Goal: Information Seeking & Learning: Learn about a topic

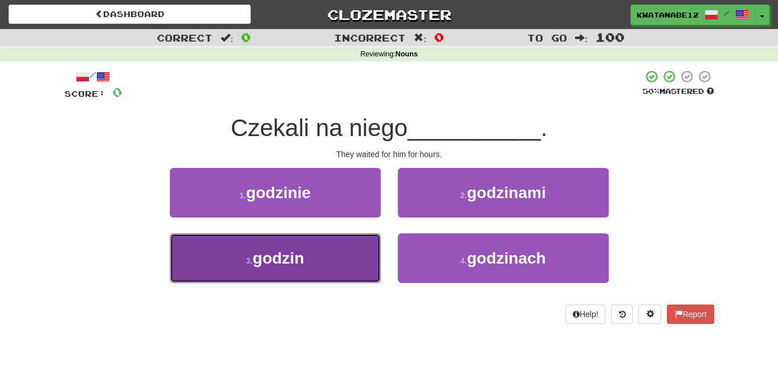
drag, startPoint x: 338, startPoint y: 252, endPoint x: 366, endPoint y: 231, distance: 35.0
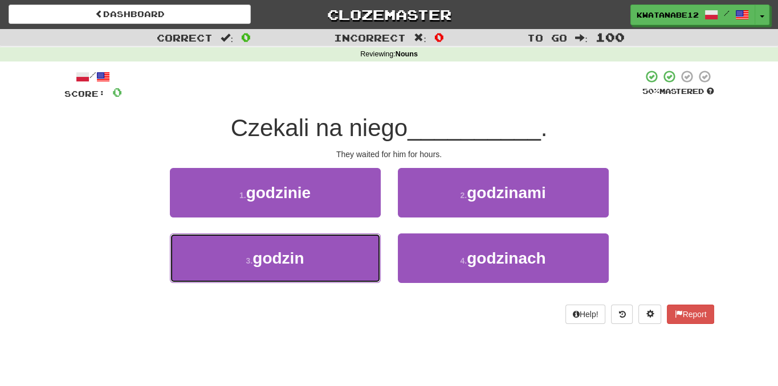
click at [339, 252] on button "3 . godzin" at bounding box center [275, 259] width 211 height 50
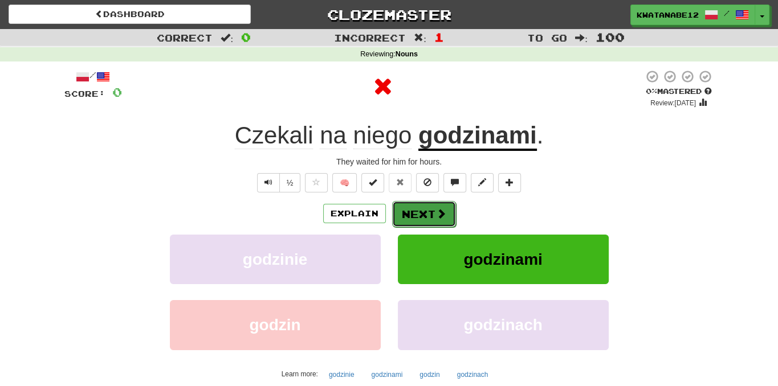
click at [403, 216] on button "Next" at bounding box center [424, 214] width 64 height 26
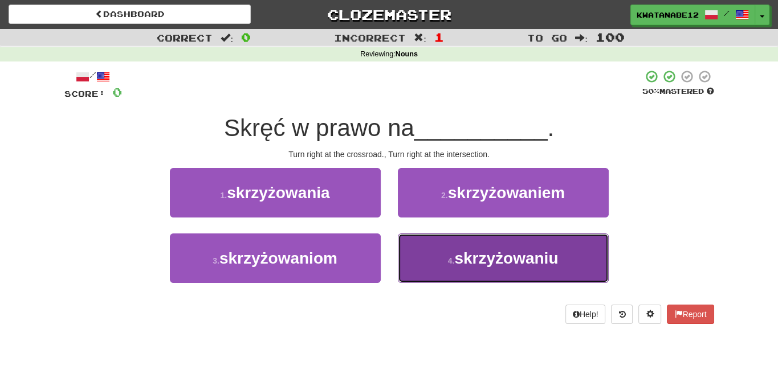
click at [427, 266] on button "4 . skrzyżowaniu" at bounding box center [503, 259] width 211 height 50
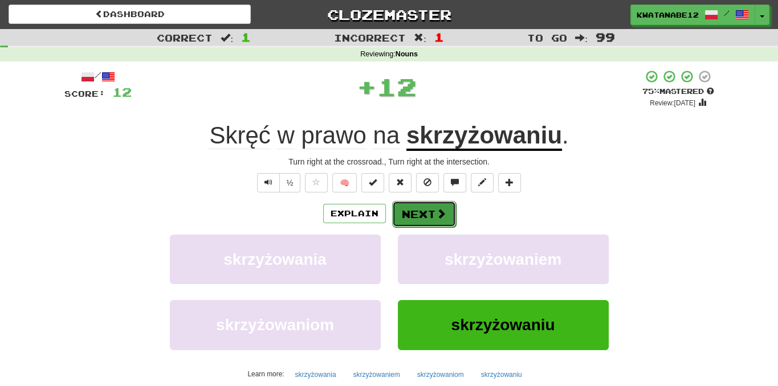
click at [411, 218] on button "Next" at bounding box center [424, 214] width 64 height 26
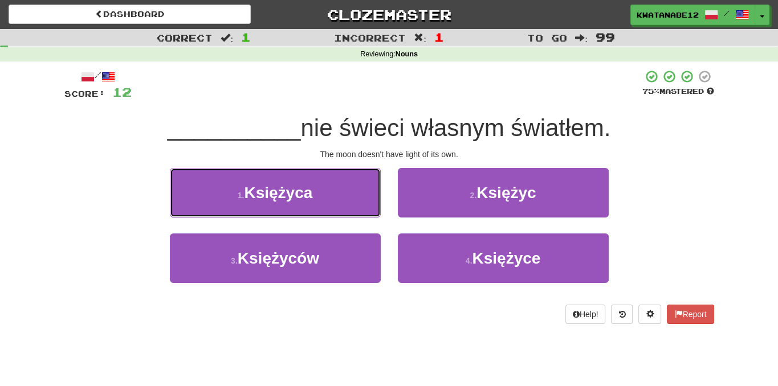
drag, startPoint x: 351, startPoint y: 193, endPoint x: 357, endPoint y: 195, distance: 6.1
click at [353, 194] on button "1 . [GEOGRAPHIC_DATA]" at bounding box center [275, 193] width 211 height 50
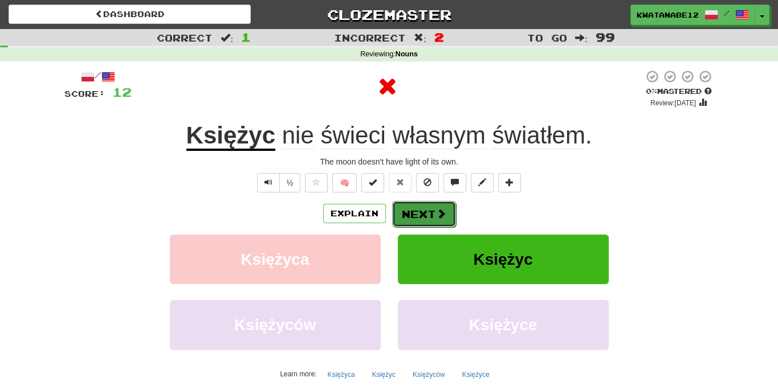
click at [426, 210] on button "Next" at bounding box center [424, 214] width 64 height 26
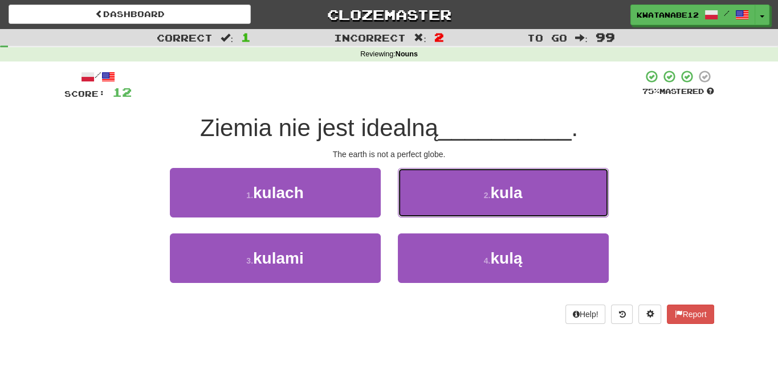
click at [438, 199] on button "2 . kula" at bounding box center [503, 193] width 211 height 50
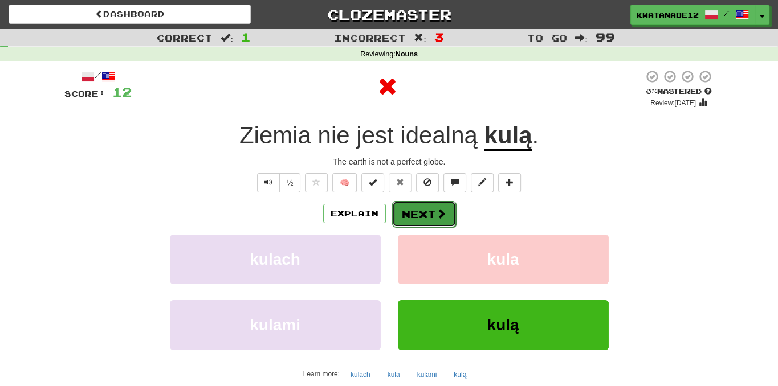
click at [419, 211] on button "Next" at bounding box center [424, 214] width 64 height 26
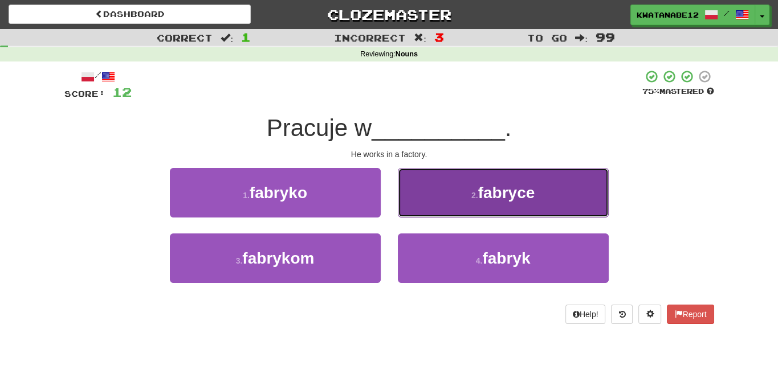
drag, startPoint x: 442, startPoint y: 197, endPoint x: 438, endPoint y: 201, distance: 6.1
click at [438, 201] on button "2 . fabryce" at bounding box center [503, 193] width 211 height 50
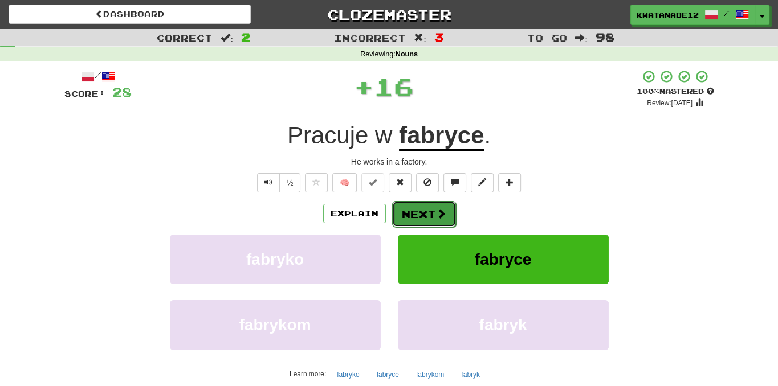
drag, startPoint x: 417, startPoint y: 213, endPoint x: 397, endPoint y: 202, distance: 22.4
click at [397, 202] on button "Next" at bounding box center [424, 214] width 64 height 26
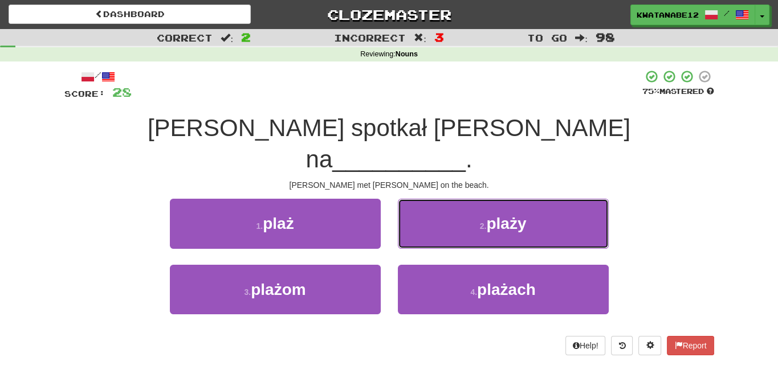
click at [443, 199] on button "2 . plaży" at bounding box center [503, 224] width 211 height 50
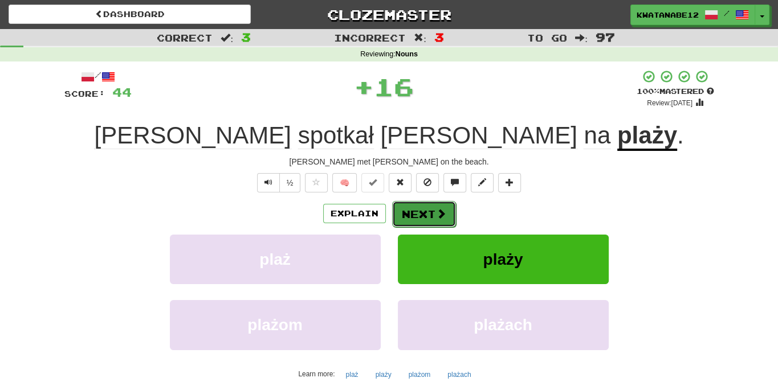
drag, startPoint x: 419, startPoint y: 207, endPoint x: 413, endPoint y: 201, distance: 9.3
click at [413, 201] on button "Next" at bounding box center [424, 214] width 64 height 26
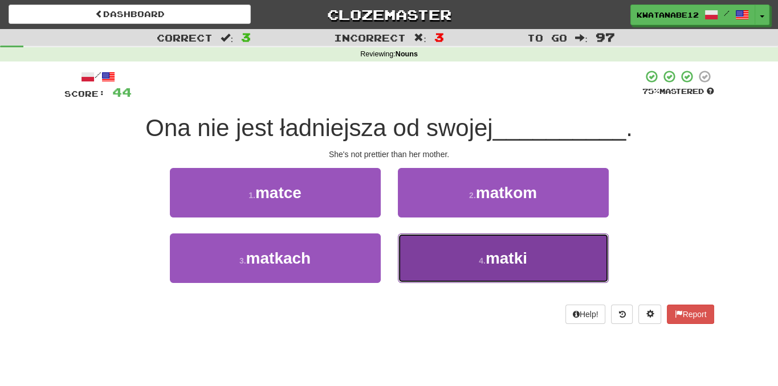
click at [447, 257] on button "4 . matki" at bounding box center [503, 259] width 211 height 50
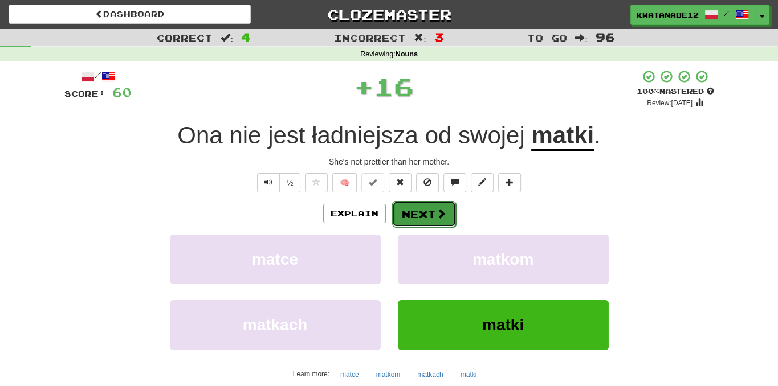
click at [419, 211] on button "Next" at bounding box center [424, 214] width 64 height 26
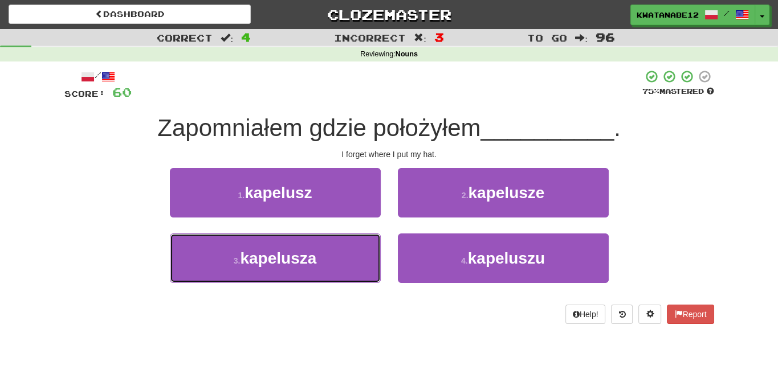
drag, startPoint x: 355, startPoint y: 253, endPoint x: 386, endPoint y: 247, distance: 31.3
click at [376, 251] on button "3 . kapelusza" at bounding box center [275, 259] width 211 height 50
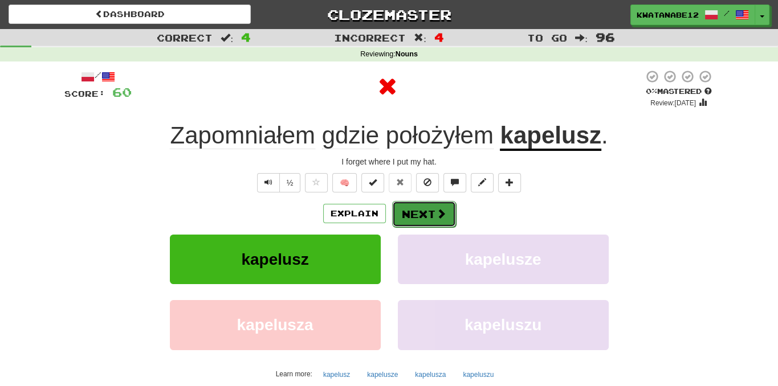
drag, startPoint x: 413, startPoint y: 224, endPoint x: 408, endPoint y: 219, distance: 6.9
click at [408, 219] on button "Next" at bounding box center [424, 214] width 64 height 26
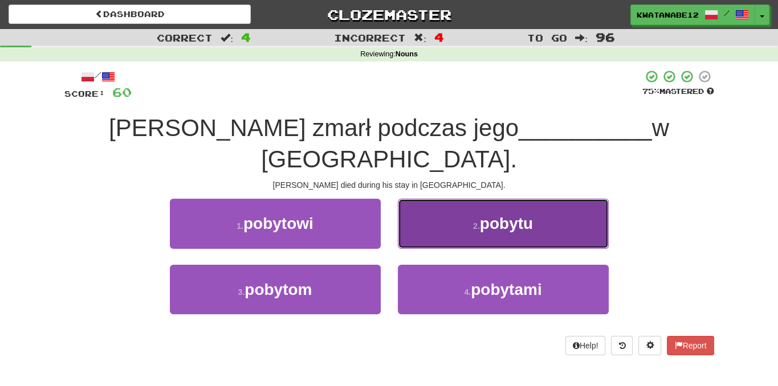
click at [424, 201] on button "2 . pobytu" at bounding box center [503, 224] width 211 height 50
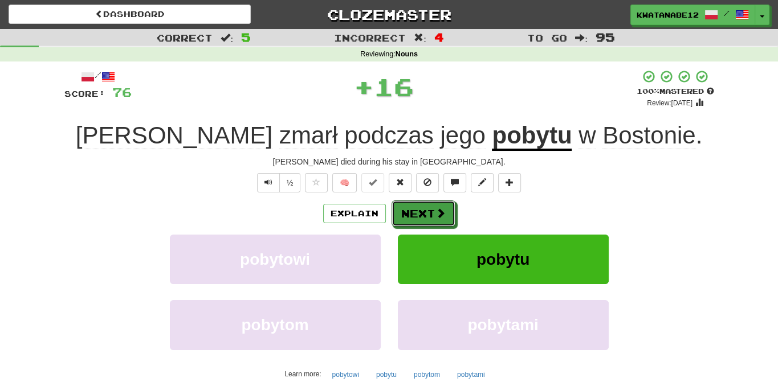
drag, startPoint x: 417, startPoint y: 215, endPoint x: 394, endPoint y: 197, distance: 29.6
click at [398, 199] on div "/ Score: 76 + 16 100 % Mastered Review: [DATE] [PERSON_NAME] zmarł podczas jego…" at bounding box center [389, 248] width 650 height 357
drag, startPoint x: 417, startPoint y: 213, endPoint x: 426, endPoint y: 216, distance: 9.2
click at [426, 216] on button "Next" at bounding box center [424, 214] width 64 height 26
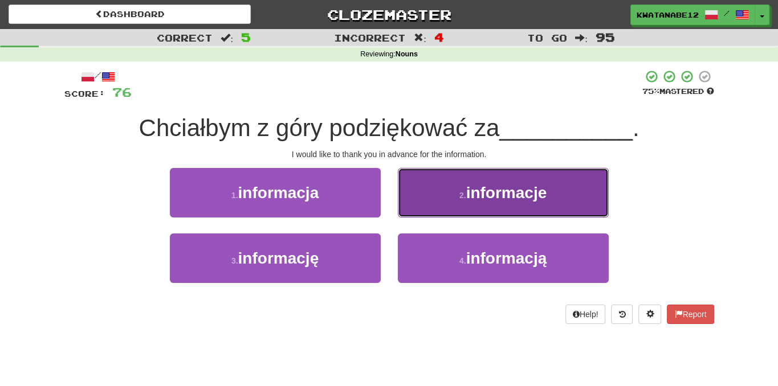
drag, startPoint x: 429, startPoint y: 215, endPoint x: 430, endPoint y: 209, distance: 7.0
click at [430, 209] on button "2 . informacje" at bounding box center [503, 193] width 211 height 50
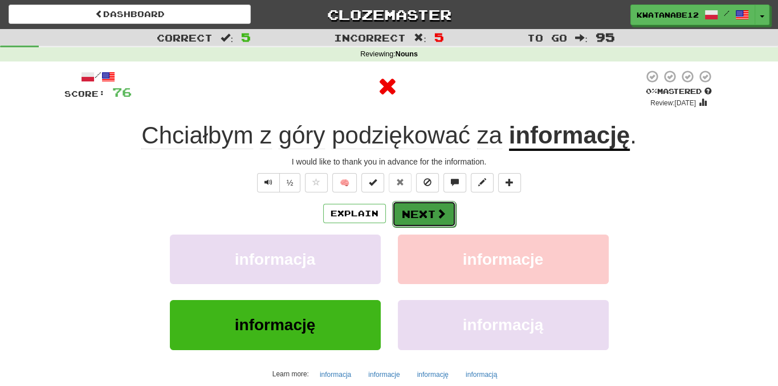
click at [414, 215] on button "Next" at bounding box center [424, 214] width 64 height 26
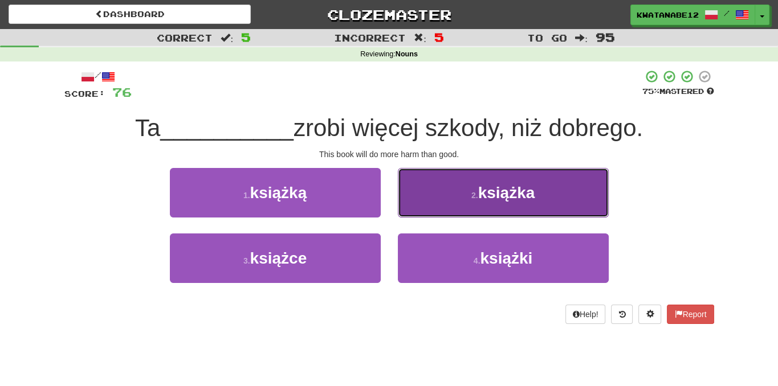
click at [421, 208] on button "2 . książka" at bounding box center [503, 193] width 211 height 50
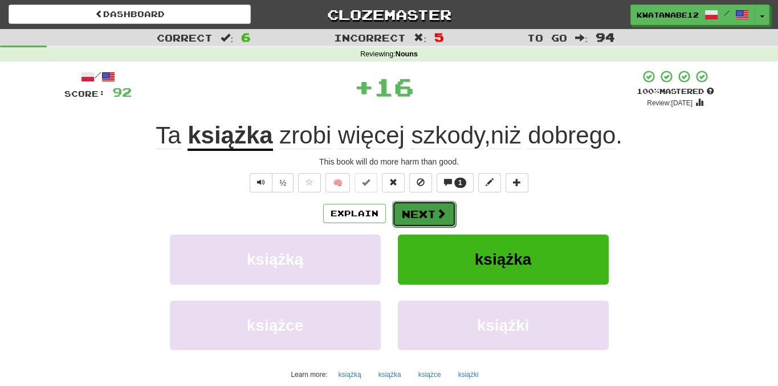
click at [410, 217] on button "Next" at bounding box center [424, 214] width 64 height 26
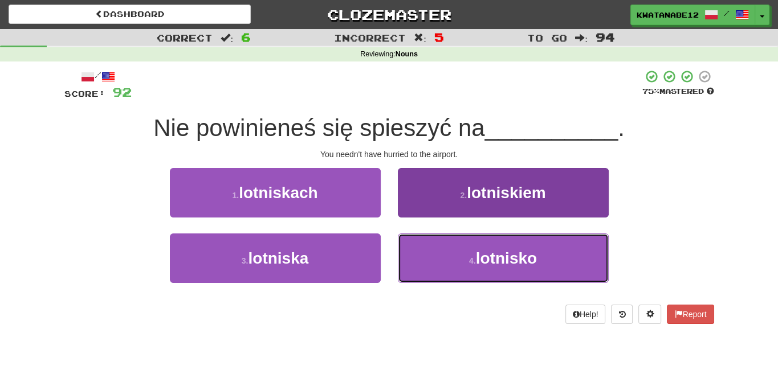
click at [446, 249] on button "4 . lotnisko" at bounding box center [503, 259] width 211 height 50
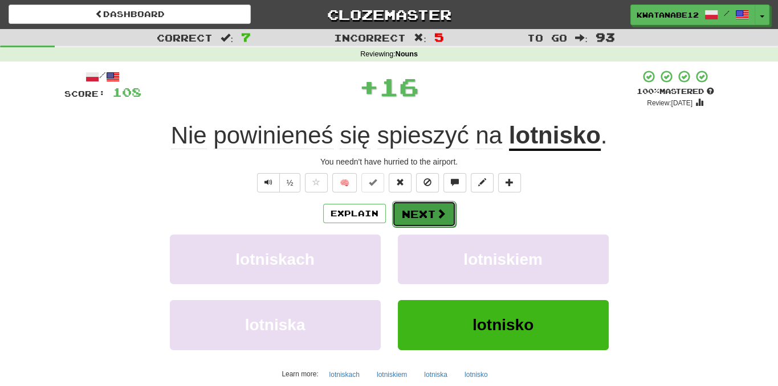
click at [423, 221] on button "Next" at bounding box center [424, 214] width 64 height 26
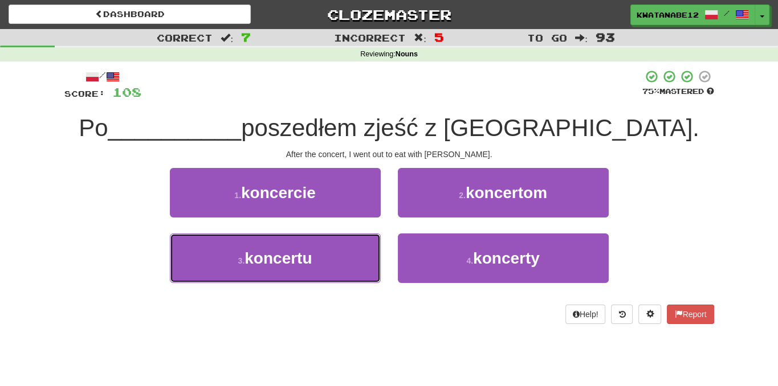
drag, startPoint x: 347, startPoint y: 256, endPoint x: 384, endPoint y: 228, distance: 47.2
click at [365, 246] on button "3 . koncertu" at bounding box center [275, 259] width 211 height 50
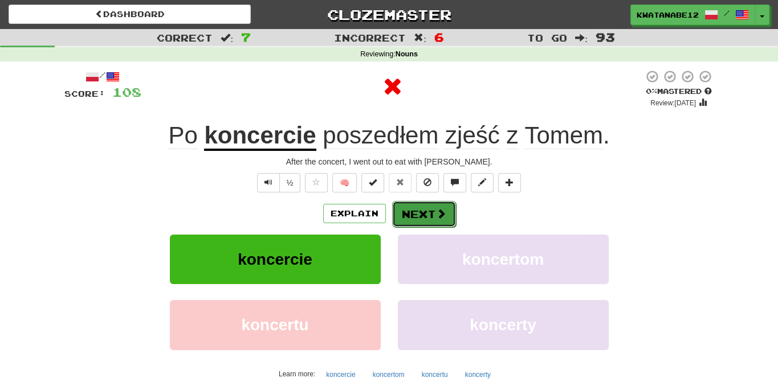
click at [418, 212] on button "Next" at bounding box center [424, 214] width 64 height 26
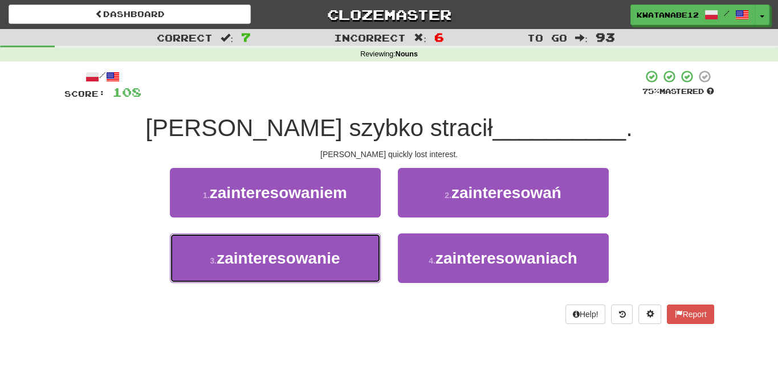
drag, startPoint x: 347, startPoint y: 264, endPoint x: 387, endPoint y: 243, distance: 45.6
click at [371, 248] on button "3 . zainteresowanie" at bounding box center [275, 259] width 211 height 50
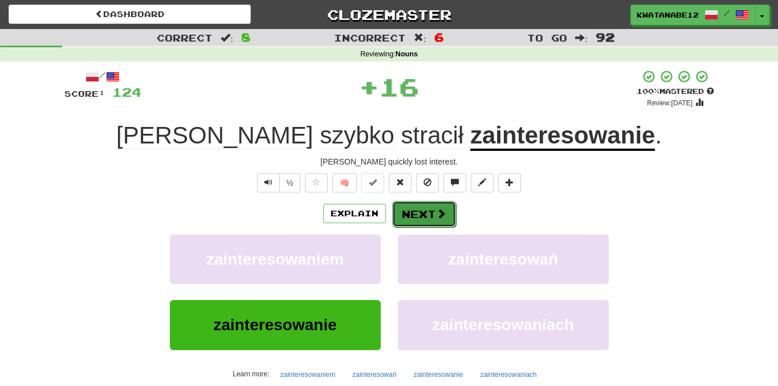
click at [410, 220] on button "Next" at bounding box center [424, 214] width 64 height 26
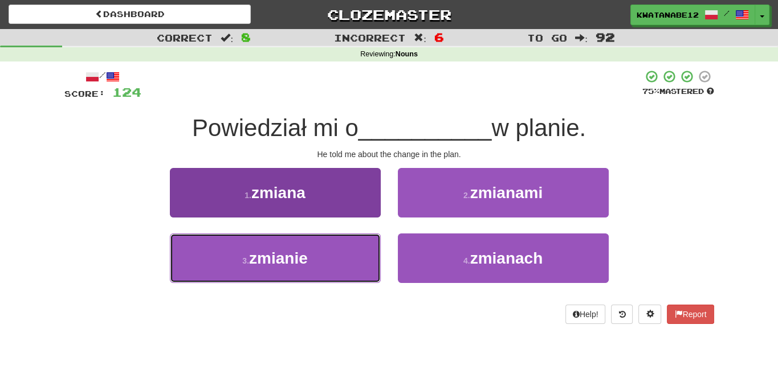
drag, startPoint x: 340, startPoint y: 262, endPoint x: 374, endPoint y: 241, distance: 39.9
click at [356, 249] on button "3 . zmianie" at bounding box center [275, 259] width 211 height 50
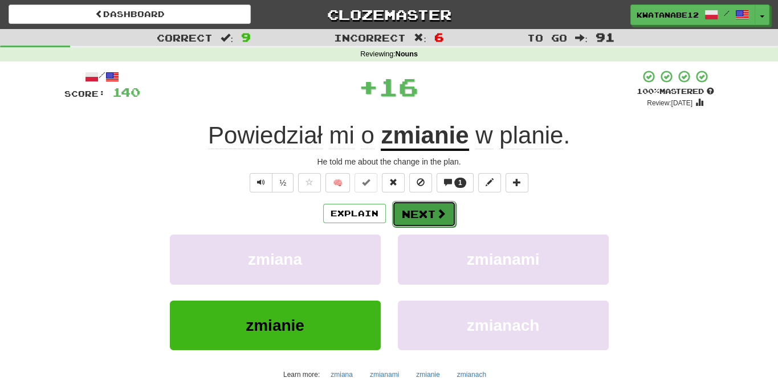
click at [408, 217] on button "Next" at bounding box center [424, 214] width 64 height 26
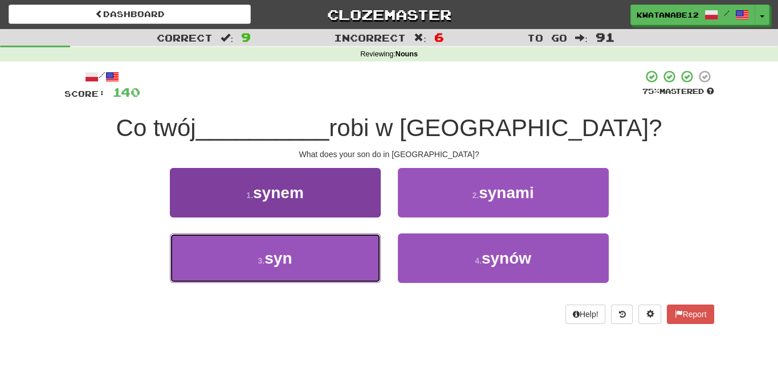
drag, startPoint x: 350, startPoint y: 257, endPoint x: 372, endPoint y: 242, distance: 25.8
click at [368, 246] on button "3 . syn" at bounding box center [275, 259] width 211 height 50
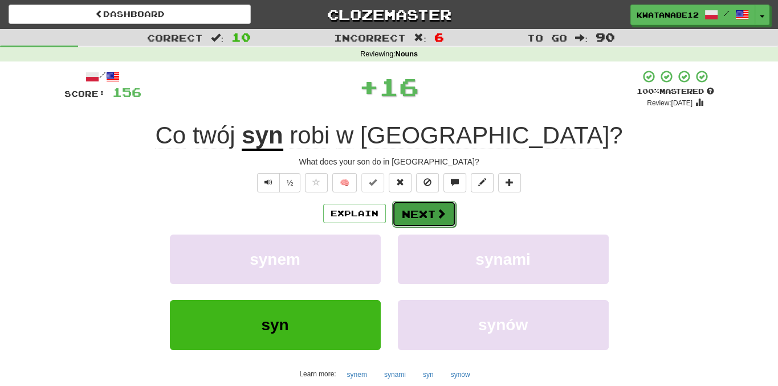
drag, startPoint x: 419, startPoint y: 218, endPoint x: 427, endPoint y: 218, distance: 8.5
click at [427, 218] on button "Next" at bounding box center [424, 214] width 64 height 26
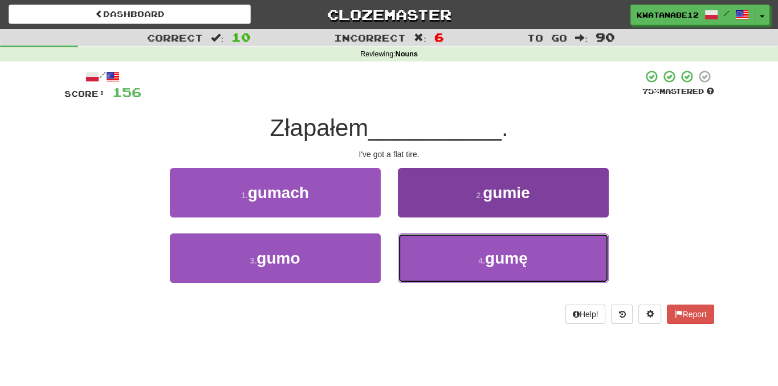
drag, startPoint x: 444, startPoint y: 256, endPoint x: 435, endPoint y: 237, distance: 20.7
click at [444, 255] on button "4 . gumę" at bounding box center [503, 259] width 211 height 50
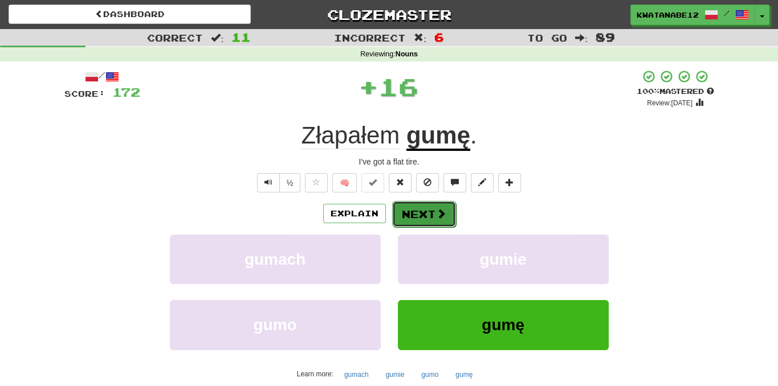
click at [423, 217] on button "Next" at bounding box center [424, 214] width 64 height 26
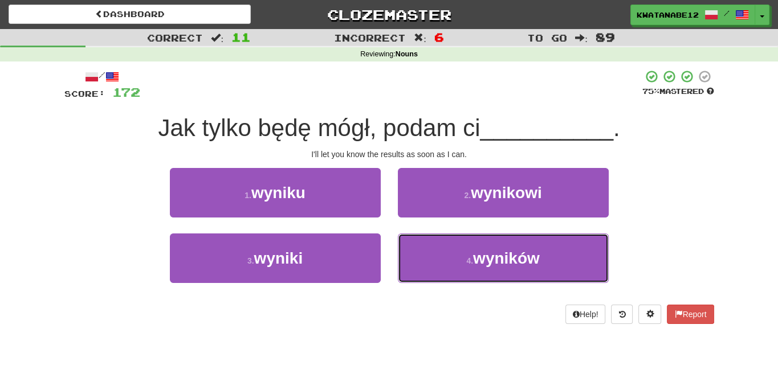
drag, startPoint x: 462, startPoint y: 250, endPoint x: 443, endPoint y: 234, distance: 24.2
click at [458, 250] on button "4 . wyników" at bounding box center [503, 259] width 211 height 50
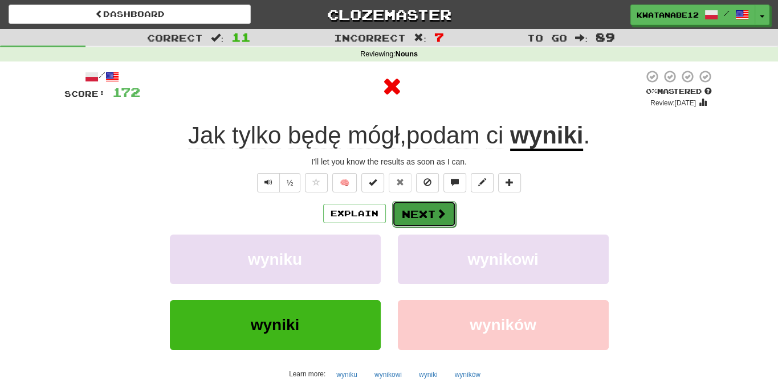
click at [423, 214] on button "Next" at bounding box center [424, 214] width 64 height 26
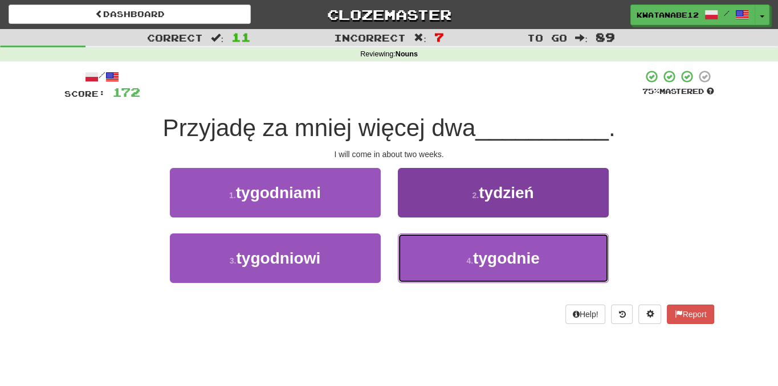
drag, startPoint x: 443, startPoint y: 250, endPoint x: 430, endPoint y: 237, distance: 18.5
click at [442, 250] on button "4 . tygodnie" at bounding box center [503, 259] width 211 height 50
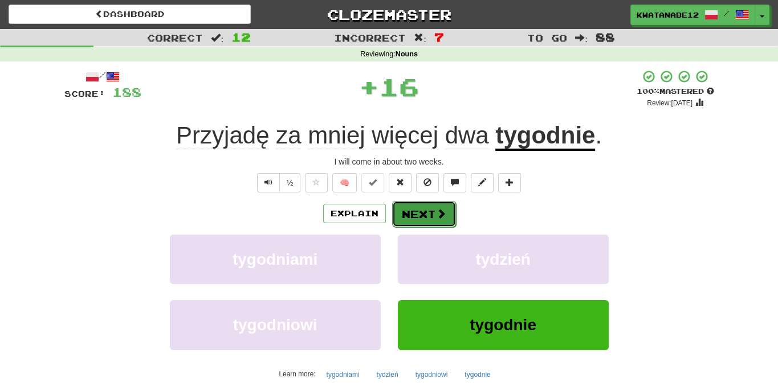
click at [413, 214] on button "Next" at bounding box center [424, 214] width 64 height 26
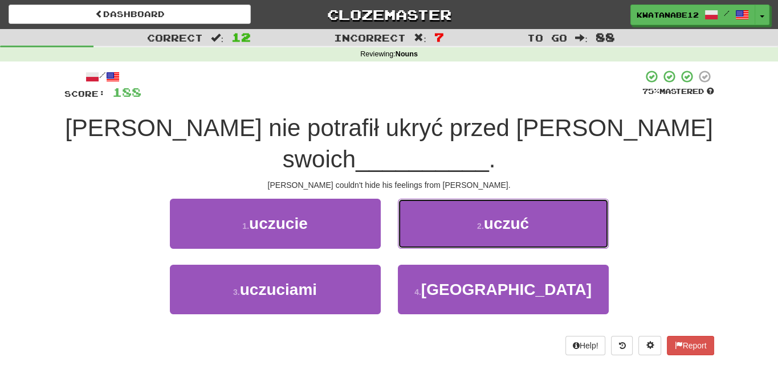
drag, startPoint x: 424, startPoint y: 191, endPoint x: 422, endPoint y: 198, distance: 6.7
click at [424, 199] on button "2 . uczuć" at bounding box center [503, 224] width 211 height 50
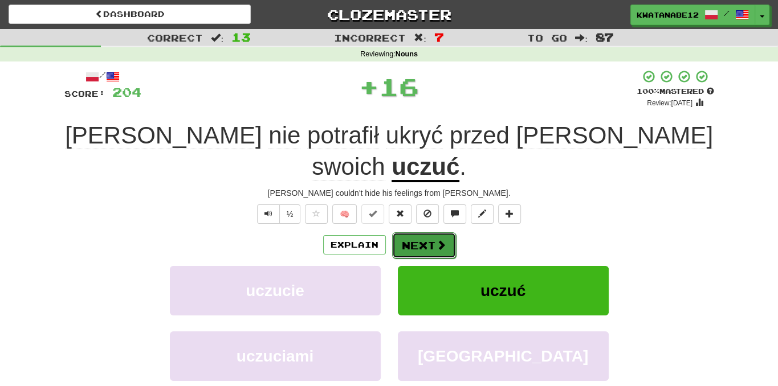
click at [408, 233] on button "Next" at bounding box center [424, 246] width 64 height 26
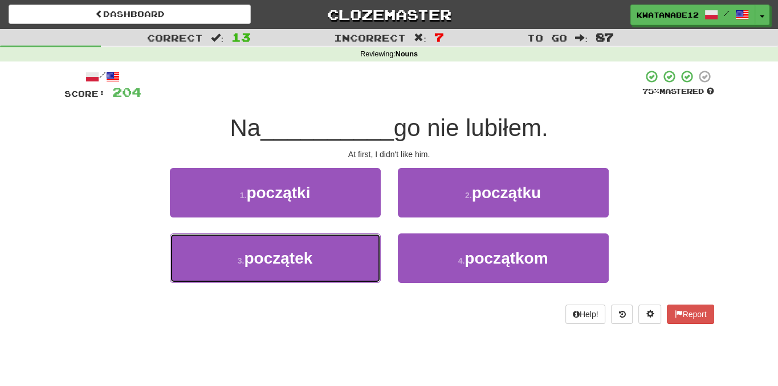
drag, startPoint x: 353, startPoint y: 246, endPoint x: 374, endPoint y: 230, distance: 26.9
click at [365, 235] on button "3 . początek" at bounding box center [275, 259] width 211 height 50
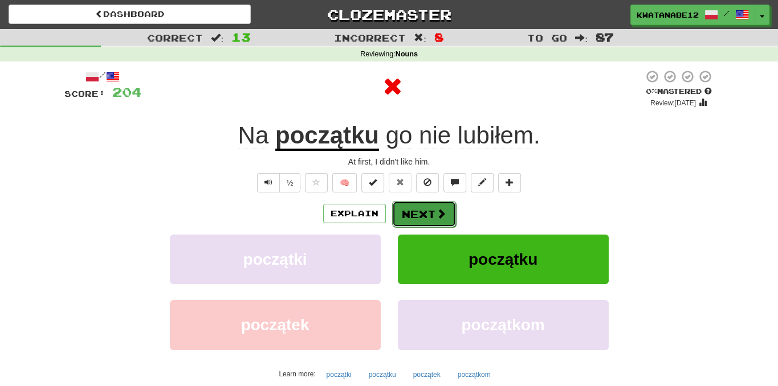
drag, startPoint x: 421, startPoint y: 209, endPoint x: 429, endPoint y: 211, distance: 8.2
click at [429, 211] on button "Next" at bounding box center [424, 214] width 64 height 26
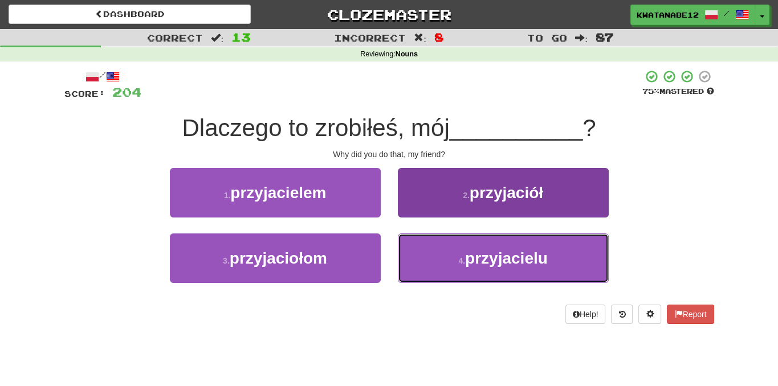
drag, startPoint x: 443, startPoint y: 251, endPoint x: 436, endPoint y: 237, distance: 16.1
click at [443, 251] on button "4 . przyjacielu" at bounding box center [503, 259] width 211 height 50
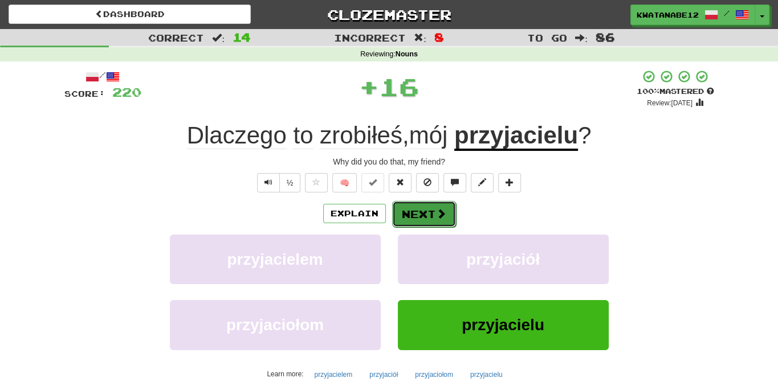
click at [422, 214] on button "Next" at bounding box center [424, 214] width 64 height 26
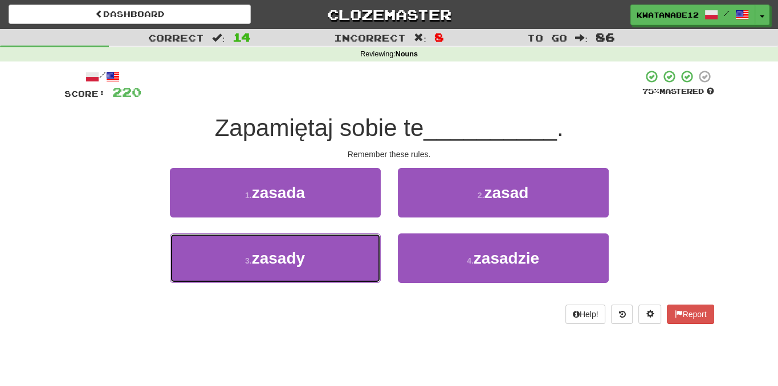
drag, startPoint x: 340, startPoint y: 253, endPoint x: 382, endPoint y: 228, distance: 49.1
click at [374, 234] on button "3 . zasady" at bounding box center [275, 259] width 211 height 50
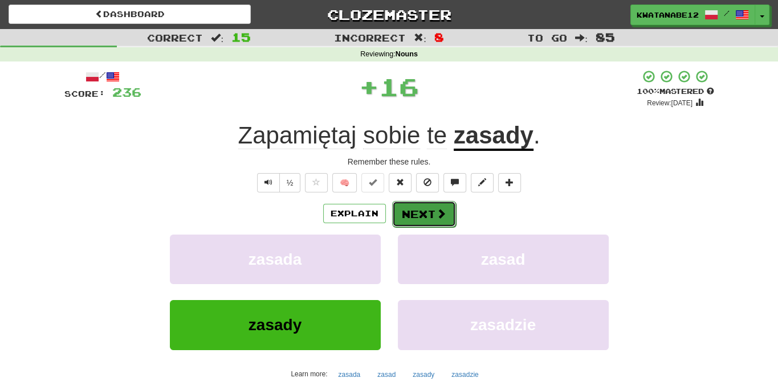
drag, startPoint x: 423, startPoint y: 217, endPoint x: 428, endPoint y: 222, distance: 6.9
click at [428, 222] on button "Next" at bounding box center [424, 214] width 64 height 26
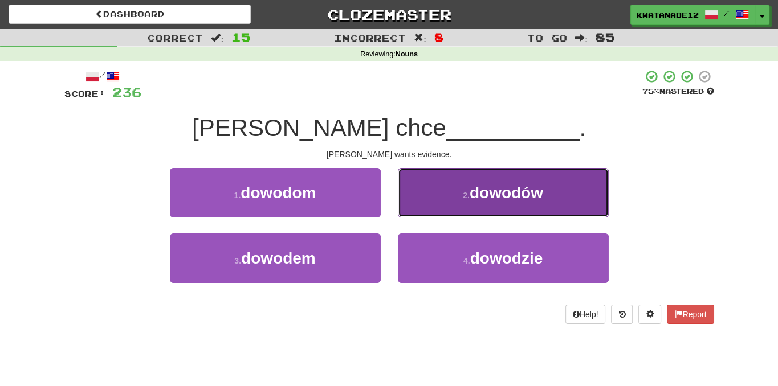
drag, startPoint x: 416, startPoint y: 187, endPoint x: 412, endPoint y: 194, distance: 8.4
click at [412, 194] on button "2 . dowodów" at bounding box center [503, 193] width 211 height 50
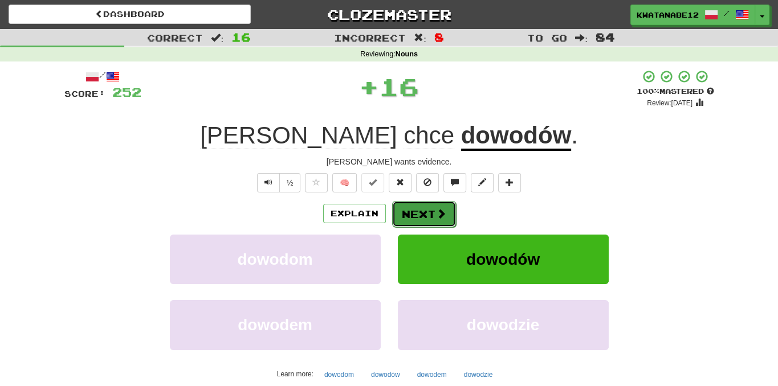
drag, startPoint x: 399, startPoint y: 218, endPoint x: 394, endPoint y: 214, distance: 6.1
click at [394, 214] on button "Next" at bounding box center [424, 214] width 64 height 26
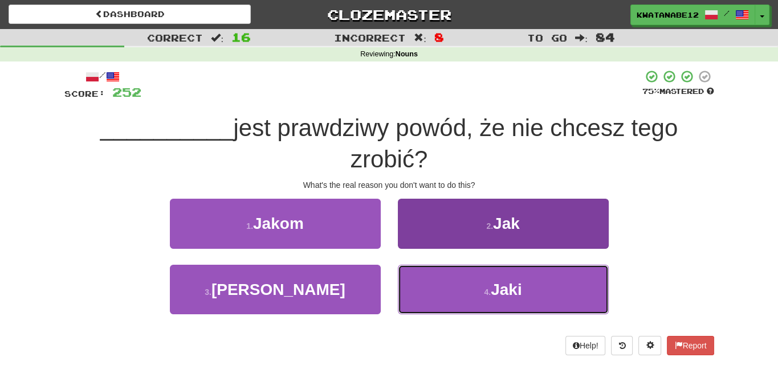
drag, startPoint x: 453, startPoint y: 280, endPoint x: 431, endPoint y: 255, distance: 33.2
click at [451, 273] on button "4 . Jaki" at bounding box center [503, 290] width 211 height 50
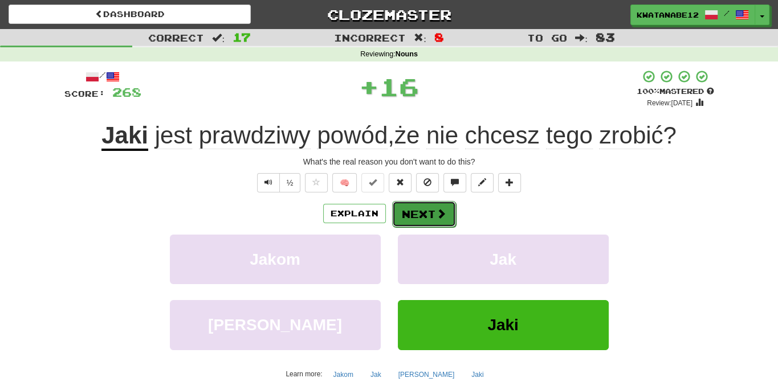
click at [417, 225] on button "Next" at bounding box center [424, 214] width 64 height 26
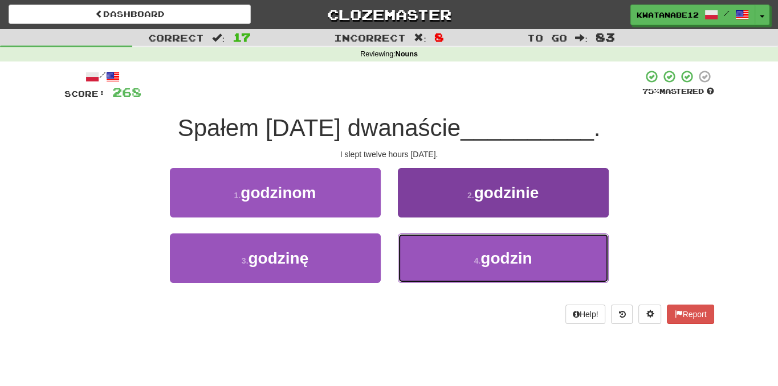
click at [445, 249] on button "4 . godzin" at bounding box center [503, 259] width 211 height 50
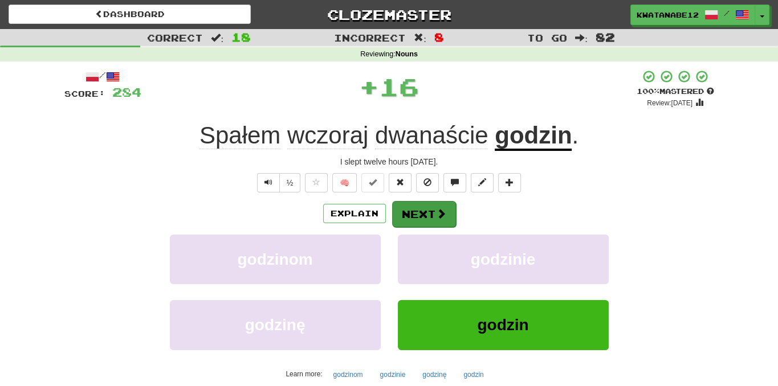
click at [422, 224] on div "Explain Next godzinom godzinie godzinę godzin Learn more: godzinom godzinie god…" at bounding box center [389, 292] width 650 height 183
click at [417, 219] on button "Next" at bounding box center [424, 214] width 64 height 26
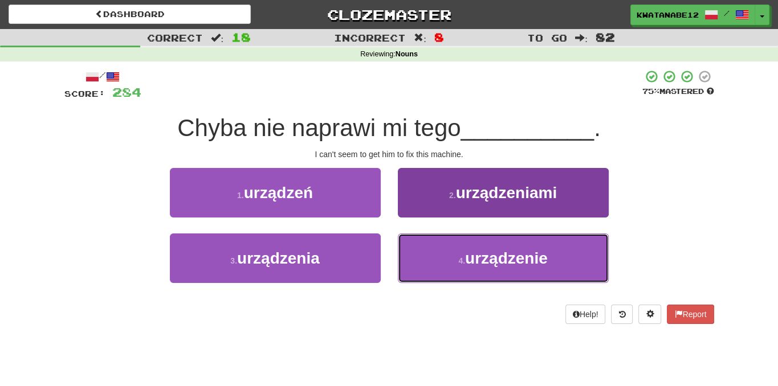
click at [441, 258] on button "4 . urządzenie" at bounding box center [503, 259] width 211 height 50
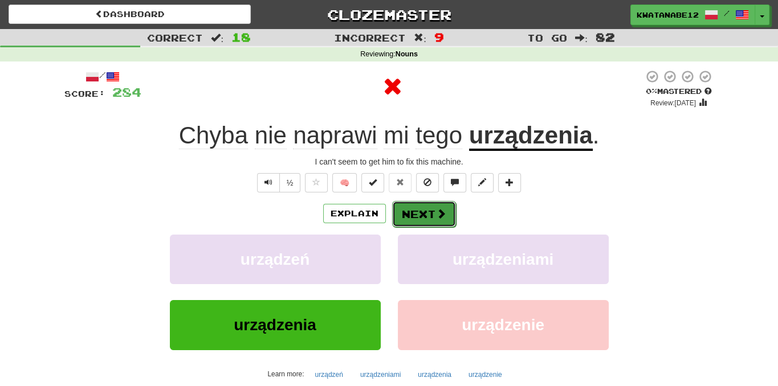
click at [413, 225] on button "Next" at bounding box center [424, 214] width 64 height 26
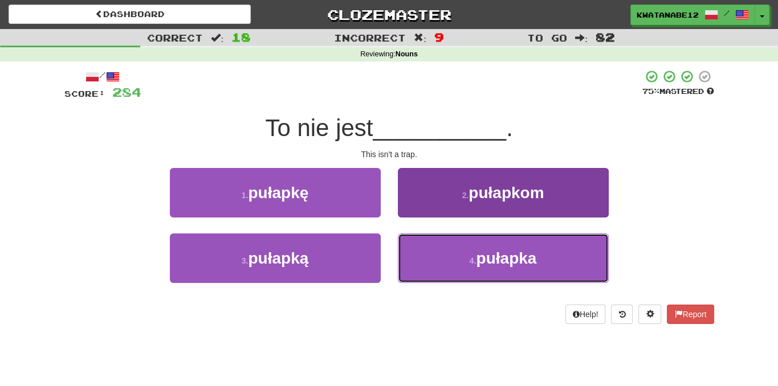
drag, startPoint x: 435, startPoint y: 255, endPoint x: 406, endPoint y: 211, distance: 52.5
click at [417, 227] on div "1 . pułapkę 2 . pułapkom 3 . pułapką 4 . pułapka" at bounding box center [389, 234] width 667 height 132
drag, startPoint x: 434, startPoint y: 250, endPoint x: 431, endPoint y: 245, distance: 5.9
click at [434, 249] on button "4 . pułapka" at bounding box center [503, 259] width 211 height 50
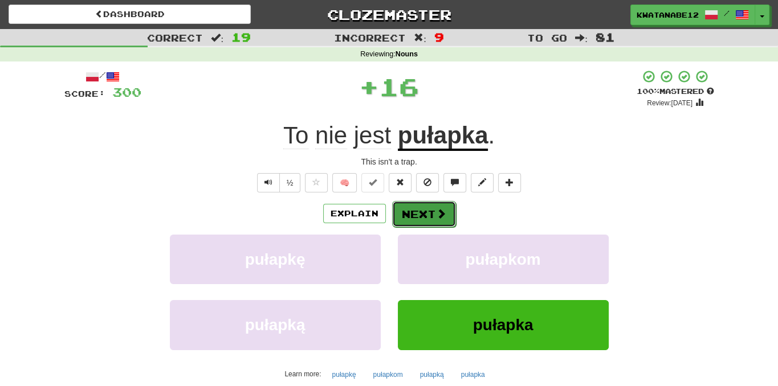
click at [405, 221] on button "Next" at bounding box center [424, 214] width 64 height 26
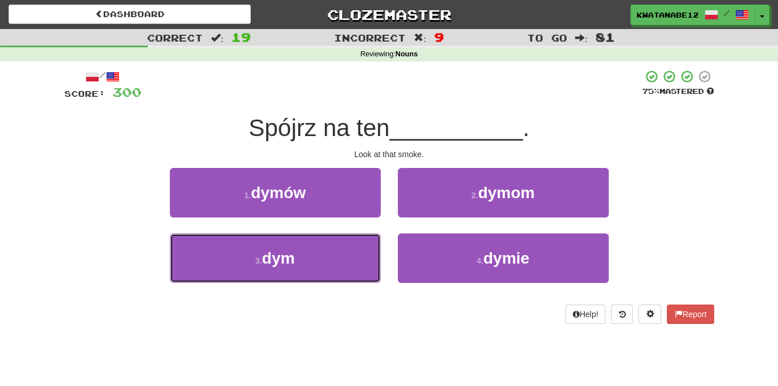
drag, startPoint x: 341, startPoint y: 260, endPoint x: 378, endPoint y: 227, distance: 49.3
click at [366, 238] on button "3 . dym" at bounding box center [275, 259] width 211 height 50
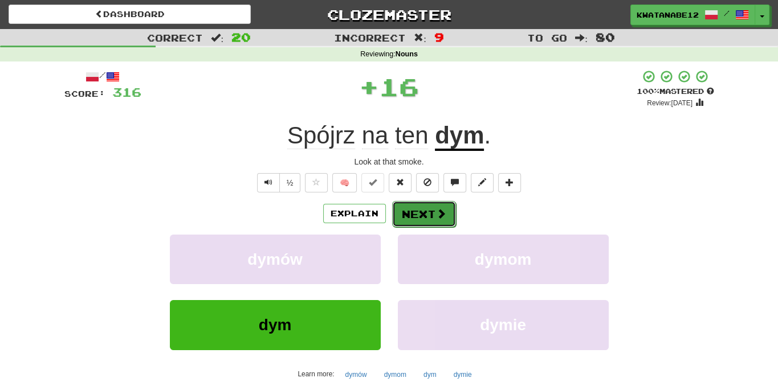
click at [409, 213] on button "Next" at bounding box center [424, 214] width 64 height 26
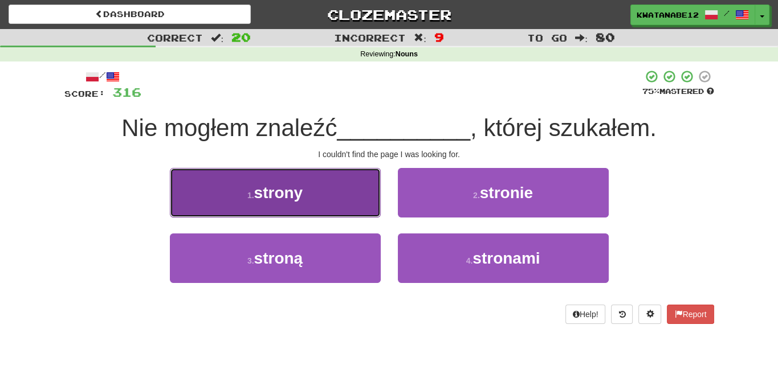
click at [360, 198] on button "1 . strony" at bounding box center [275, 193] width 211 height 50
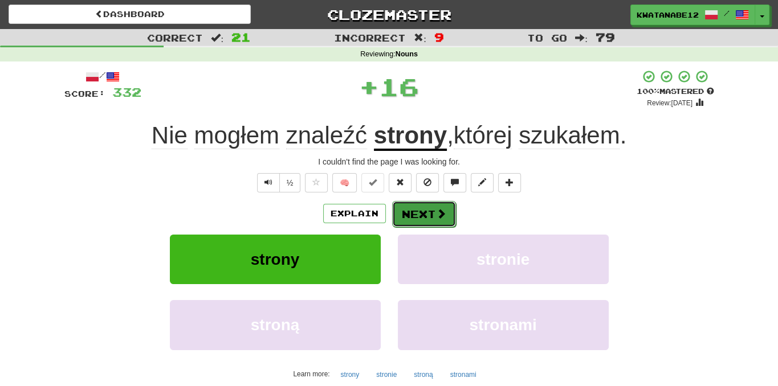
click at [426, 208] on button "Next" at bounding box center [424, 214] width 64 height 26
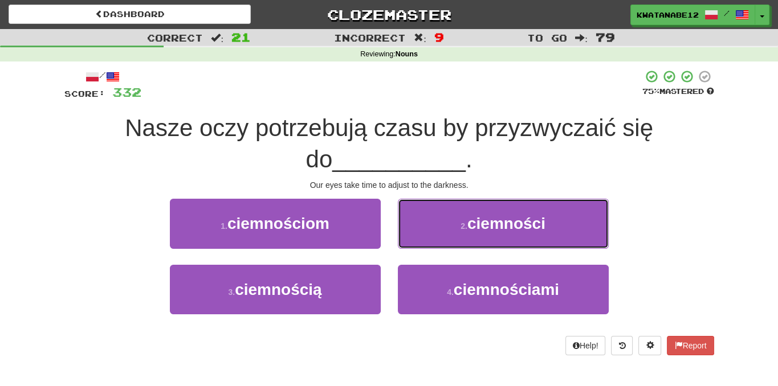
drag, startPoint x: 430, startPoint y: 212, endPoint x: 422, endPoint y: 226, distance: 16.1
click at [428, 217] on button "2 . ciemności" at bounding box center [503, 224] width 211 height 50
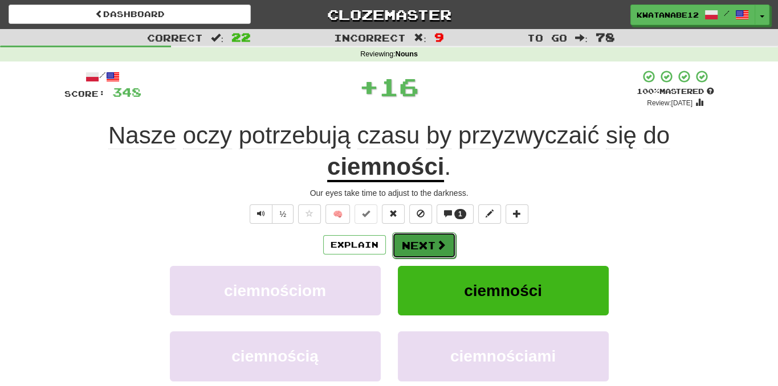
click at [423, 237] on button "Next" at bounding box center [424, 246] width 64 height 26
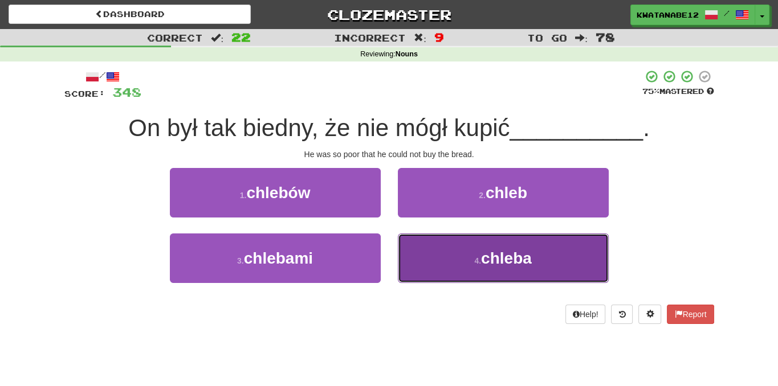
drag, startPoint x: 427, startPoint y: 239, endPoint x: 421, endPoint y: 228, distance: 12.8
click at [423, 234] on button "4 . chleba" at bounding box center [503, 259] width 211 height 50
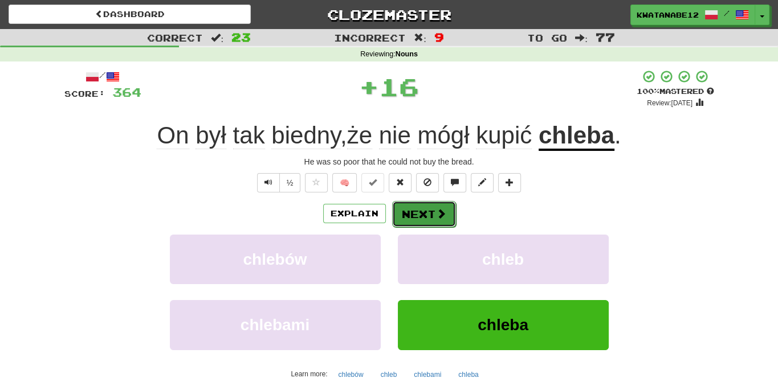
click at [410, 216] on button "Next" at bounding box center [424, 214] width 64 height 26
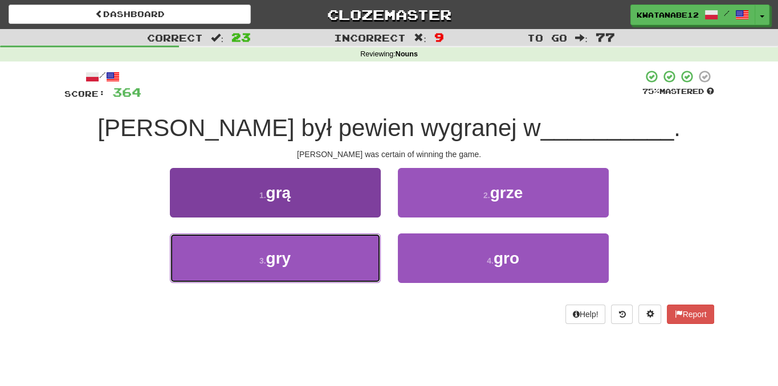
drag, startPoint x: 357, startPoint y: 244, endPoint x: 366, endPoint y: 236, distance: 11.7
click at [364, 238] on button "3 . gry" at bounding box center [275, 259] width 211 height 50
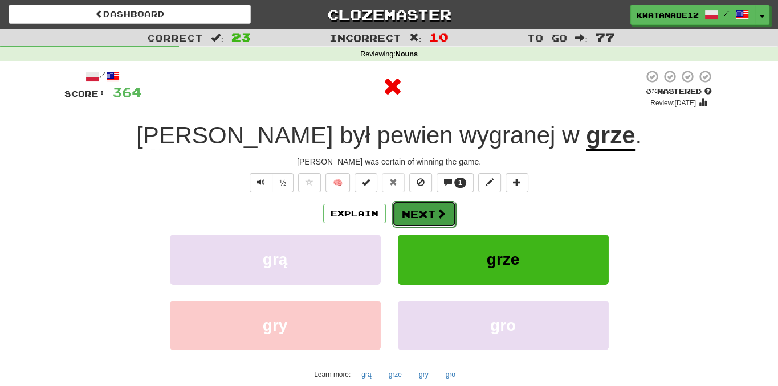
click at [417, 215] on button "Next" at bounding box center [424, 214] width 64 height 26
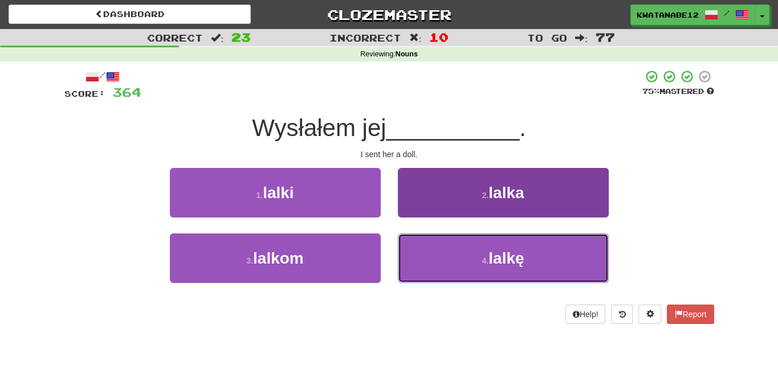
click at [426, 238] on button "4 . lalkę" at bounding box center [503, 259] width 211 height 50
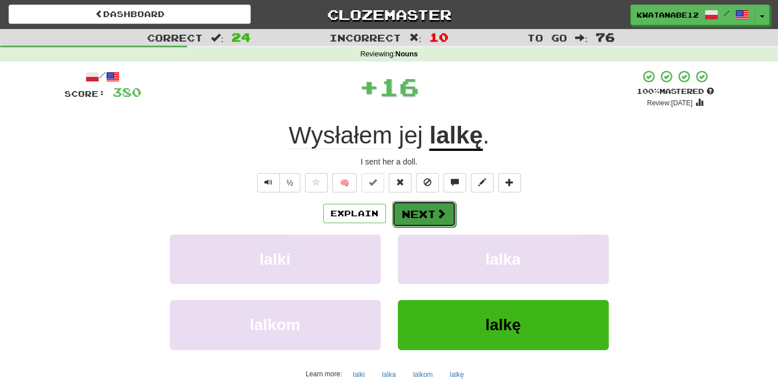
click at [414, 215] on button "Next" at bounding box center [424, 214] width 64 height 26
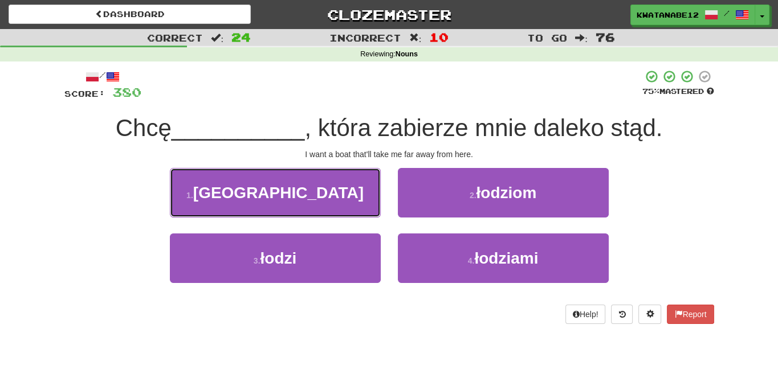
drag, startPoint x: 362, startPoint y: 194, endPoint x: 390, endPoint y: 198, distance: 27.6
click at [365, 193] on button "1 . [GEOGRAPHIC_DATA]" at bounding box center [275, 193] width 211 height 50
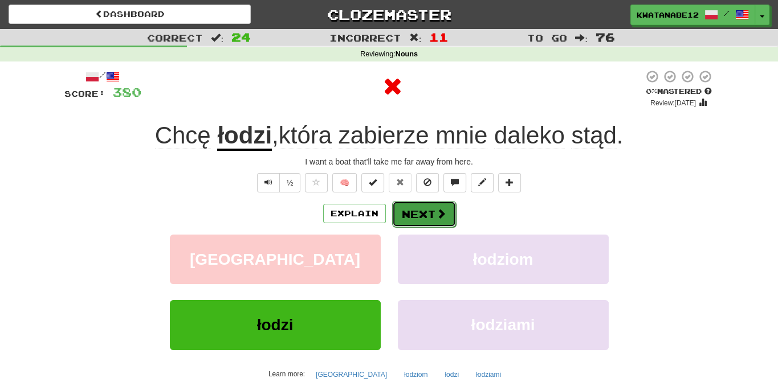
click at [409, 207] on button "Next" at bounding box center [424, 214] width 64 height 26
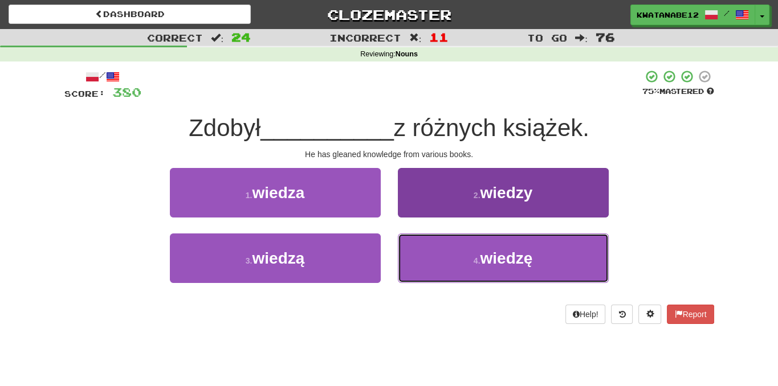
drag, startPoint x: 425, startPoint y: 261, endPoint x: 415, endPoint y: 234, distance: 28.5
click at [425, 260] on button "4 . wiedzę" at bounding box center [503, 259] width 211 height 50
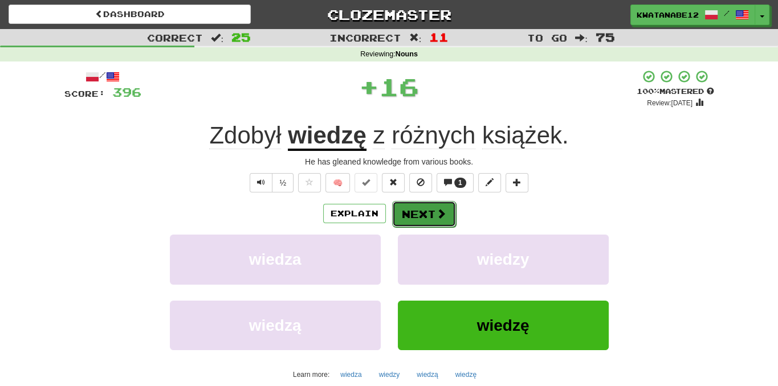
click at [404, 210] on button "Next" at bounding box center [424, 214] width 64 height 26
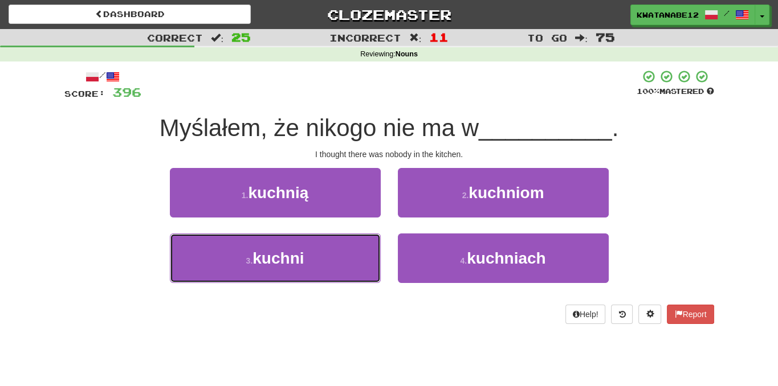
drag, startPoint x: 342, startPoint y: 255, endPoint x: 386, endPoint y: 247, distance: 44.5
click at [366, 255] on button "3 . kuchni" at bounding box center [275, 259] width 211 height 50
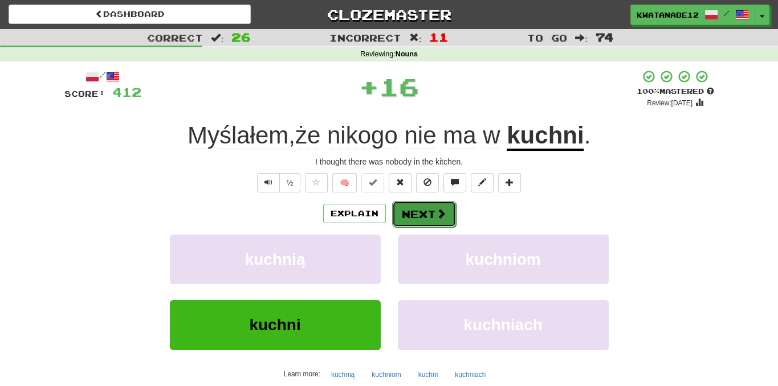
click at [416, 215] on button "Next" at bounding box center [424, 214] width 64 height 26
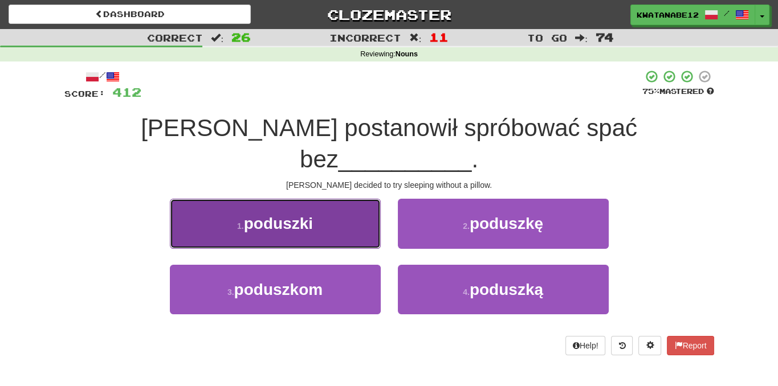
drag, startPoint x: 339, startPoint y: 198, endPoint x: 359, endPoint y: 202, distance: 20.9
click at [359, 202] on button "1 . poduszki" at bounding box center [275, 224] width 211 height 50
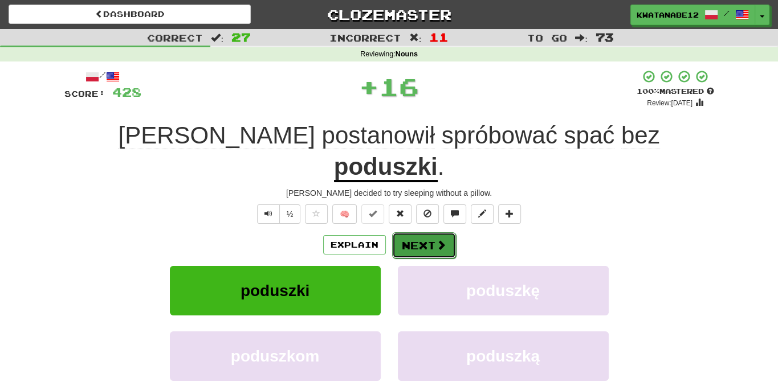
click at [430, 233] on button "Next" at bounding box center [424, 246] width 64 height 26
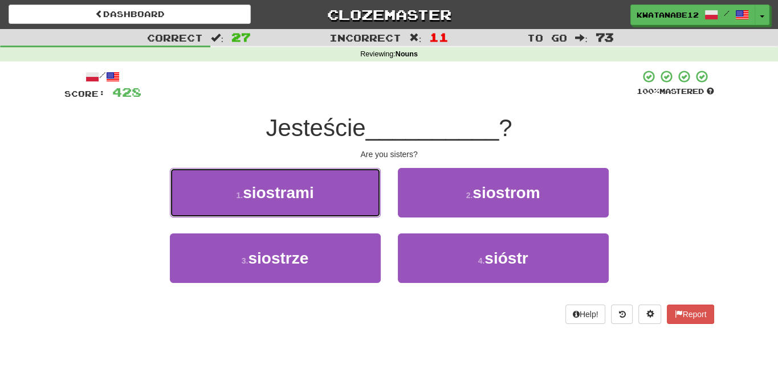
drag, startPoint x: 337, startPoint y: 189, endPoint x: 376, endPoint y: 199, distance: 39.9
click at [368, 197] on button "1 . siostrami" at bounding box center [275, 193] width 211 height 50
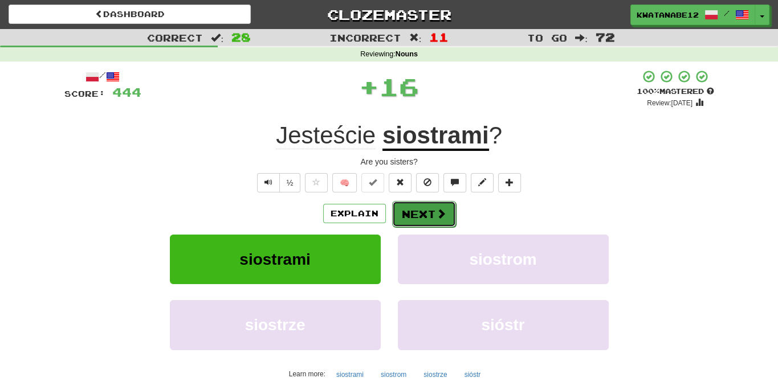
click at [411, 206] on button "Next" at bounding box center [424, 214] width 64 height 26
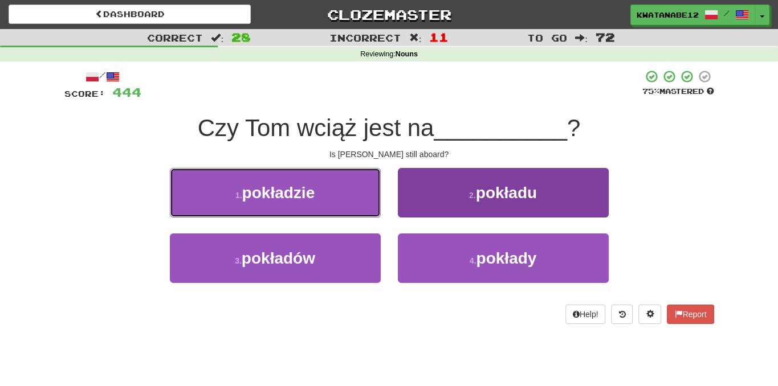
drag, startPoint x: 353, startPoint y: 199, endPoint x: 399, endPoint y: 207, distance: 46.2
click at [385, 205] on div "1 . pokładzie" at bounding box center [275, 201] width 228 height 66
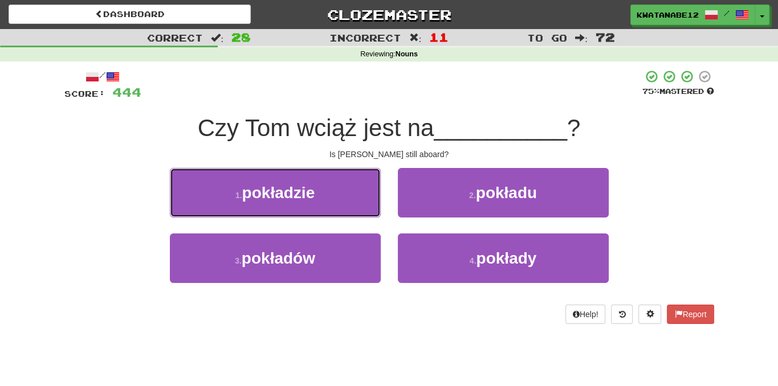
drag, startPoint x: 328, startPoint y: 199, endPoint x: 359, endPoint y: 196, distance: 31.0
click at [341, 197] on button "1 . pokładzie" at bounding box center [275, 193] width 211 height 50
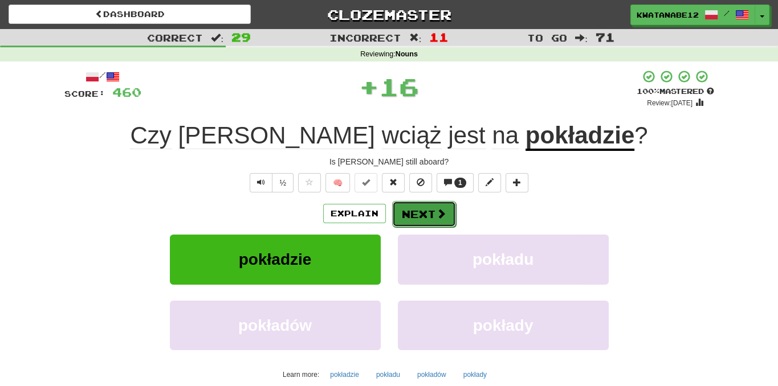
click at [408, 202] on button "Next" at bounding box center [424, 214] width 64 height 26
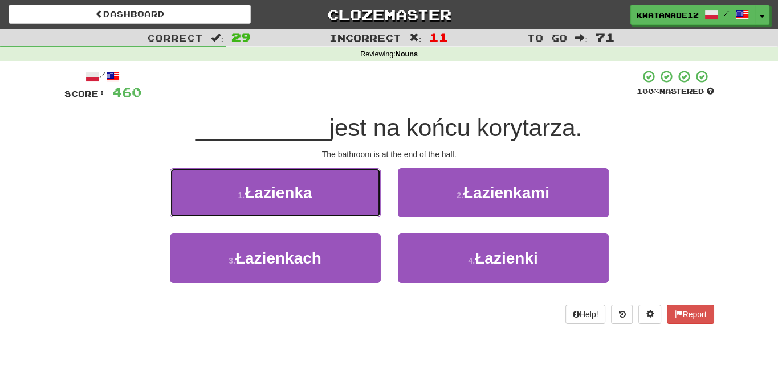
drag, startPoint x: 340, startPoint y: 191, endPoint x: 376, endPoint y: 198, distance: 36.5
click at [350, 192] on button "1 . [GEOGRAPHIC_DATA]" at bounding box center [275, 193] width 211 height 50
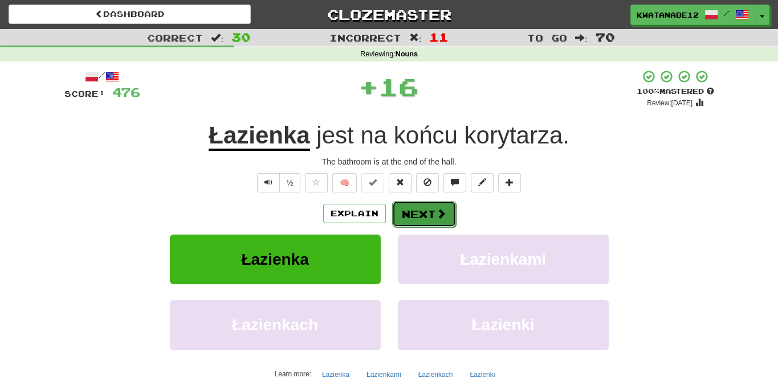
click at [415, 209] on button "Next" at bounding box center [424, 214] width 64 height 26
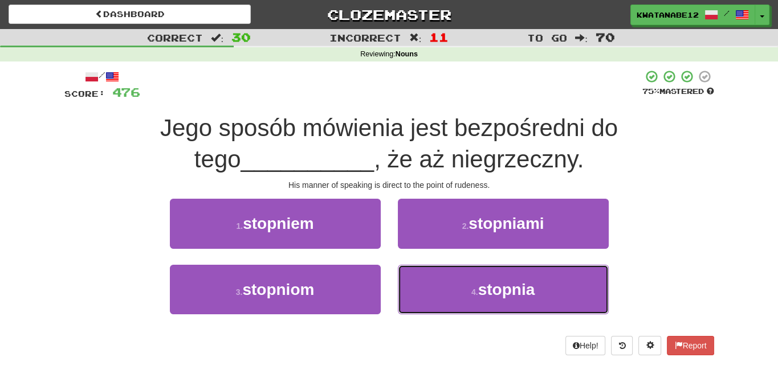
drag, startPoint x: 430, startPoint y: 284, endPoint x: 423, endPoint y: 260, distance: 24.9
click at [429, 279] on button "4 . stopnia" at bounding box center [503, 290] width 211 height 50
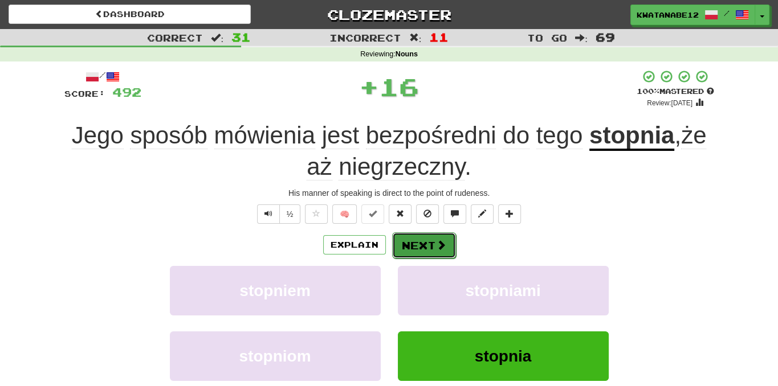
click at [420, 246] on button "Next" at bounding box center [424, 246] width 64 height 26
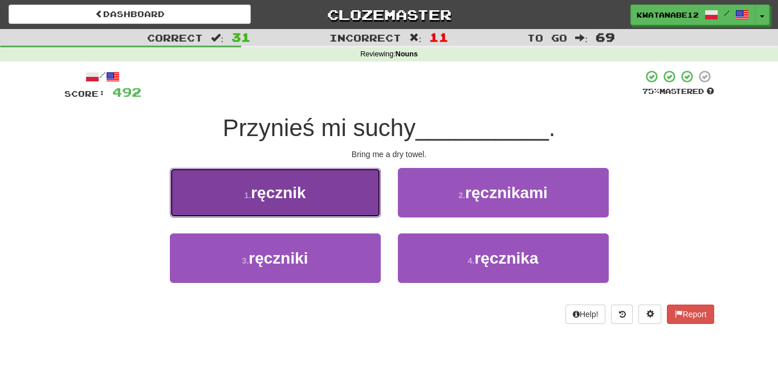
click at [323, 198] on button "1 . ręcznik" at bounding box center [275, 193] width 211 height 50
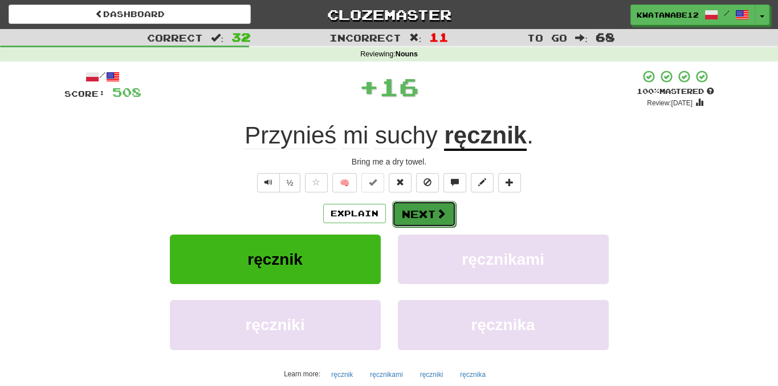
click at [429, 211] on button "Next" at bounding box center [424, 214] width 64 height 26
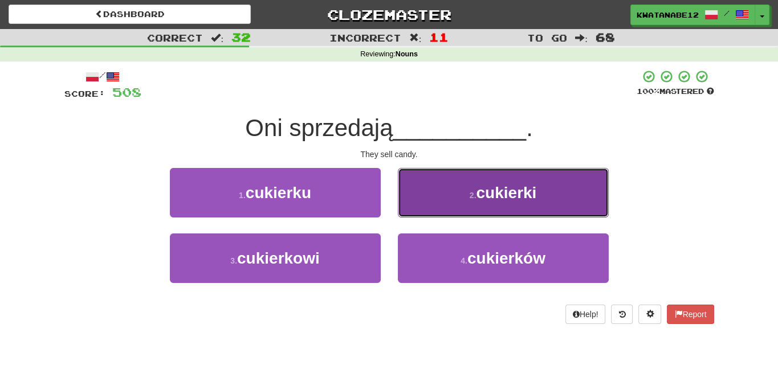
click at [429, 193] on button "2 . cukierki" at bounding box center [503, 193] width 211 height 50
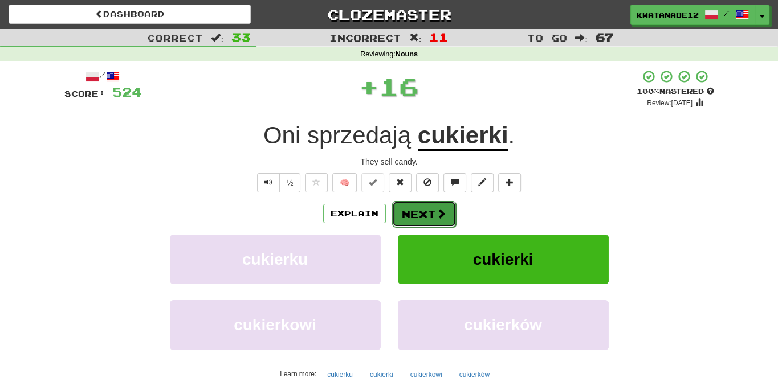
click at [425, 206] on button "Next" at bounding box center [424, 214] width 64 height 26
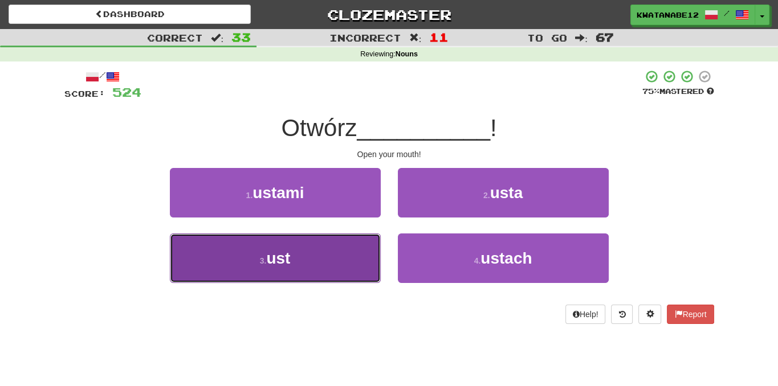
click at [374, 238] on button "3 . ust" at bounding box center [275, 259] width 211 height 50
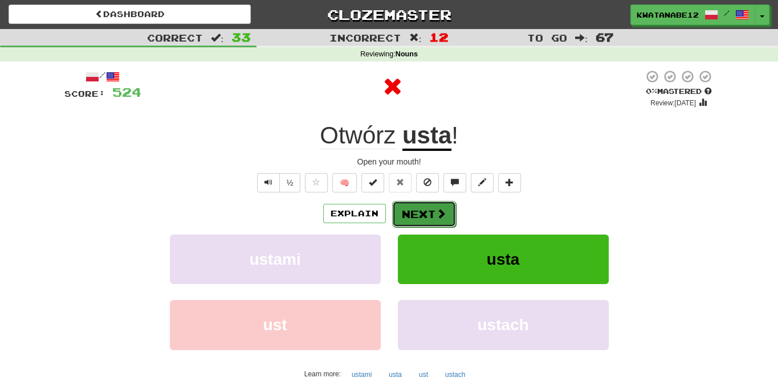
click at [430, 217] on button "Next" at bounding box center [424, 214] width 64 height 26
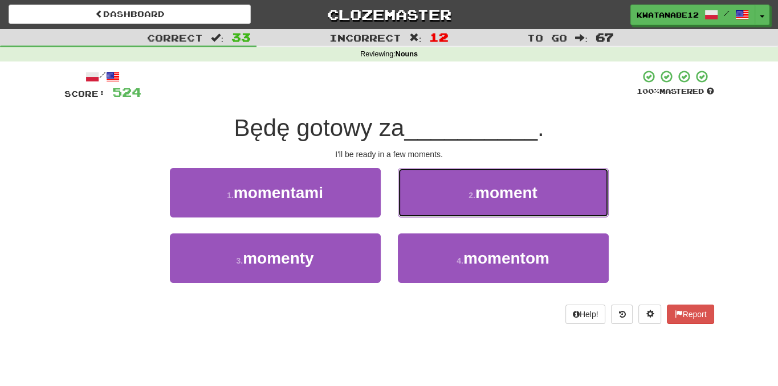
click at [433, 199] on button "2 . moment" at bounding box center [503, 193] width 211 height 50
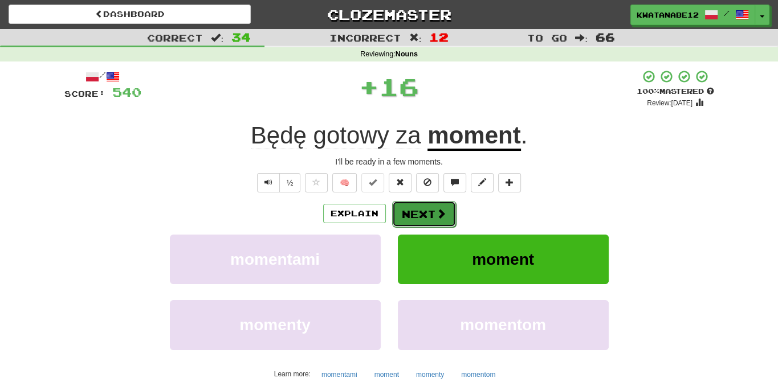
click at [421, 211] on button "Next" at bounding box center [424, 214] width 64 height 26
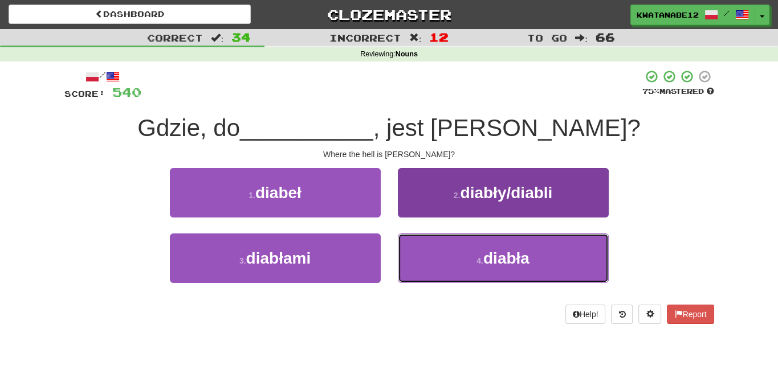
click at [462, 254] on button "4 . diabła" at bounding box center [503, 259] width 211 height 50
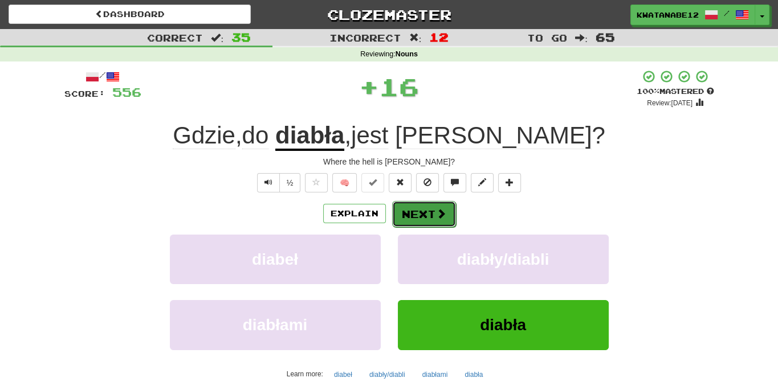
click at [434, 219] on button "Next" at bounding box center [424, 214] width 64 height 26
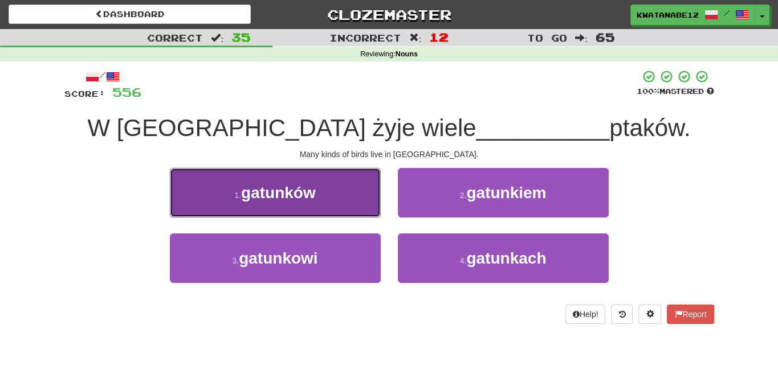
click at [344, 202] on button "1 . gatunków" at bounding box center [275, 193] width 211 height 50
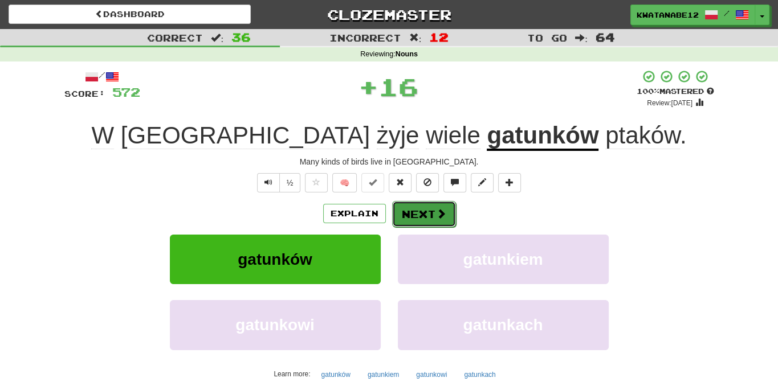
click at [418, 206] on button "Next" at bounding box center [424, 214] width 64 height 26
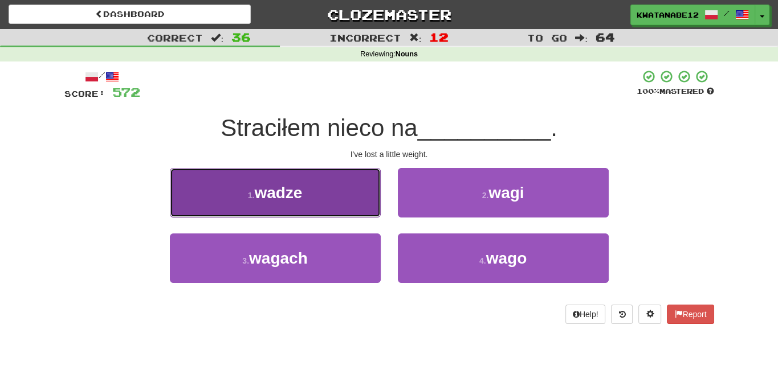
click at [353, 200] on button "1 . wadze" at bounding box center [275, 193] width 211 height 50
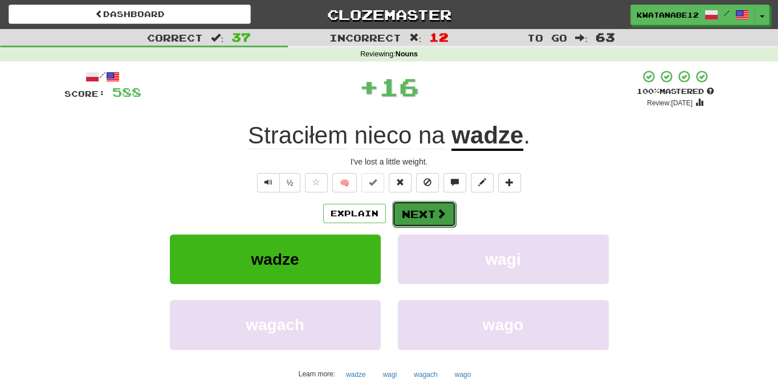
click at [423, 207] on button "Next" at bounding box center [424, 214] width 64 height 26
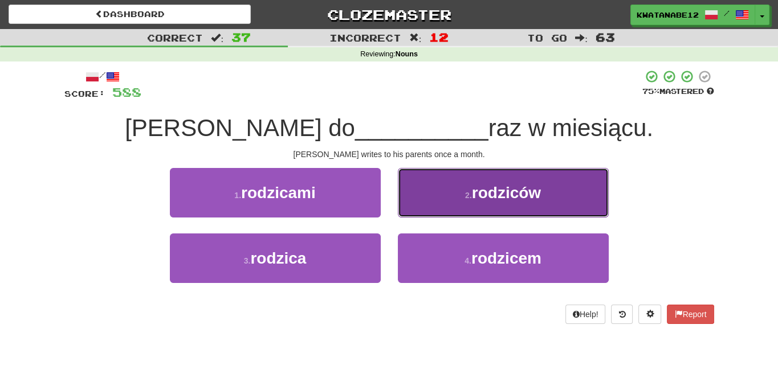
click at [417, 198] on button "2 . rodziców" at bounding box center [503, 193] width 211 height 50
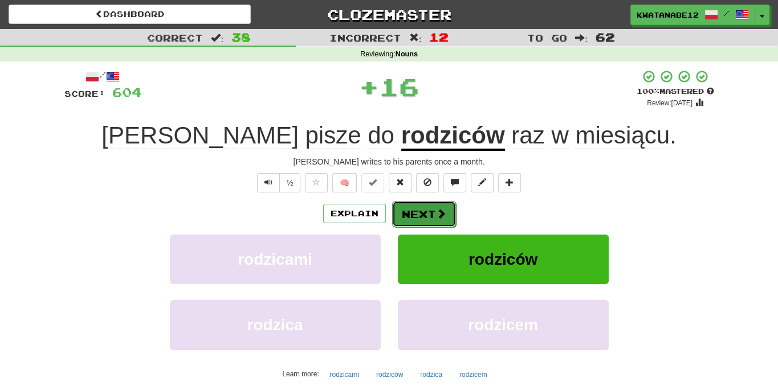
click at [417, 210] on button "Next" at bounding box center [424, 214] width 64 height 26
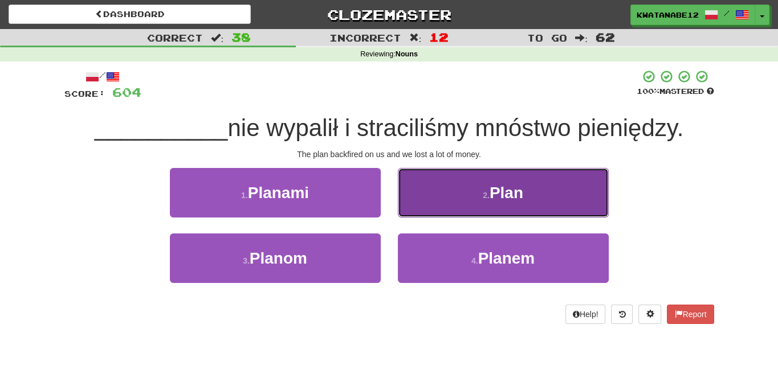
click at [480, 189] on button "2 . Plan" at bounding box center [503, 193] width 211 height 50
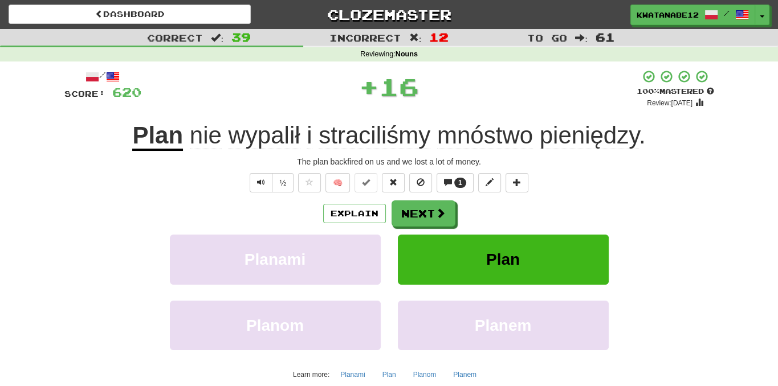
click at [465, 212] on div "Explain Next" at bounding box center [389, 214] width 650 height 26
click at [437, 225] on button "Next" at bounding box center [424, 214] width 64 height 26
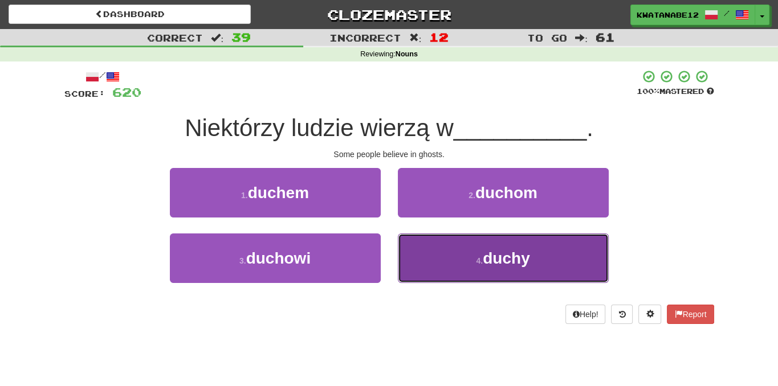
click at [444, 264] on button "4 . duchy" at bounding box center [503, 259] width 211 height 50
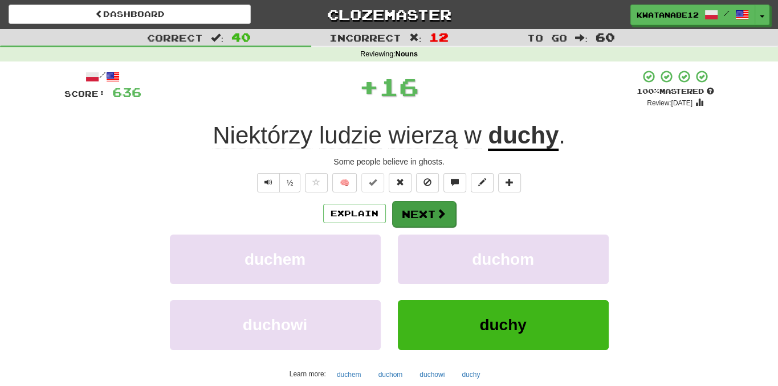
click at [416, 225] on div "Explain Next duchem duchom duchowi duchy [PERSON_NAME] more: duchem duchom duch…" at bounding box center [389, 292] width 650 height 183
click at [398, 214] on button "Next" at bounding box center [424, 214] width 64 height 26
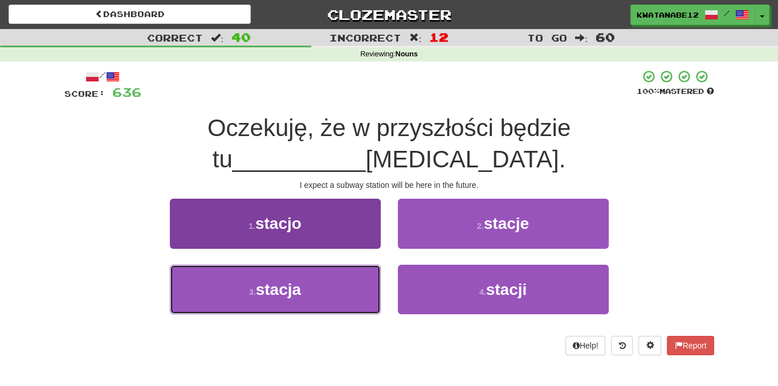
drag, startPoint x: 347, startPoint y: 254, endPoint x: 374, endPoint y: 244, distance: 29.2
click at [347, 265] on button "3 . stacja" at bounding box center [275, 290] width 211 height 50
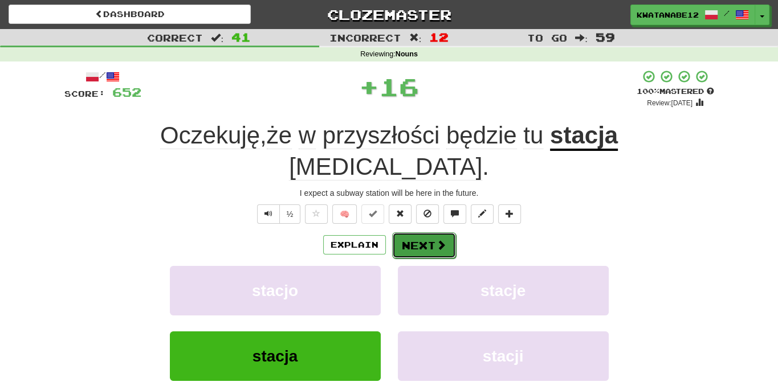
drag, startPoint x: 422, startPoint y: 225, endPoint x: 426, endPoint y: 221, distance: 6.1
click at [426, 233] on button "Next" at bounding box center [424, 246] width 64 height 26
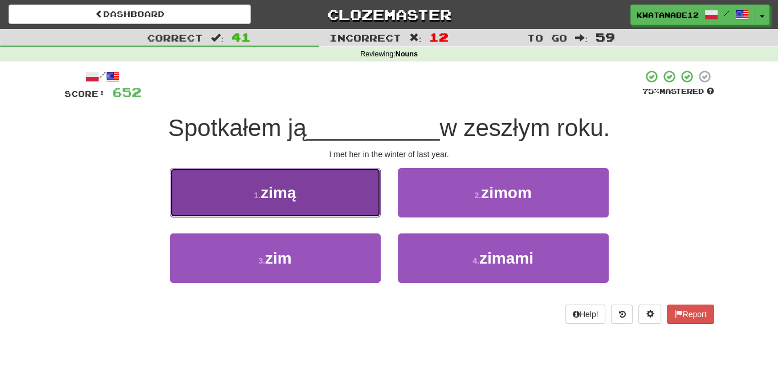
drag, startPoint x: 347, startPoint y: 203, endPoint x: 367, endPoint y: 201, distance: 20.0
click at [367, 201] on button "1 . zimą" at bounding box center [275, 193] width 211 height 50
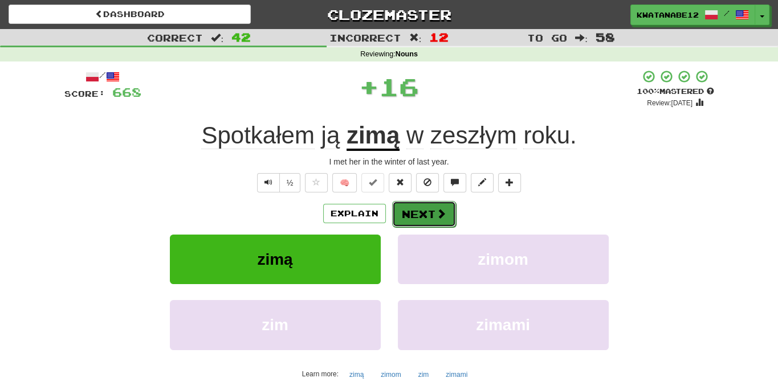
click at [428, 213] on button "Next" at bounding box center [424, 214] width 64 height 26
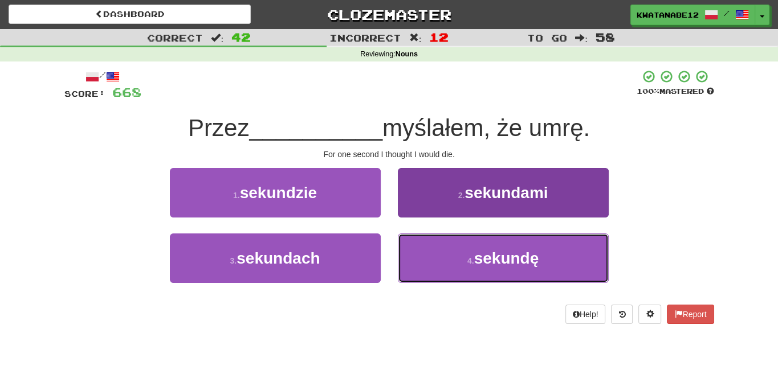
click at [450, 251] on button "4 . sekundę" at bounding box center [503, 259] width 211 height 50
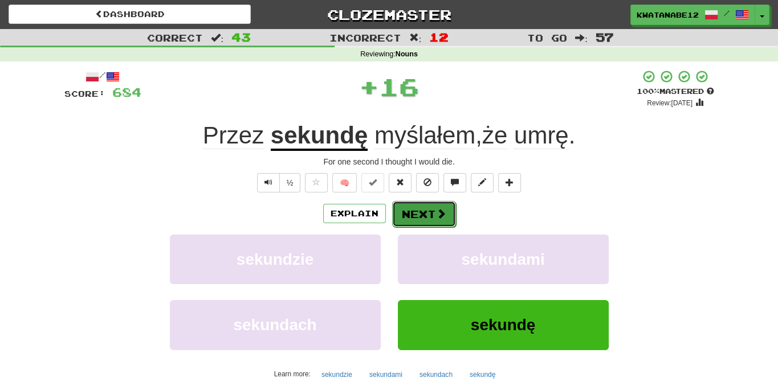
click at [432, 218] on button "Next" at bounding box center [424, 214] width 64 height 26
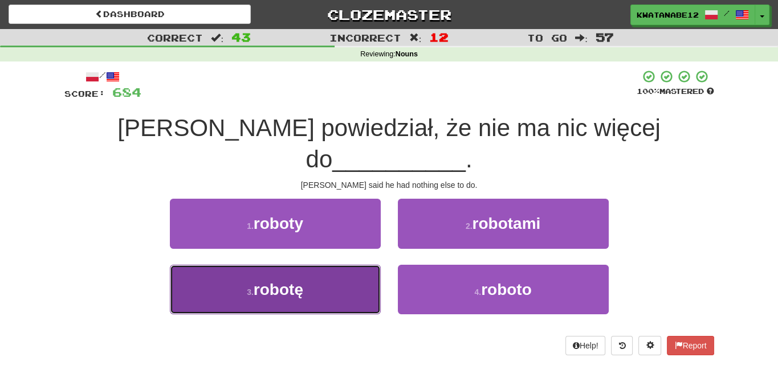
click at [359, 265] on button "3 . robotę" at bounding box center [275, 290] width 211 height 50
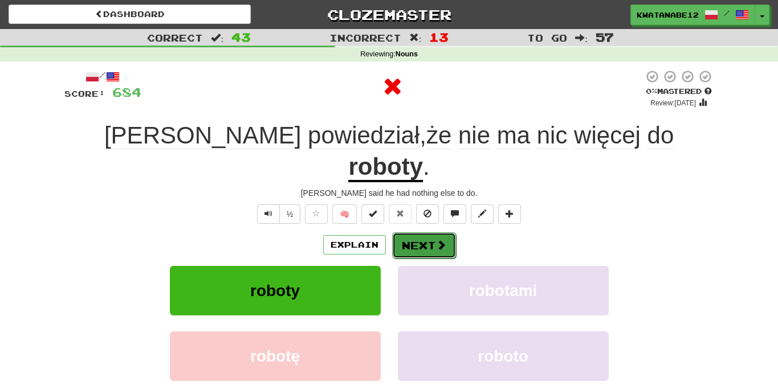
click at [435, 233] on button "Next" at bounding box center [424, 246] width 64 height 26
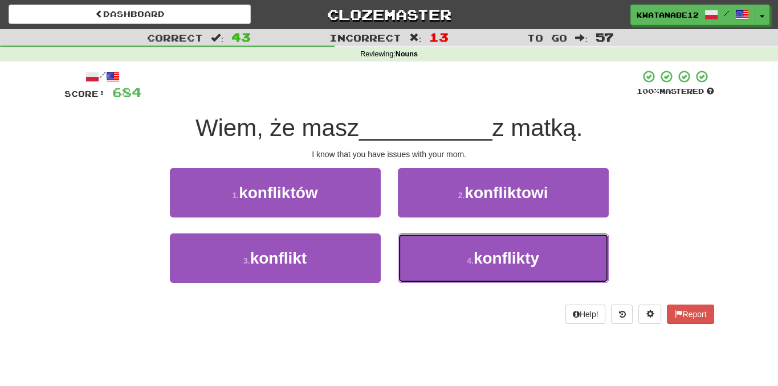
drag, startPoint x: 431, startPoint y: 253, endPoint x: 422, endPoint y: 230, distance: 24.6
click at [431, 252] on button "4 . konflikty" at bounding box center [503, 259] width 211 height 50
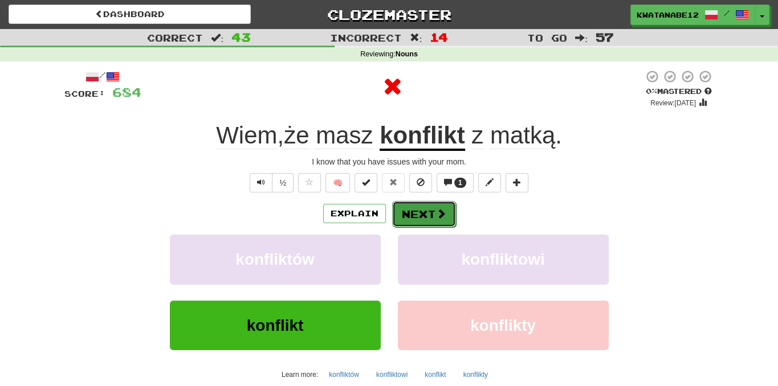
click at [417, 218] on button "Next" at bounding box center [424, 214] width 64 height 26
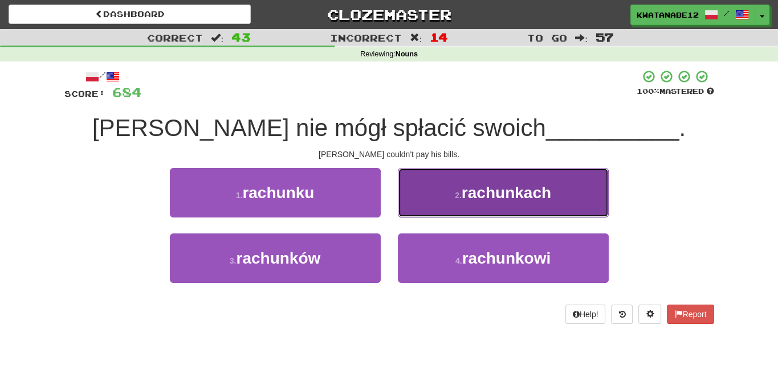
click at [435, 185] on button "2 . rachunkach" at bounding box center [503, 193] width 211 height 50
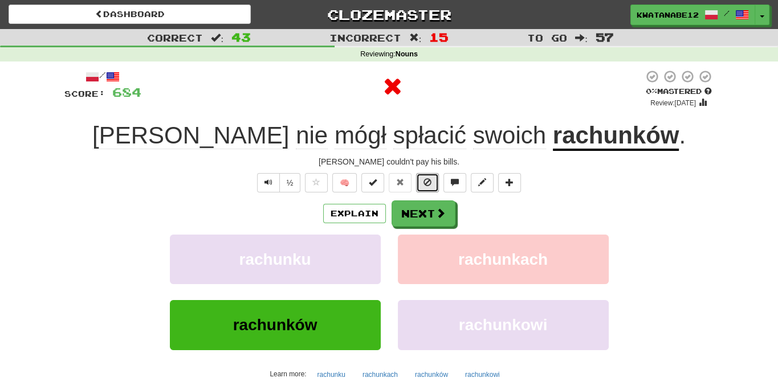
click at [431, 195] on div "/ Score: 684 0 % Mastered Review: [DATE] [PERSON_NAME] nie mógł spłacić swoich …" at bounding box center [389, 248] width 650 height 357
click at [418, 213] on button "Next" at bounding box center [424, 214] width 64 height 26
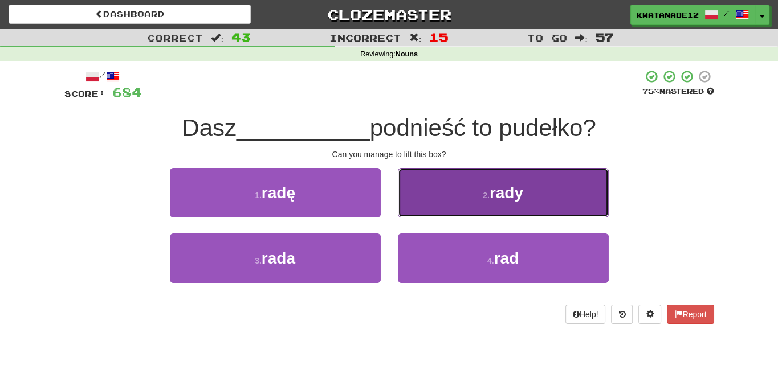
click at [454, 202] on button "2 . rady" at bounding box center [503, 193] width 211 height 50
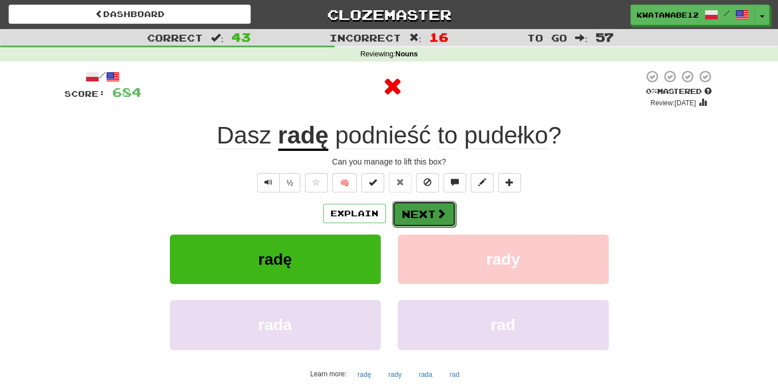
click at [417, 212] on button "Next" at bounding box center [424, 214] width 64 height 26
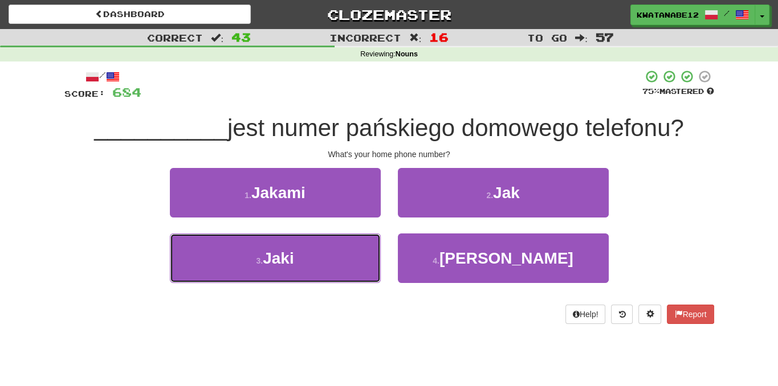
drag, startPoint x: 360, startPoint y: 241, endPoint x: 394, endPoint y: 227, distance: 36.8
click at [363, 241] on button "3 . Jaki" at bounding box center [275, 259] width 211 height 50
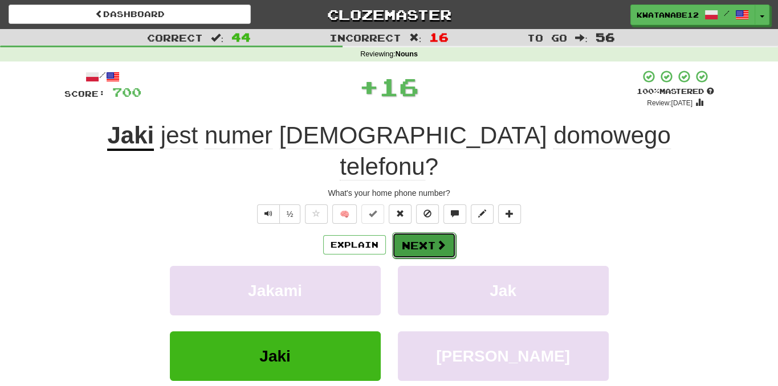
click at [433, 233] on button "Next" at bounding box center [424, 246] width 64 height 26
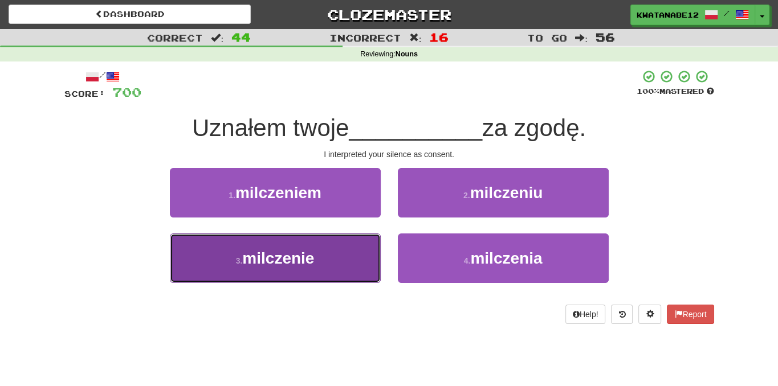
drag, startPoint x: 336, startPoint y: 250, endPoint x: 384, endPoint y: 246, distance: 48.1
click at [337, 250] on button "3 . milczenie" at bounding box center [275, 259] width 211 height 50
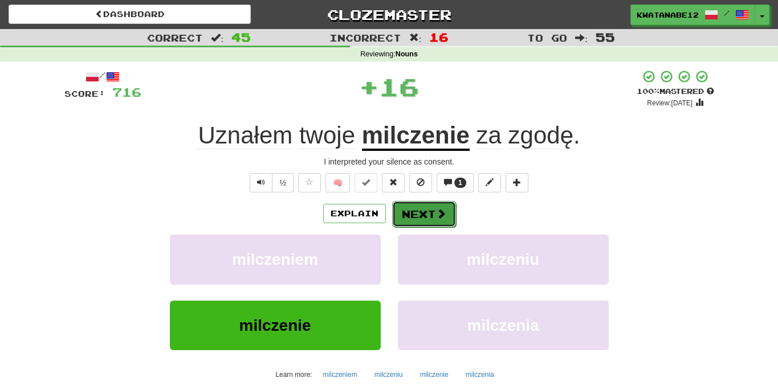
click at [443, 216] on span at bounding box center [441, 214] width 10 height 10
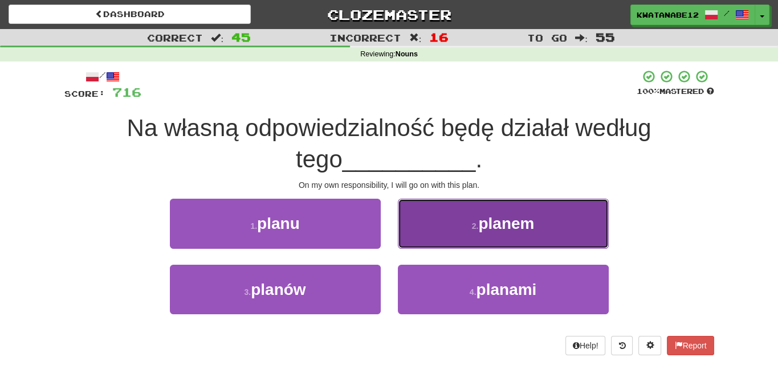
click at [462, 217] on button "2 . planem" at bounding box center [503, 224] width 211 height 50
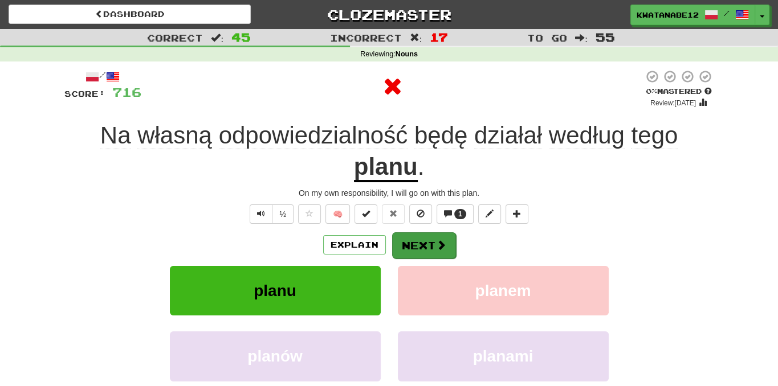
drag, startPoint x: 455, startPoint y: 238, endPoint x: 423, endPoint y: 237, distance: 31.9
click at [426, 237] on div "Explain Next" at bounding box center [389, 245] width 650 height 26
click at [421, 239] on button "Next" at bounding box center [424, 246] width 64 height 26
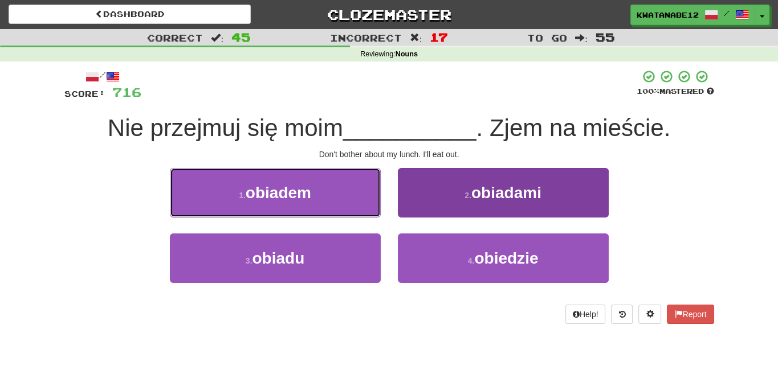
drag, startPoint x: 331, startPoint y: 190, endPoint x: 403, endPoint y: 193, distance: 73.0
click at [385, 193] on div "1 . obiadem" at bounding box center [275, 201] width 228 height 66
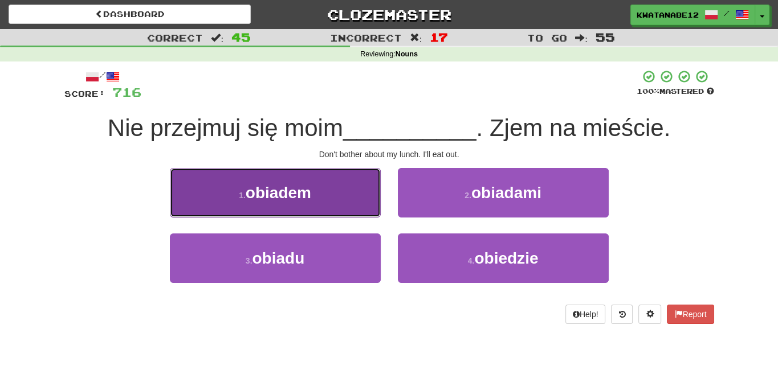
click at [366, 202] on button "1 . obiadem" at bounding box center [275, 193] width 211 height 50
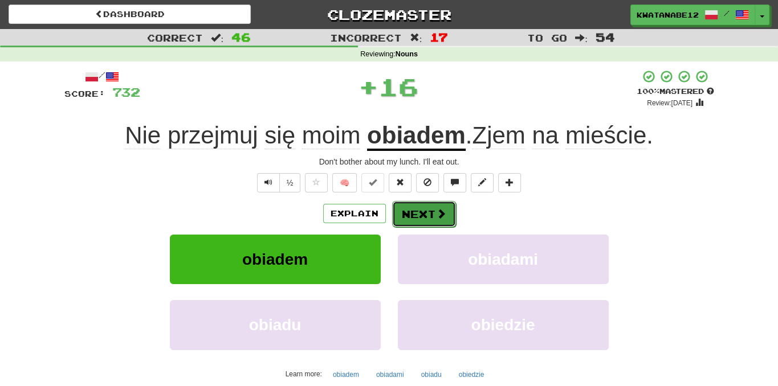
click at [438, 205] on button "Next" at bounding box center [424, 214] width 64 height 26
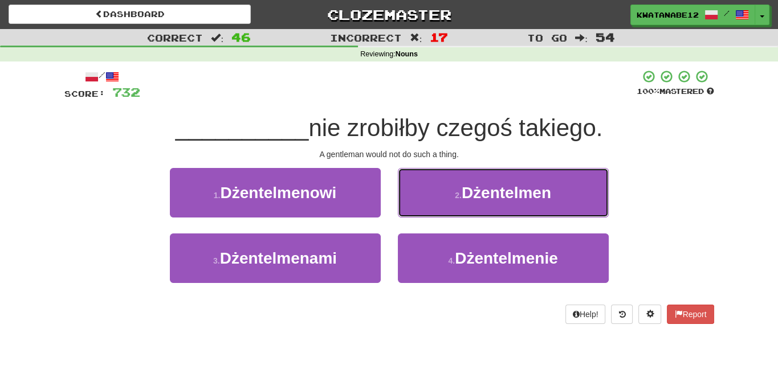
drag, startPoint x: 431, startPoint y: 193, endPoint x: 430, endPoint y: 199, distance: 6.4
click at [431, 193] on button "2 . [GEOGRAPHIC_DATA]" at bounding box center [503, 193] width 211 height 50
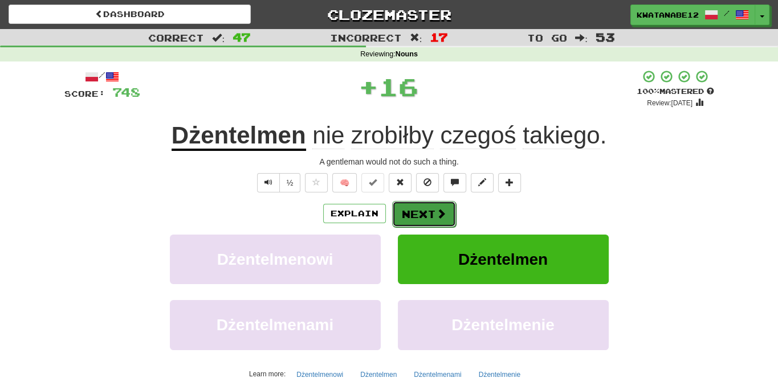
click at [431, 219] on button "Next" at bounding box center [424, 214] width 64 height 26
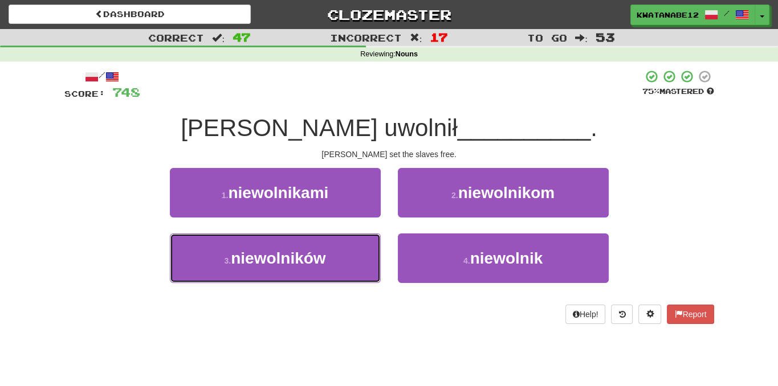
drag, startPoint x: 329, startPoint y: 243, endPoint x: 360, endPoint y: 232, distance: 33.2
click at [333, 244] on button "3 . niewolników" at bounding box center [275, 259] width 211 height 50
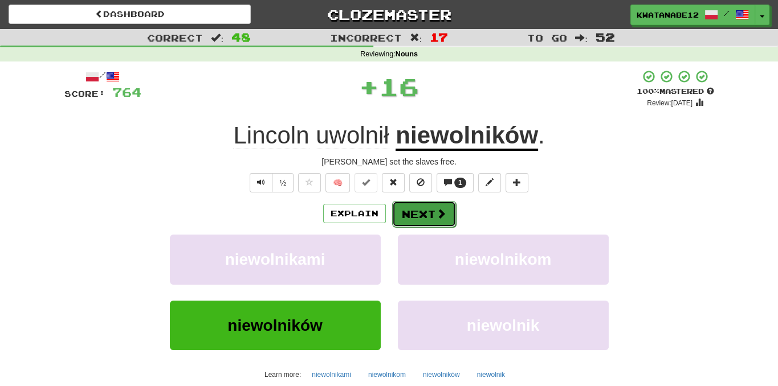
click at [426, 206] on button "Next" at bounding box center [424, 214] width 64 height 26
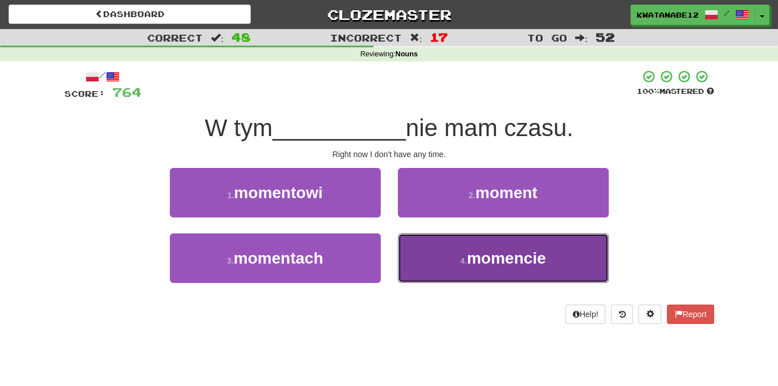
click at [450, 247] on button "4 . momencie" at bounding box center [503, 259] width 211 height 50
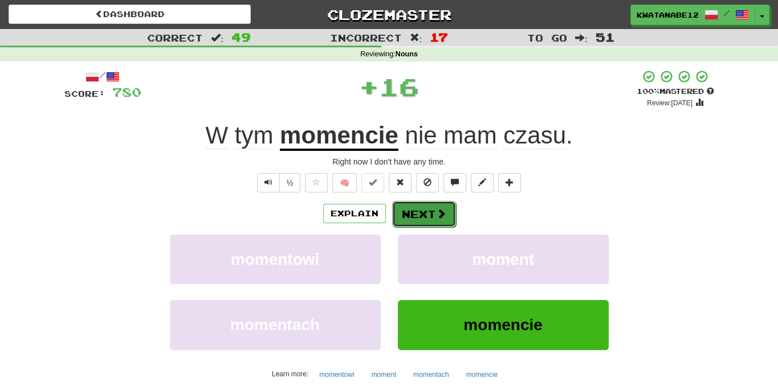
click at [433, 221] on button "Next" at bounding box center [424, 214] width 64 height 26
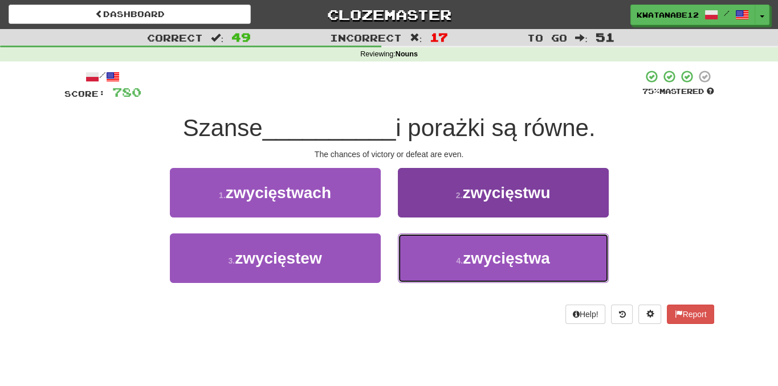
drag, startPoint x: 467, startPoint y: 257, endPoint x: 442, endPoint y: 237, distance: 32.0
click at [464, 256] on span "zwycięstwa" at bounding box center [506, 259] width 87 height 18
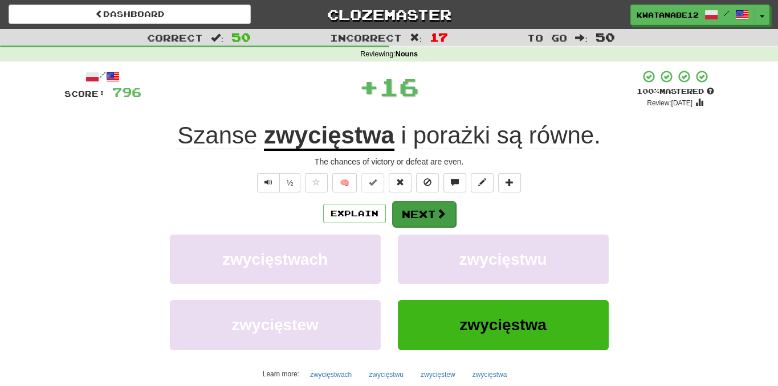
drag, startPoint x: 433, startPoint y: 227, endPoint x: 428, endPoint y: 222, distance: 6.4
click at [431, 226] on div "Explain Next zwycięstwach zwycięstwu zwycięstew zwycięstwa Learn more: zwycięst…" at bounding box center [389, 292] width 650 height 183
drag, startPoint x: 429, startPoint y: 211, endPoint x: 445, endPoint y: 197, distance: 21.4
click at [430, 211] on button "Next" at bounding box center [424, 214] width 64 height 26
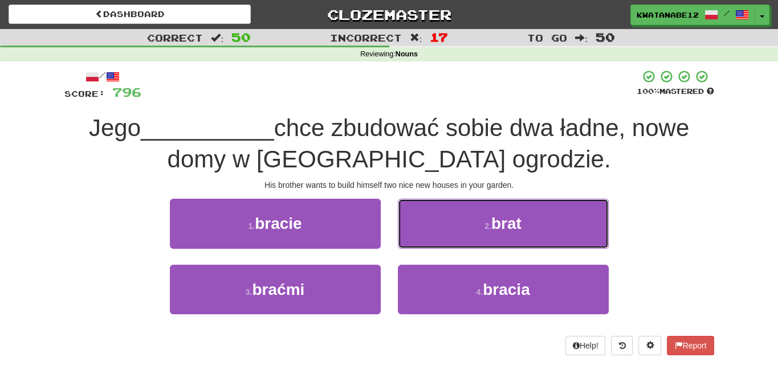
drag, startPoint x: 464, startPoint y: 220, endPoint x: 445, endPoint y: 227, distance: 20.7
click at [463, 222] on button "2 . brat" at bounding box center [503, 224] width 211 height 50
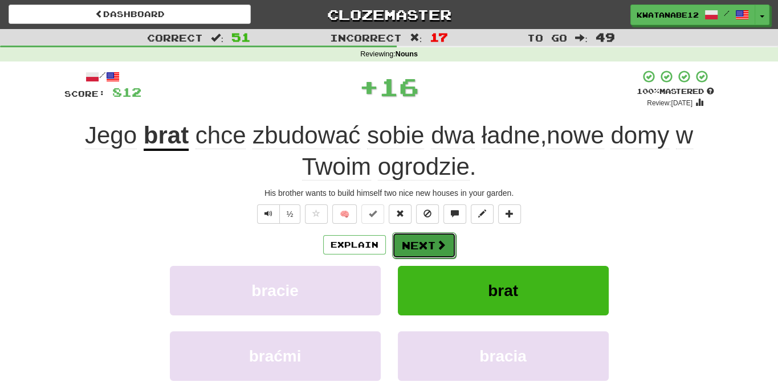
click at [426, 239] on button "Next" at bounding box center [424, 246] width 64 height 26
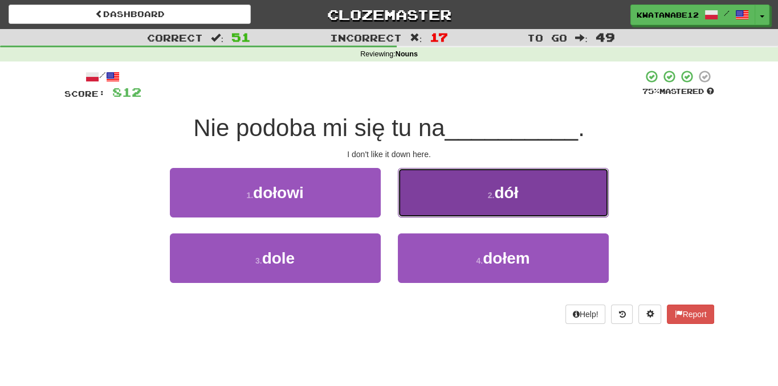
click at [435, 193] on button "2 . dół" at bounding box center [503, 193] width 211 height 50
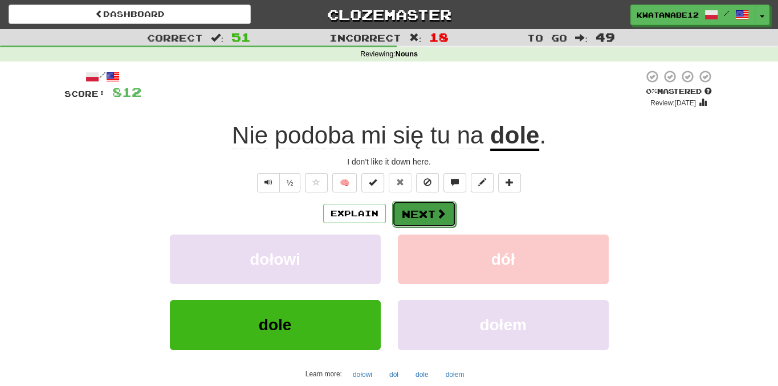
click at [445, 208] on button "Next" at bounding box center [424, 214] width 64 height 26
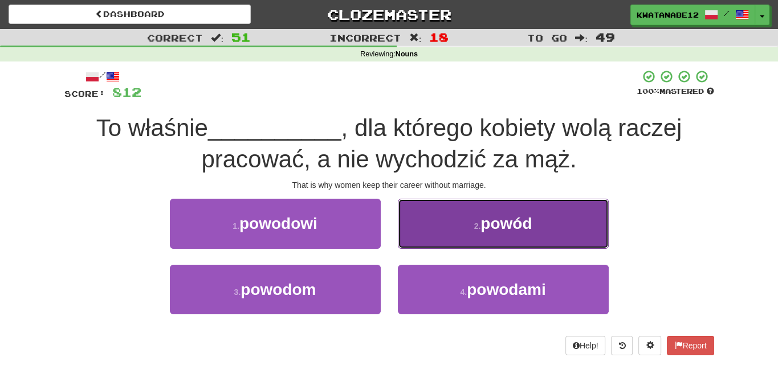
click at [449, 233] on button "2 . powód" at bounding box center [503, 224] width 211 height 50
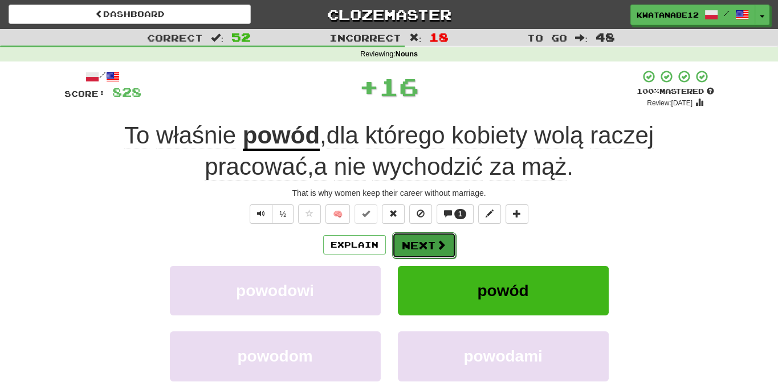
click at [417, 243] on button "Next" at bounding box center [424, 246] width 64 height 26
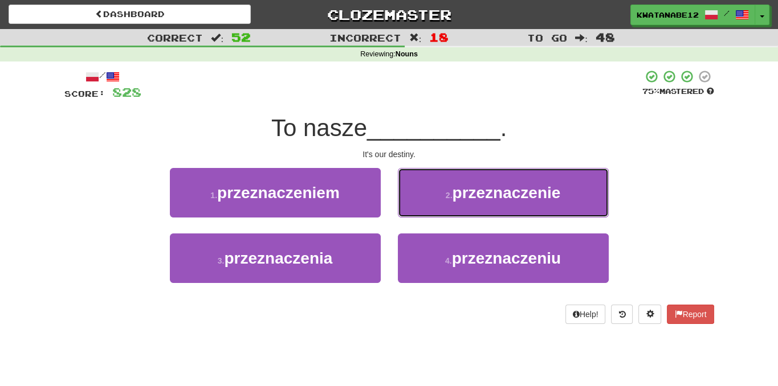
click at [446, 195] on small "2 ." at bounding box center [449, 195] width 7 height 9
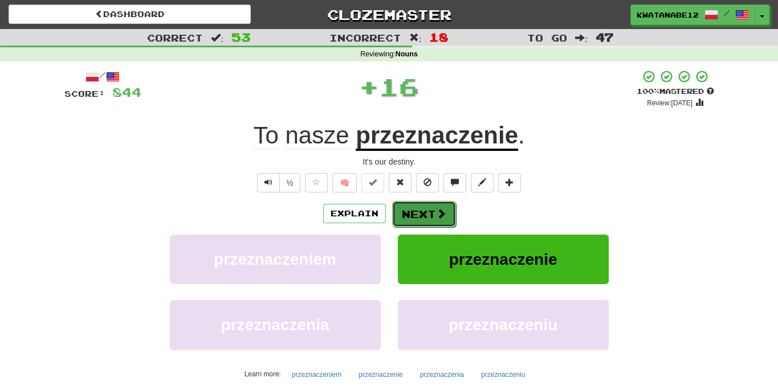
click at [423, 210] on button "Next" at bounding box center [424, 214] width 64 height 26
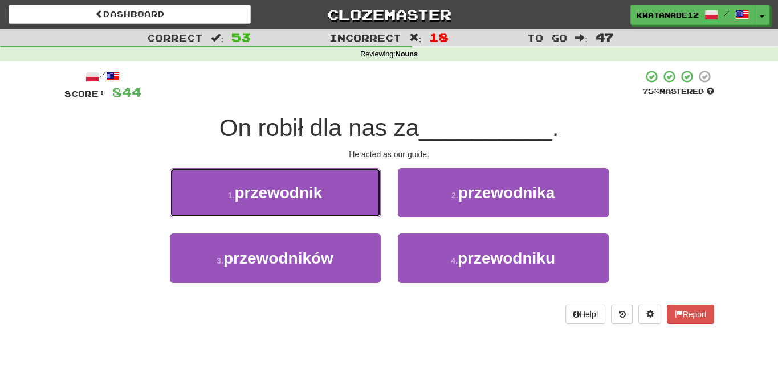
drag, startPoint x: 348, startPoint y: 200, endPoint x: 354, endPoint y: 199, distance: 6.3
click at [351, 199] on button "1 . przewodnik" at bounding box center [275, 193] width 211 height 50
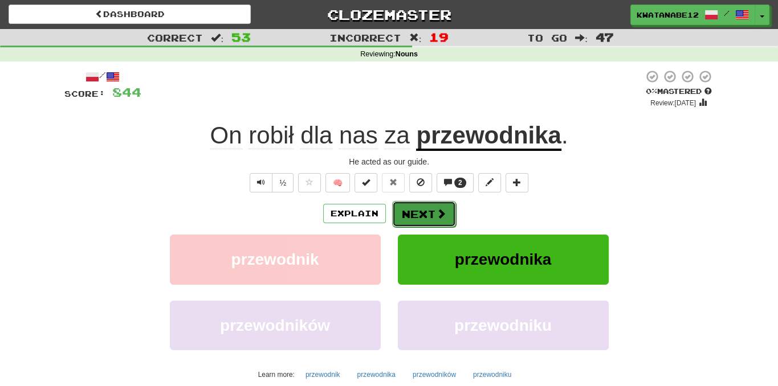
click at [438, 215] on span at bounding box center [441, 214] width 10 height 10
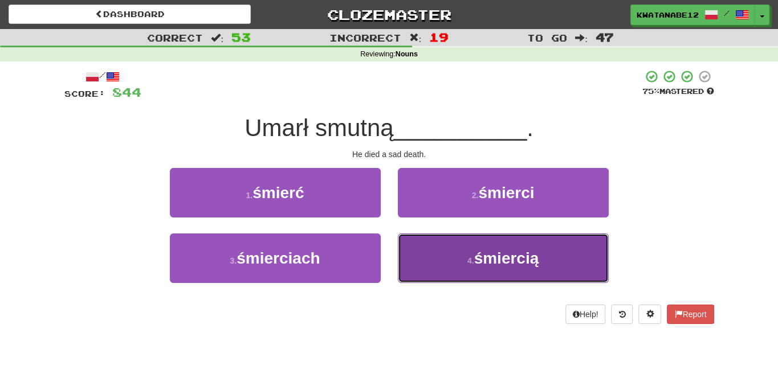
click at [436, 241] on button "4 . śmiercią" at bounding box center [503, 259] width 211 height 50
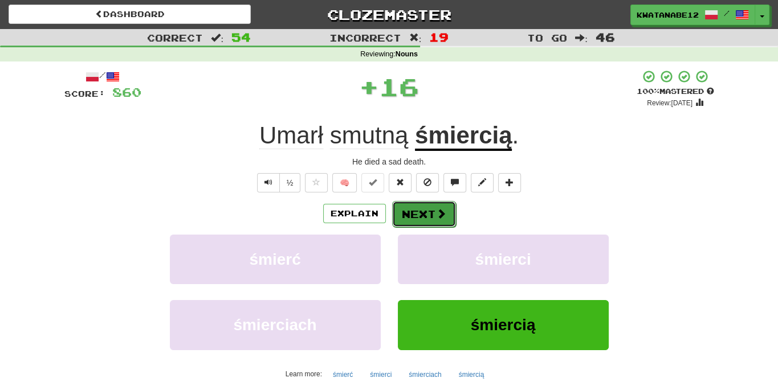
click at [419, 214] on button "Next" at bounding box center [424, 214] width 64 height 26
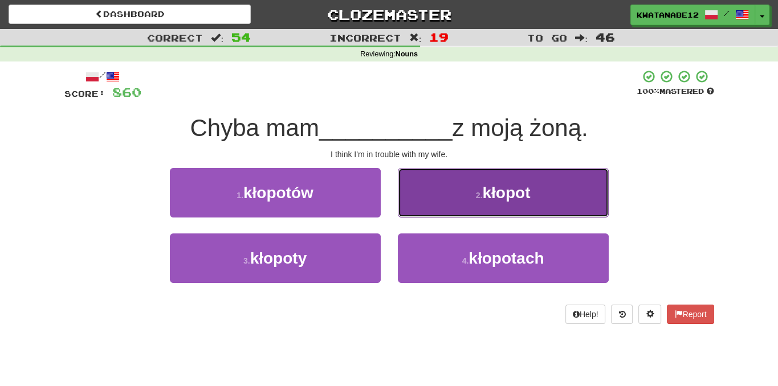
click at [417, 193] on button "2 . kłopot" at bounding box center [503, 193] width 211 height 50
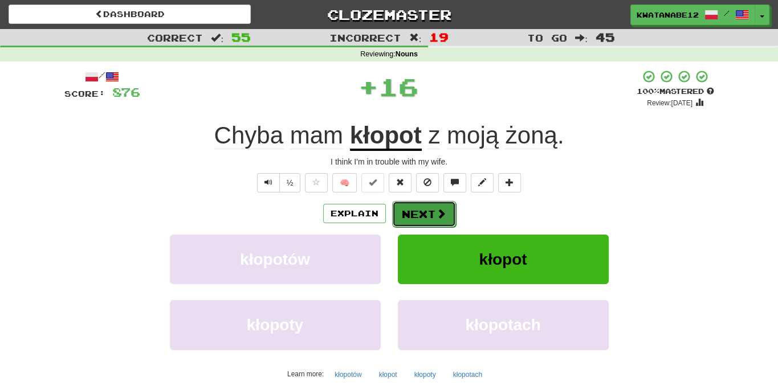
click at [413, 215] on button "Next" at bounding box center [424, 214] width 64 height 26
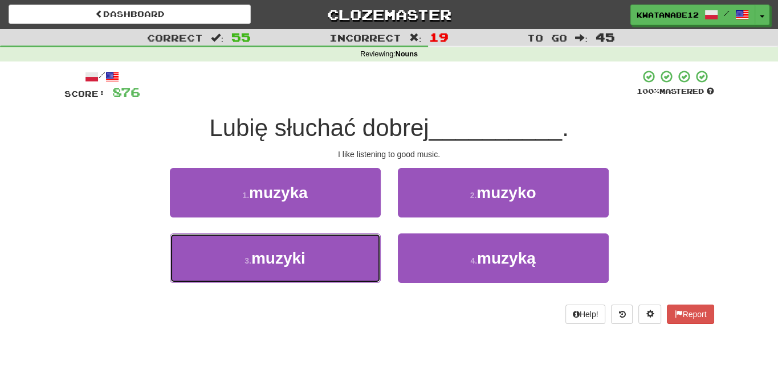
drag, startPoint x: 372, startPoint y: 238, endPoint x: 384, endPoint y: 230, distance: 14.7
click at [371, 238] on button "3 . muzyki" at bounding box center [275, 259] width 211 height 50
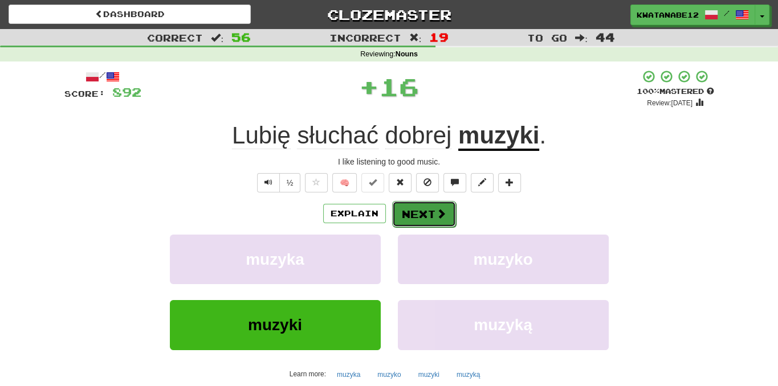
click at [420, 211] on button "Next" at bounding box center [424, 214] width 64 height 26
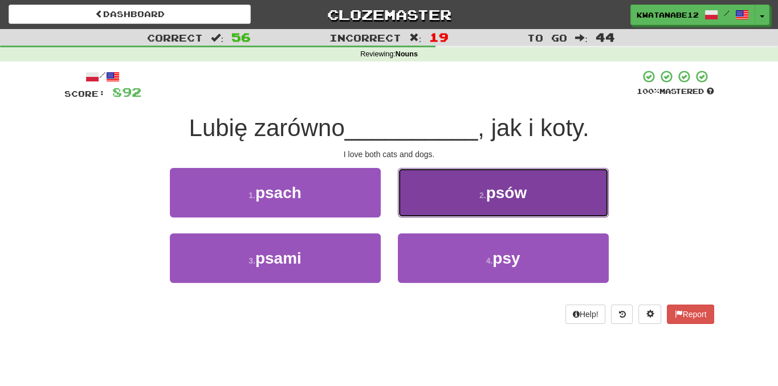
click at [440, 190] on button "2 . psów" at bounding box center [503, 193] width 211 height 50
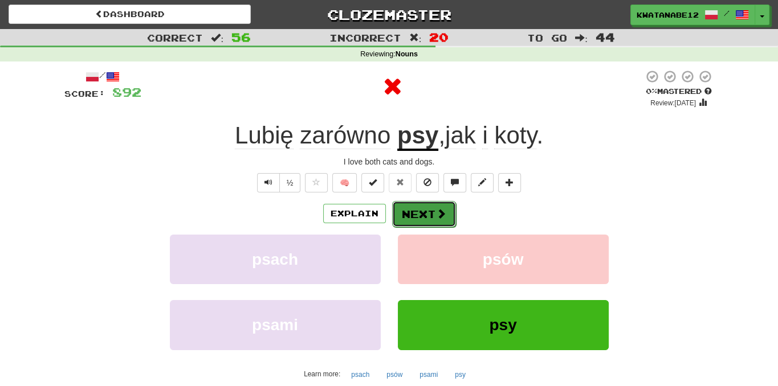
click at [420, 207] on button "Next" at bounding box center [424, 214] width 64 height 26
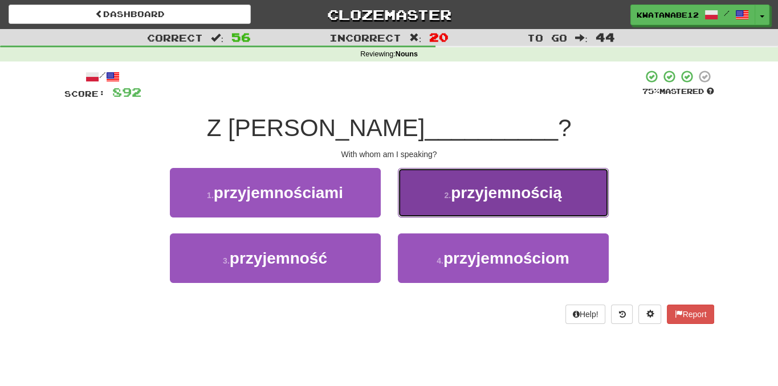
click at [435, 199] on button "2 . przyjemnością" at bounding box center [503, 193] width 211 height 50
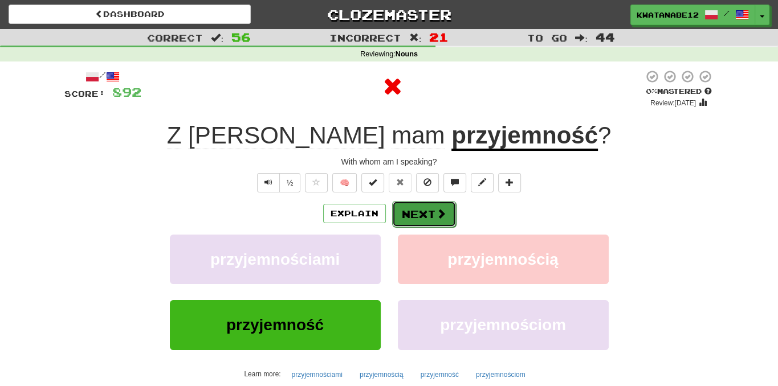
click at [418, 212] on button "Next" at bounding box center [424, 214] width 64 height 26
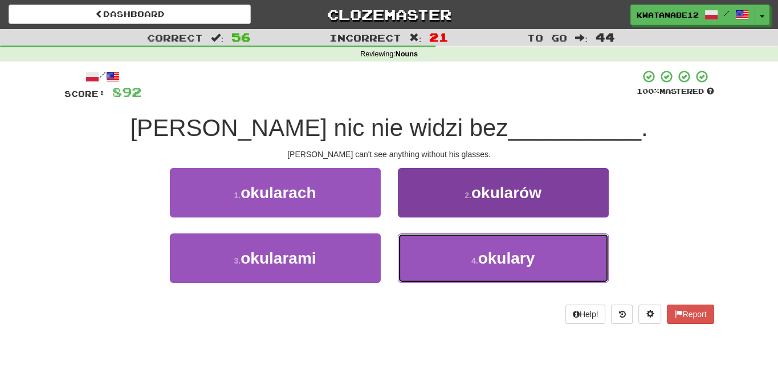
click at [438, 247] on button "4 . okulary" at bounding box center [503, 259] width 211 height 50
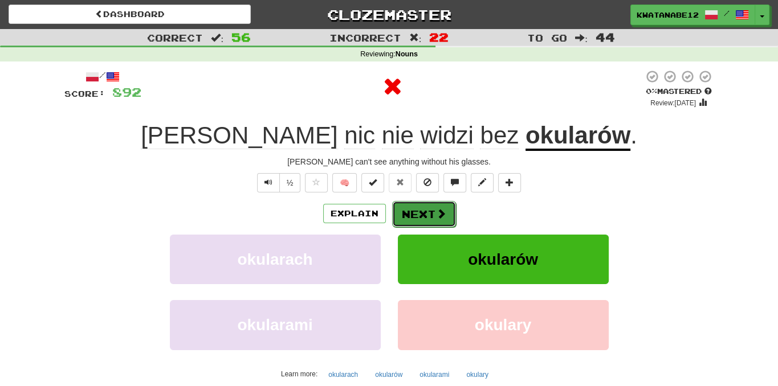
click at [418, 217] on button "Next" at bounding box center [424, 214] width 64 height 26
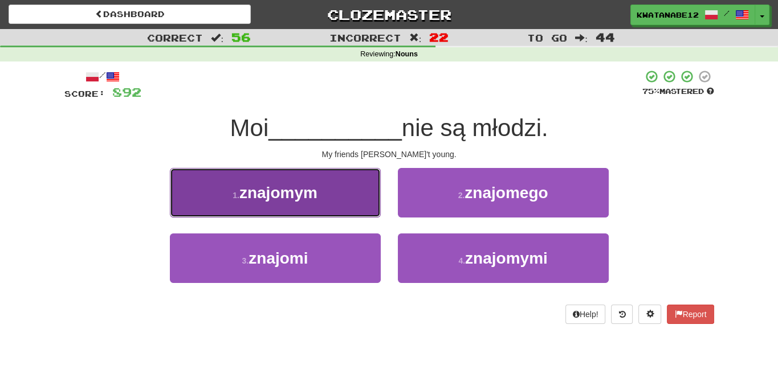
click at [365, 202] on button "1 . znajomym" at bounding box center [275, 193] width 211 height 50
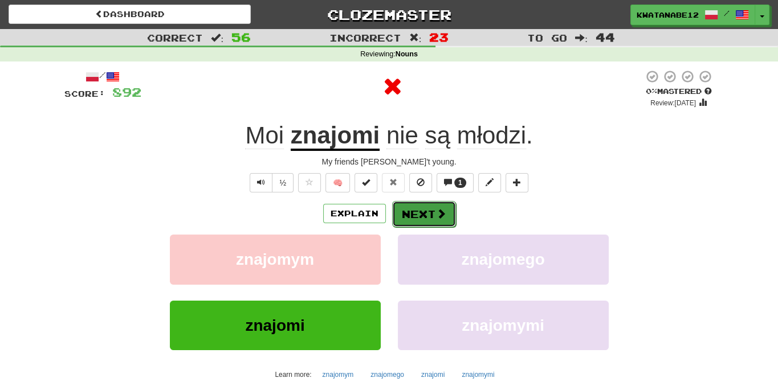
click at [426, 217] on button "Next" at bounding box center [424, 214] width 64 height 26
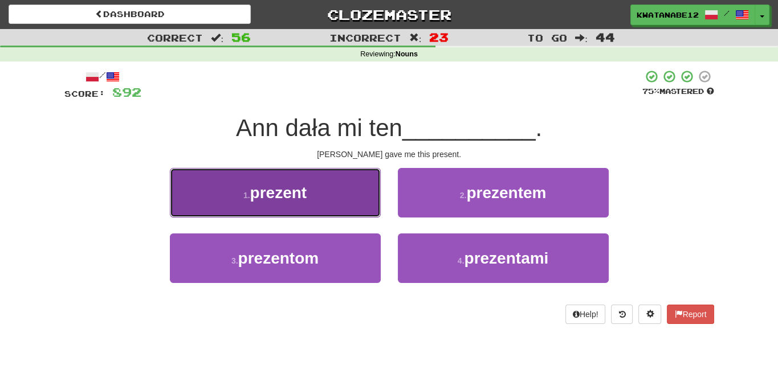
drag, startPoint x: 369, startPoint y: 203, endPoint x: 380, endPoint y: 205, distance: 11.0
click at [380, 205] on button "1 . prezent" at bounding box center [275, 193] width 211 height 50
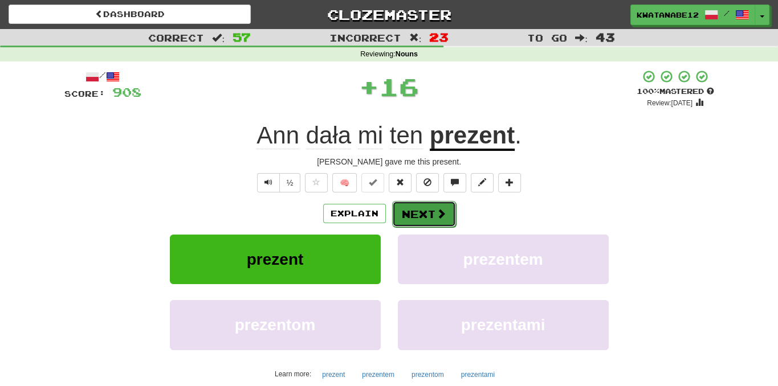
click at [436, 216] on span at bounding box center [441, 214] width 10 height 10
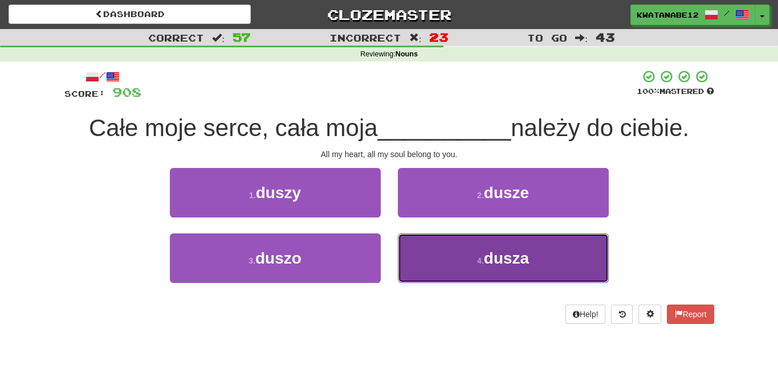
click at [446, 250] on button "4 . dusza" at bounding box center [503, 259] width 211 height 50
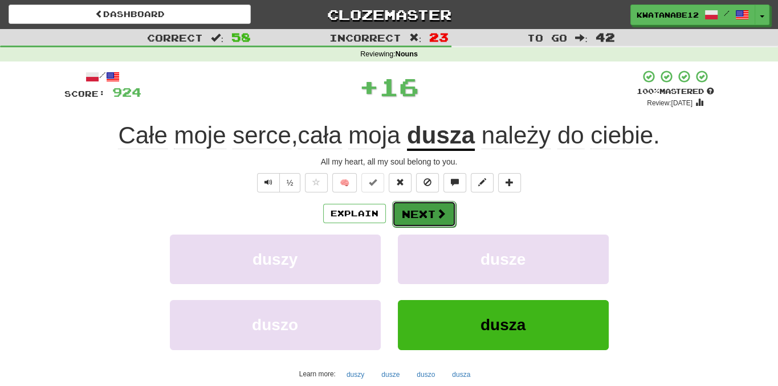
click at [436, 209] on span at bounding box center [441, 214] width 10 height 10
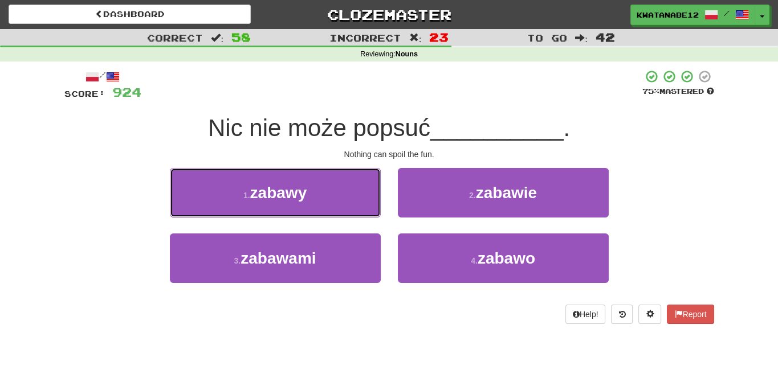
drag, startPoint x: 353, startPoint y: 196, endPoint x: 397, endPoint y: 208, distance: 44.9
click at [388, 205] on div "1 . zabawy" at bounding box center [275, 201] width 228 height 66
drag, startPoint x: 368, startPoint y: 195, endPoint x: 388, endPoint y: 199, distance: 19.9
click at [376, 196] on button "1 . zabawy" at bounding box center [275, 193] width 211 height 50
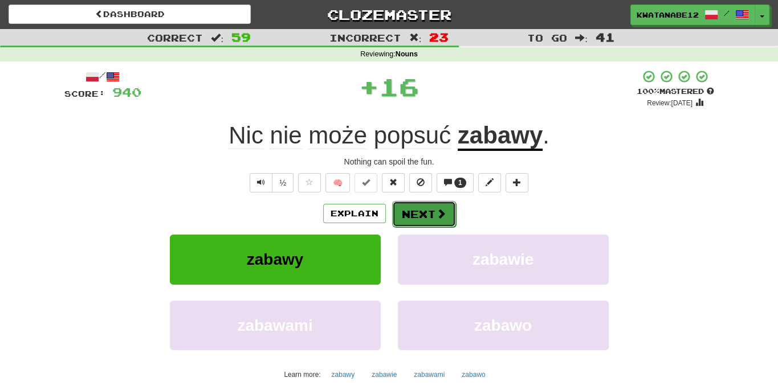
click at [428, 207] on button "Next" at bounding box center [424, 214] width 64 height 26
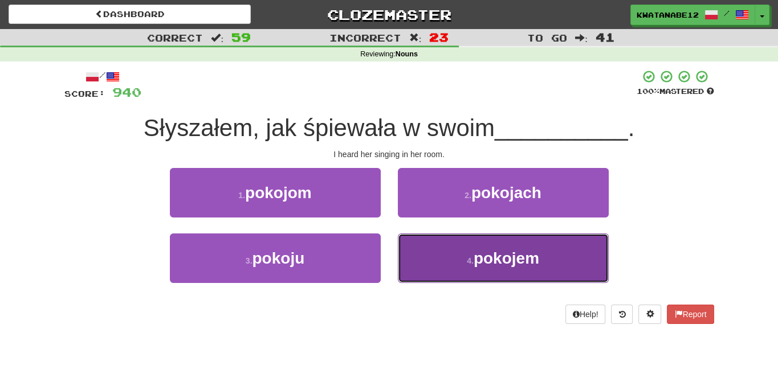
click at [442, 260] on button "4 . pokojem" at bounding box center [503, 259] width 211 height 50
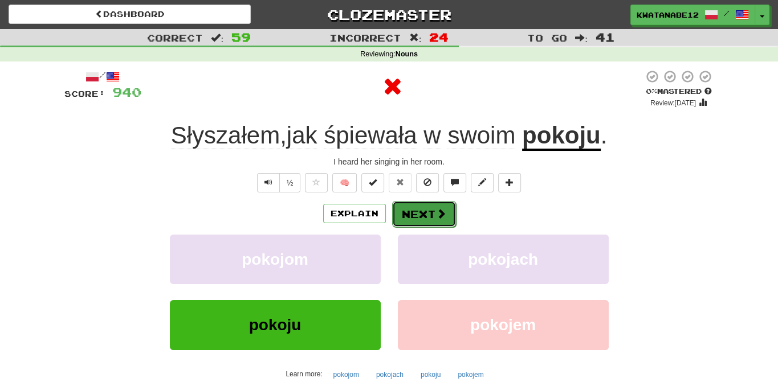
click at [417, 215] on button "Next" at bounding box center [424, 214] width 64 height 26
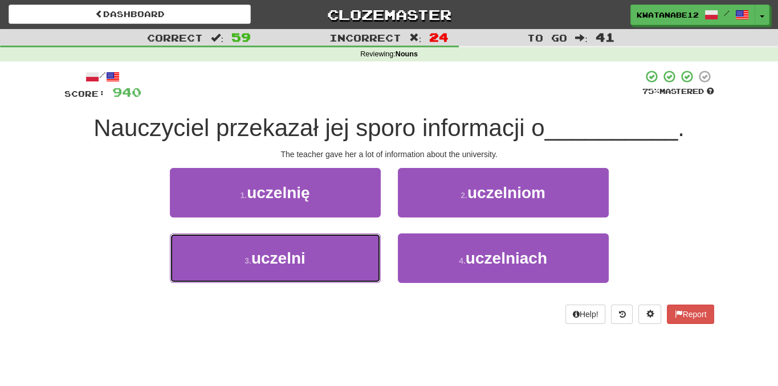
drag, startPoint x: 351, startPoint y: 246, endPoint x: 381, endPoint y: 229, distance: 34.2
click at [356, 246] on button "3 . uczelni" at bounding box center [275, 259] width 211 height 50
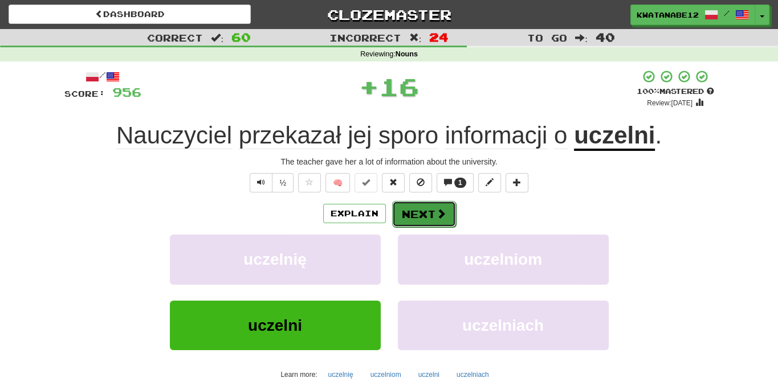
click at [419, 203] on button "Next" at bounding box center [424, 214] width 64 height 26
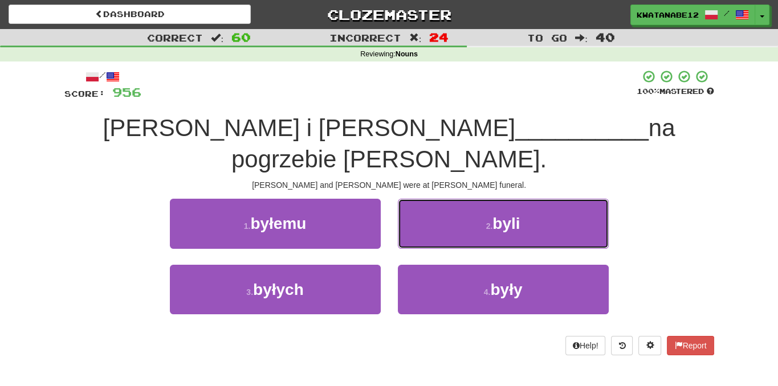
drag, startPoint x: 430, startPoint y: 184, endPoint x: 428, endPoint y: 199, distance: 15.6
click at [431, 199] on button "2 . byli" at bounding box center [503, 224] width 211 height 50
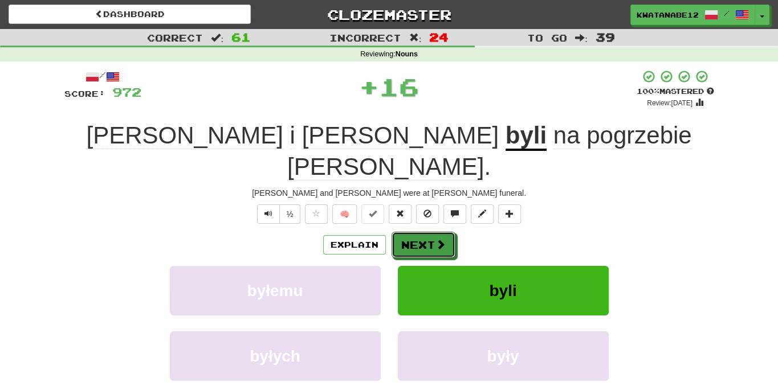
drag, startPoint x: 414, startPoint y: 212, endPoint x: 360, endPoint y: 177, distance: 64.7
click at [391, 198] on div "/ Score: 972 + 16 100 % Mastered Review: [DATE] Tom i [PERSON_NAME] byli na pog…" at bounding box center [389, 264] width 650 height 388
click at [426, 233] on button "Next" at bounding box center [424, 246] width 64 height 26
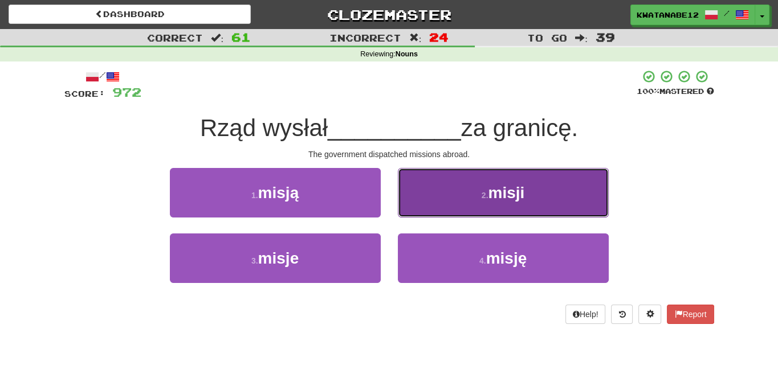
click at [422, 201] on button "2 . misji" at bounding box center [503, 193] width 211 height 50
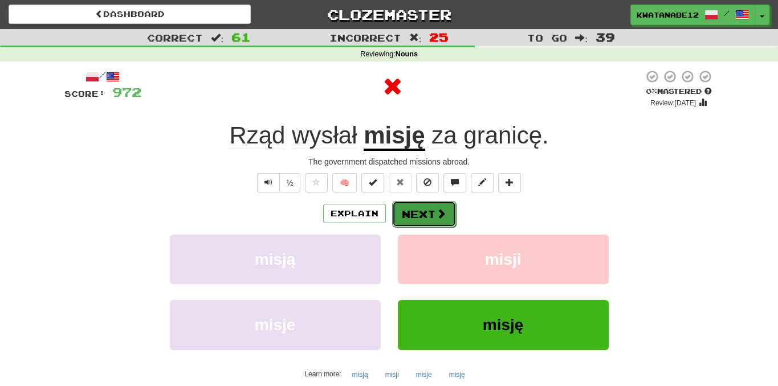
click at [410, 216] on button "Next" at bounding box center [424, 214] width 64 height 26
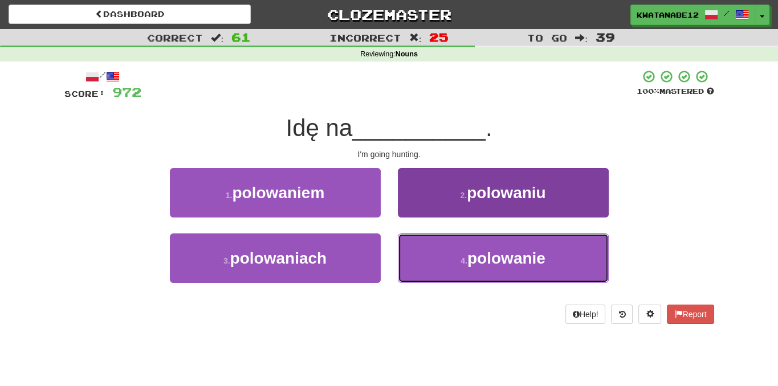
drag, startPoint x: 437, startPoint y: 261, endPoint x: 422, endPoint y: 239, distance: 26.2
click at [437, 260] on button "4 . polowanie" at bounding box center [503, 259] width 211 height 50
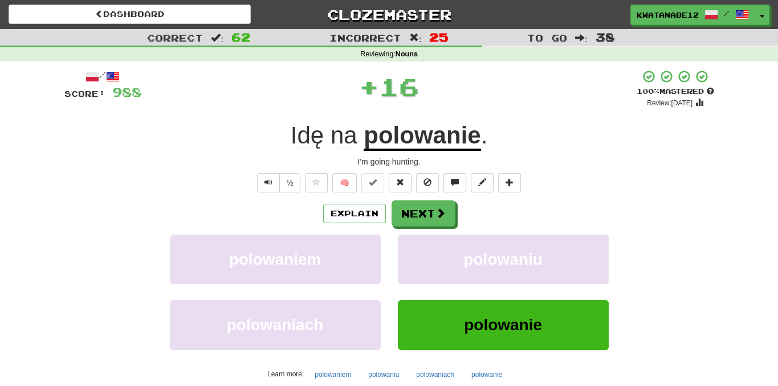
click at [417, 230] on div "Explain Next polowaniem polowaniu polowaniach polowanie Learn more: polowaniem …" at bounding box center [389, 292] width 650 height 183
click at [415, 221] on button "Next" at bounding box center [424, 214] width 64 height 26
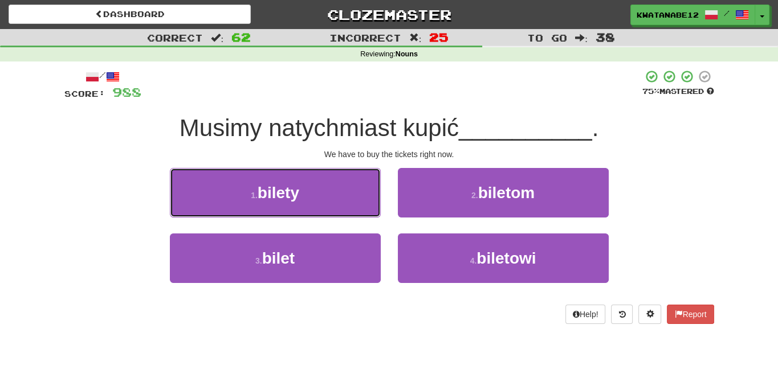
drag, startPoint x: 345, startPoint y: 195, endPoint x: 358, endPoint y: 198, distance: 13.3
click at [345, 195] on button "1 . bilety" at bounding box center [275, 193] width 211 height 50
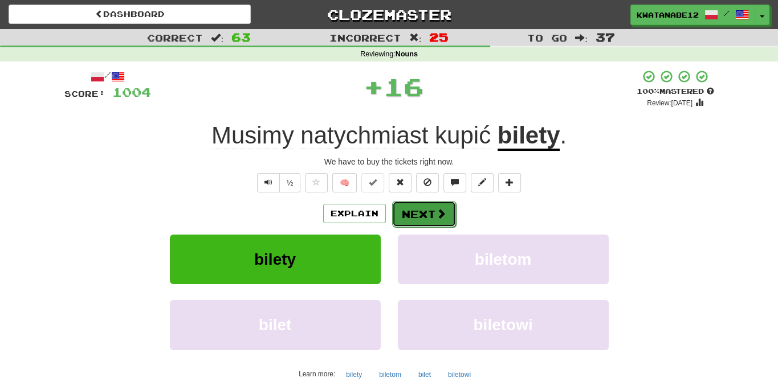
click at [407, 208] on button "Next" at bounding box center [424, 214] width 64 height 26
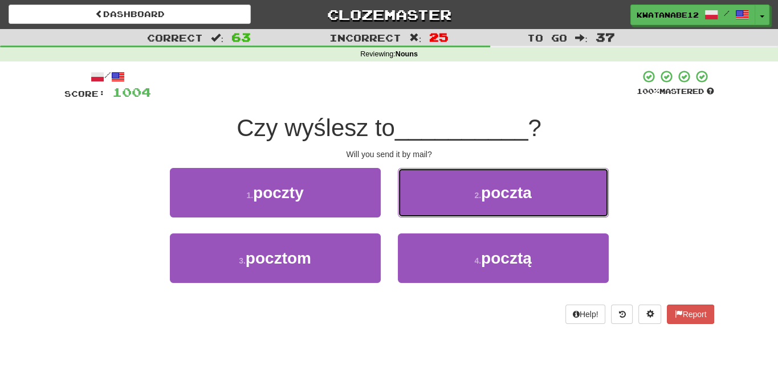
drag, startPoint x: 427, startPoint y: 191, endPoint x: 424, endPoint y: 197, distance: 6.9
click at [426, 193] on button "2 . poczta" at bounding box center [503, 193] width 211 height 50
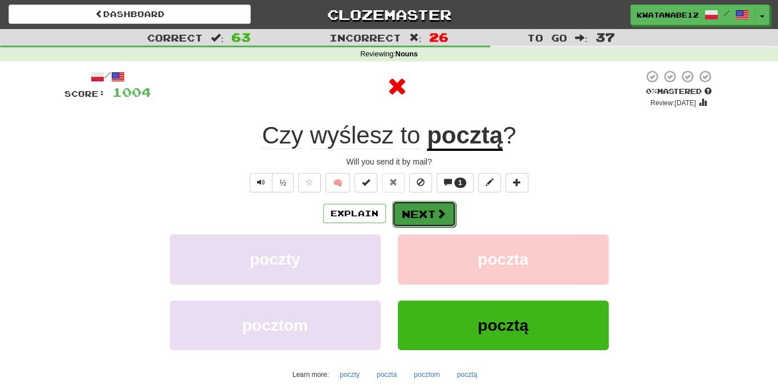
click at [421, 206] on button "Next" at bounding box center [424, 214] width 64 height 26
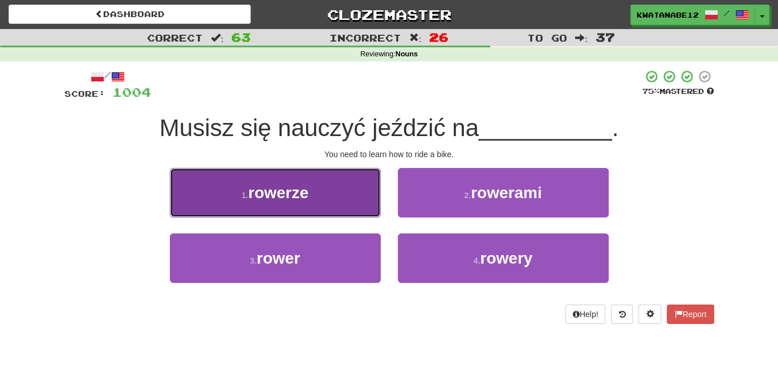
drag, startPoint x: 328, startPoint y: 203, endPoint x: 337, endPoint y: 203, distance: 9.1
click at [337, 203] on button "1 . rowerze" at bounding box center [275, 193] width 211 height 50
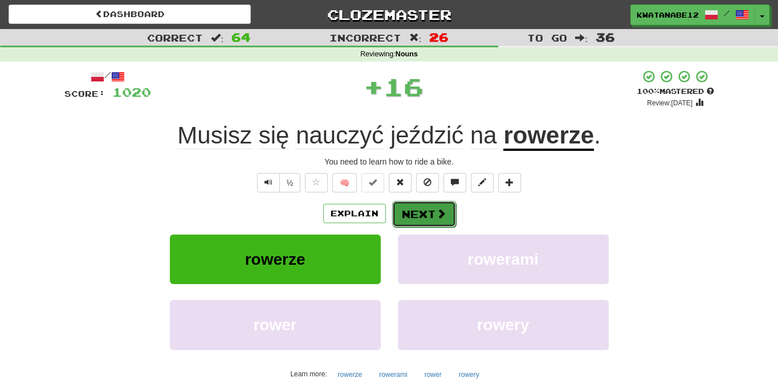
drag, startPoint x: 397, startPoint y: 205, endPoint x: 403, endPoint y: 206, distance: 6.9
click at [403, 206] on button "Next" at bounding box center [424, 214] width 64 height 26
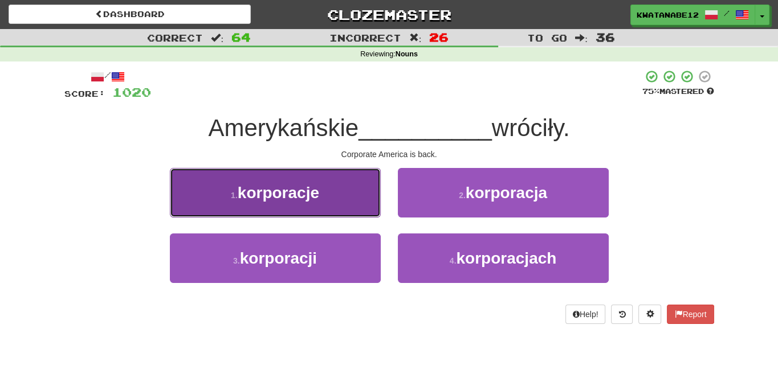
drag, startPoint x: 327, startPoint y: 202, endPoint x: 353, endPoint y: 209, distance: 27.1
click at [353, 209] on button "1 . korporacje" at bounding box center [275, 193] width 211 height 50
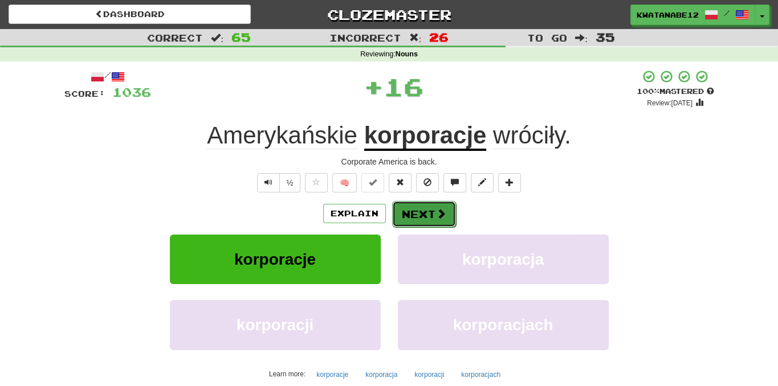
click at [398, 219] on button "Next" at bounding box center [424, 214] width 64 height 26
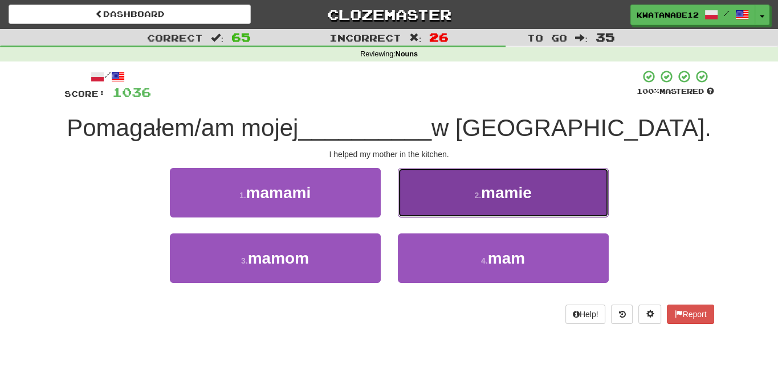
drag, startPoint x: 430, startPoint y: 202, endPoint x: 424, endPoint y: 207, distance: 7.3
click at [424, 207] on button "2 . mamie" at bounding box center [503, 193] width 211 height 50
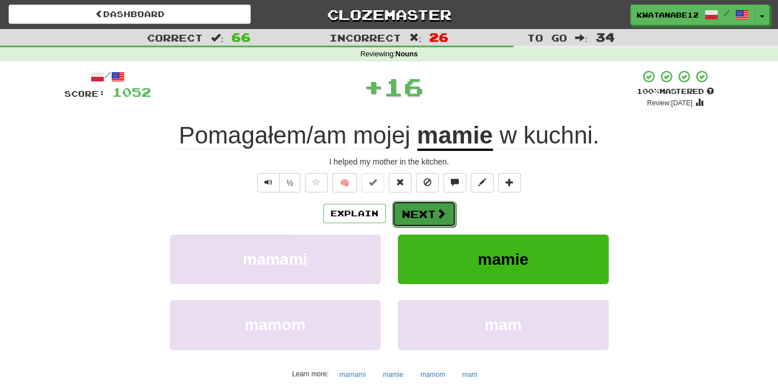
click at [412, 211] on button "Next" at bounding box center [424, 214] width 64 height 26
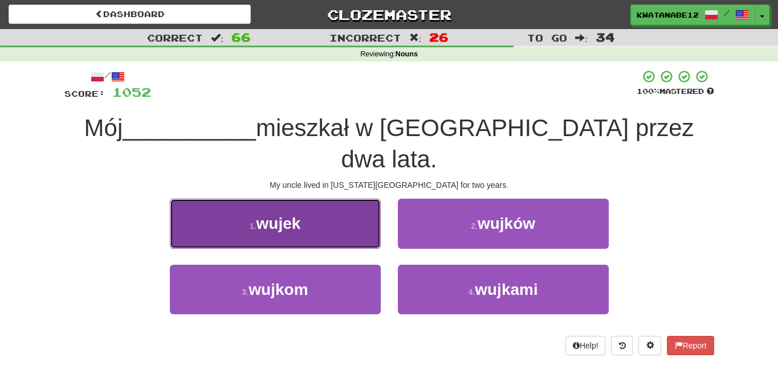
drag, startPoint x: 333, startPoint y: 197, endPoint x: 368, endPoint y: 207, distance: 36.6
click at [368, 207] on button "1 . wujek" at bounding box center [275, 224] width 211 height 50
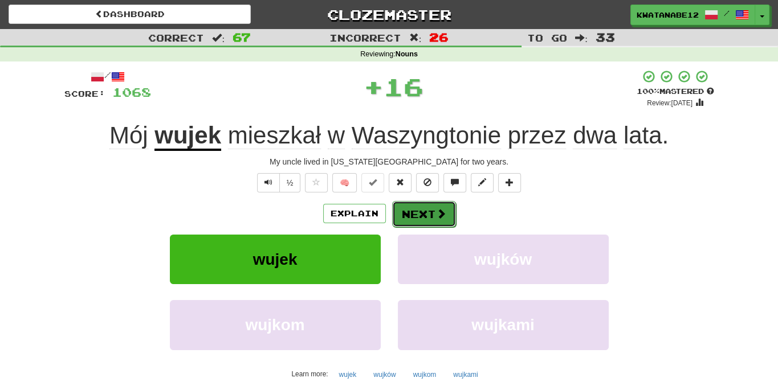
click at [419, 214] on button "Next" at bounding box center [424, 214] width 64 height 26
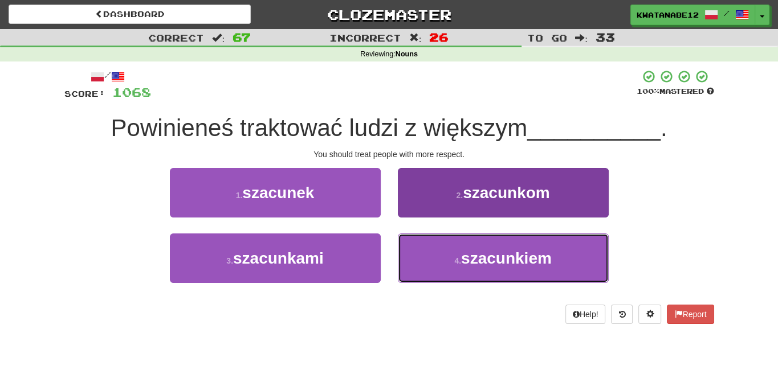
click at [423, 244] on button "4 . szacunkiem" at bounding box center [503, 259] width 211 height 50
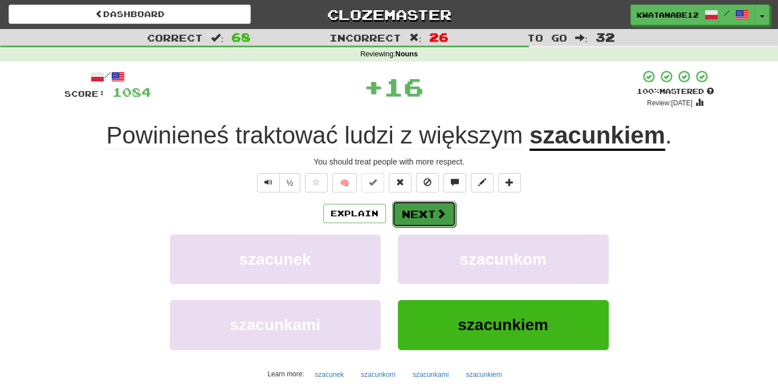
click at [409, 217] on button "Next" at bounding box center [424, 214] width 64 height 26
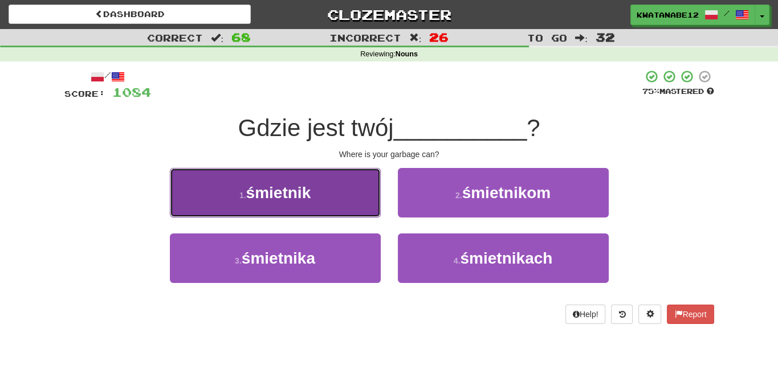
drag, startPoint x: 339, startPoint y: 200, endPoint x: 352, endPoint y: 200, distance: 13.1
click at [352, 200] on button "1 . śmietnik" at bounding box center [275, 193] width 211 height 50
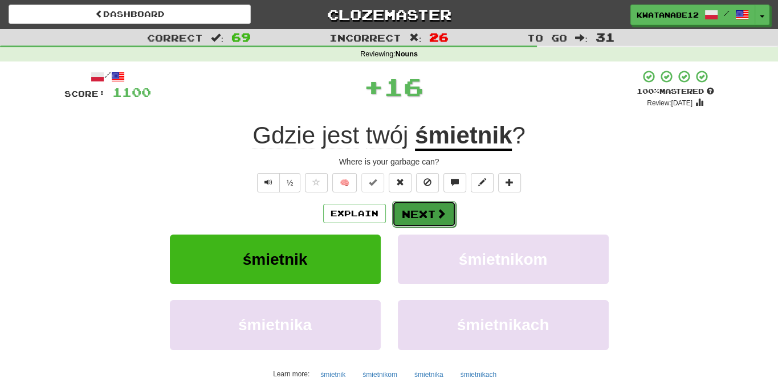
click at [425, 211] on button "Next" at bounding box center [424, 214] width 64 height 26
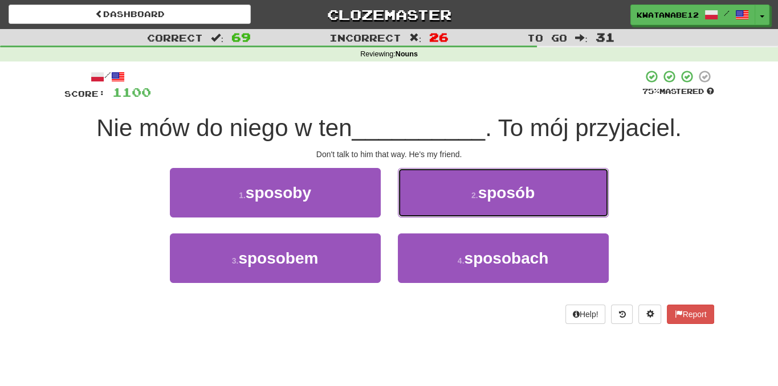
drag, startPoint x: 440, startPoint y: 189, endPoint x: 432, endPoint y: 198, distance: 12.1
click at [437, 193] on button "2 . sposób" at bounding box center [503, 193] width 211 height 50
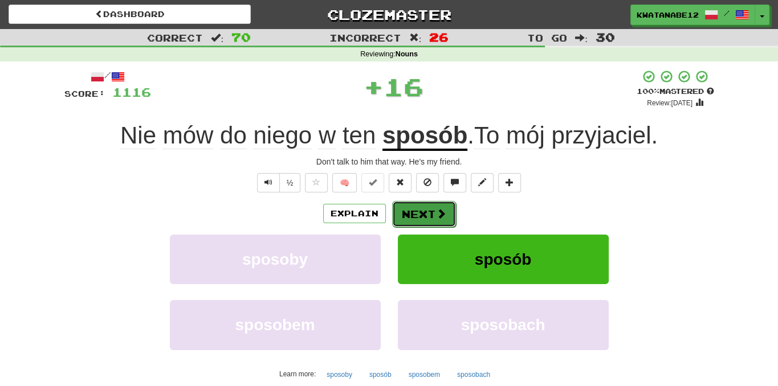
drag, startPoint x: 423, startPoint y: 210, endPoint x: 415, endPoint y: 207, distance: 7.8
click at [415, 207] on button "Next" at bounding box center [424, 214] width 64 height 26
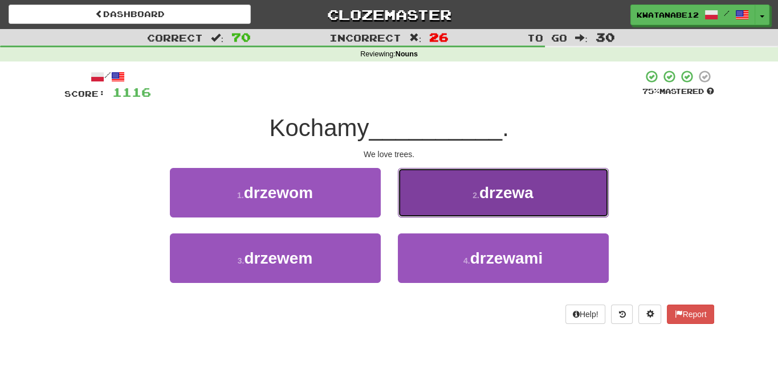
click at [419, 193] on button "2 . drzewa" at bounding box center [503, 193] width 211 height 50
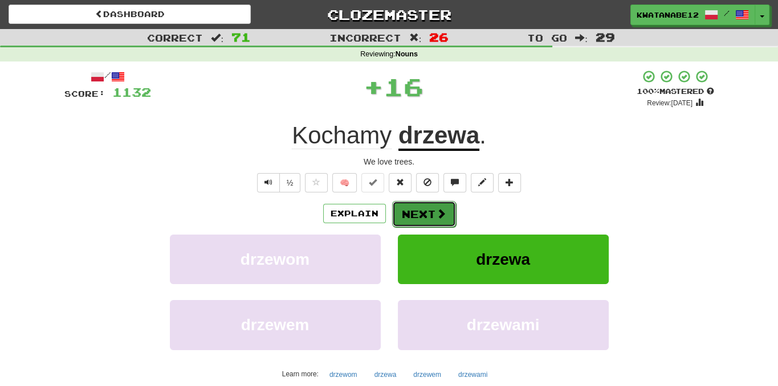
click at [411, 205] on button "Next" at bounding box center [424, 214] width 64 height 26
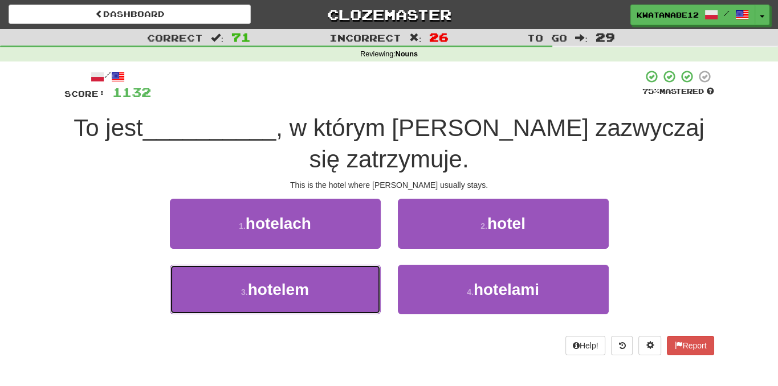
click at [331, 294] on button "3 . hotelem" at bounding box center [275, 290] width 211 height 50
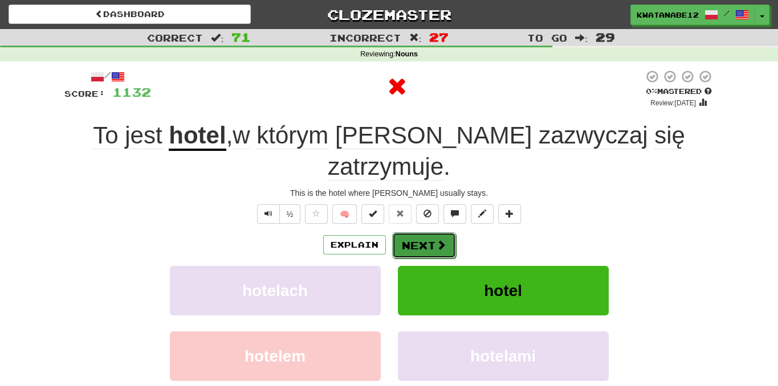
click at [444, 233] on button "Next" at bounding box center [424, 246] width 64 height 26
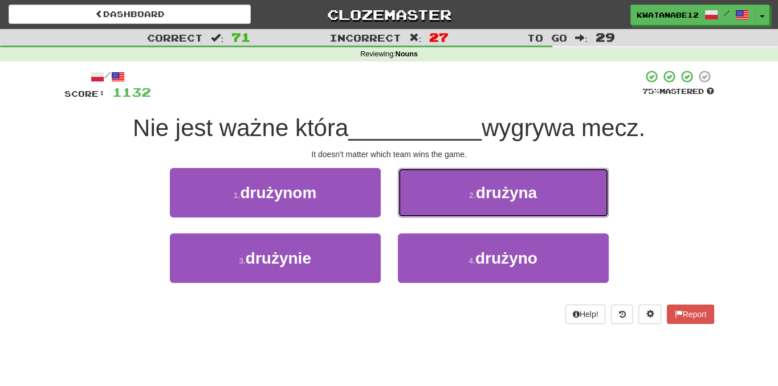
drag, startPoint x: 432, startPoint y: 189, endPoint x: 425, endPoint y: 199, distance: 12.7
click at [431, 192] on button "2 . drużyna" at bounding box center [503, 193] width 211 height 50
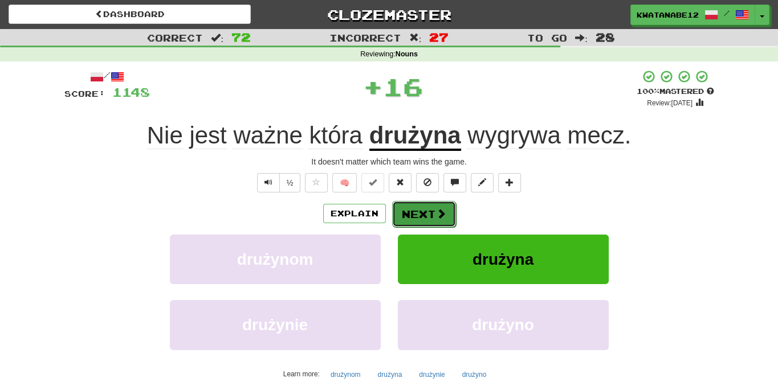
click at [417, 205] on button "Next" at bounding box center [424, 214] width 64 height 26
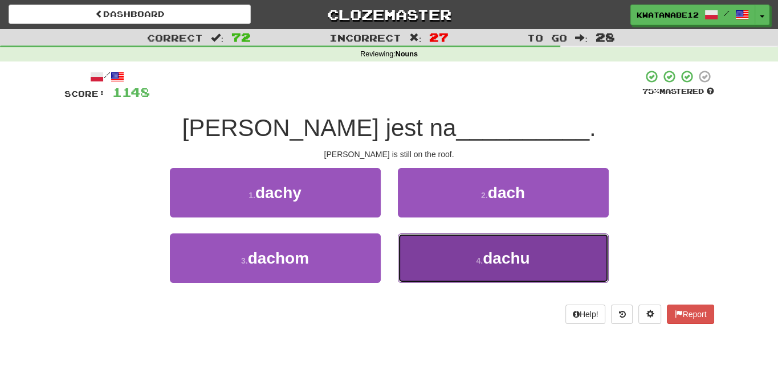
click at [458, 251] on button "4 . dachu" at bounding box center [503, 259] width 211 height 50
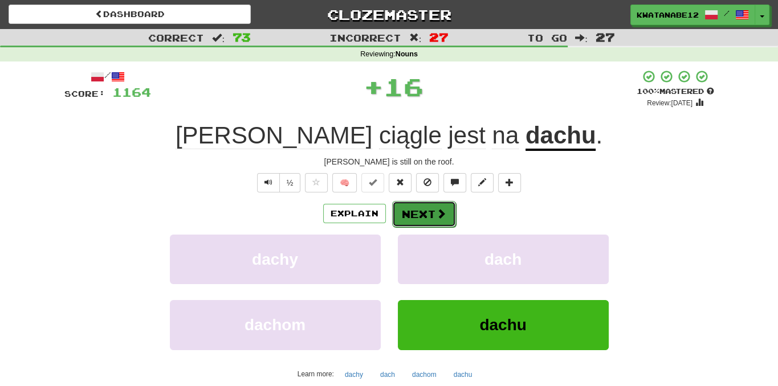
click at [433, 207] on button "Next" at bounding box center [424, 214] width 64 height 26
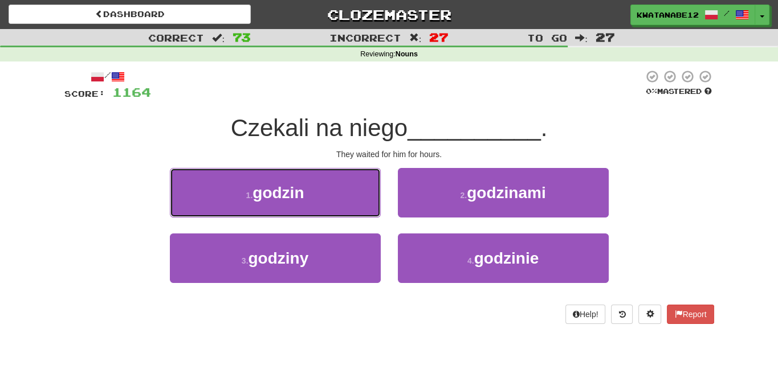
drag, startPoint x: 359, startPoint y: 195, endPoint x: 377, endPoint y: 198, distance: 18.4
click at [369, 197] on button "1 . godzin" at bounding box center [275, 193] width 211 height 50
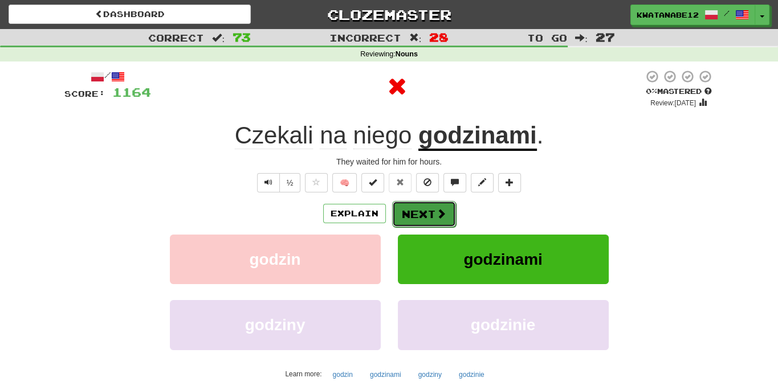
click at [417, 211] on button "Next" at bounding box center [424, 214] width 64 height 26
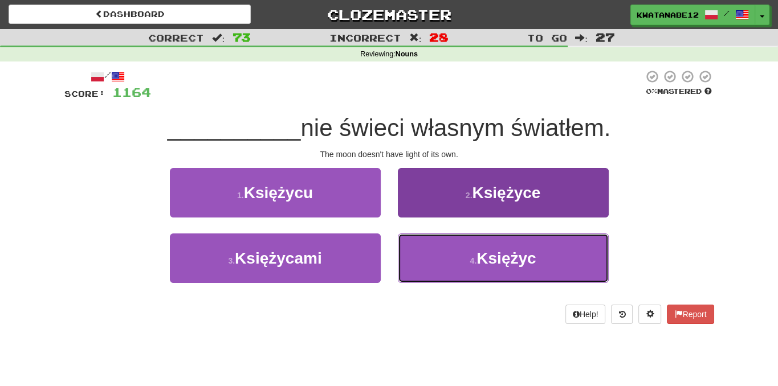
drag, startPoint x: 454, startPoint y: 256, endPoint x: 451, endPoint y: 250, distance: 6.4
click at [453, 254] on button "4 . [GEOGRAPHIC_DATA]" at bounding box center [503, 259] width 211 height 50
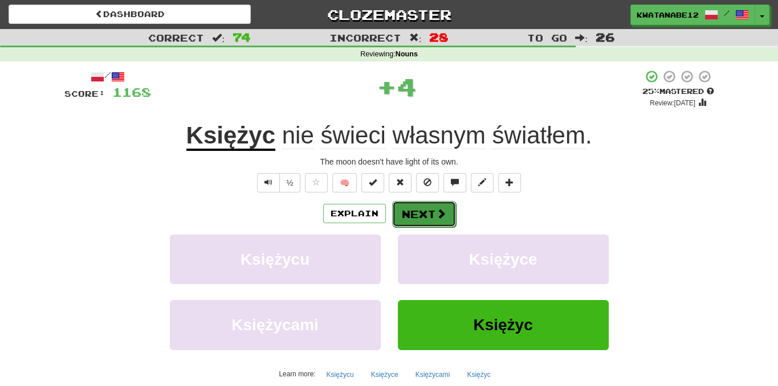
click at [424, 205] on button "Next" at bounding box center [424, 214] width 64 height 26
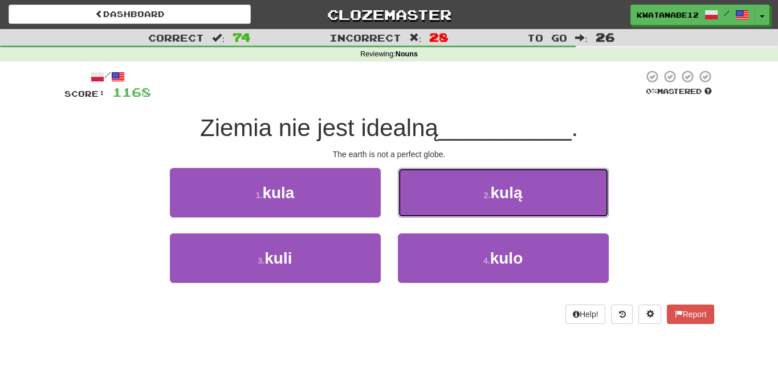
click at [441, 195] on button "2 . kulą" at bounding box center [503, 193] width 211 height 50
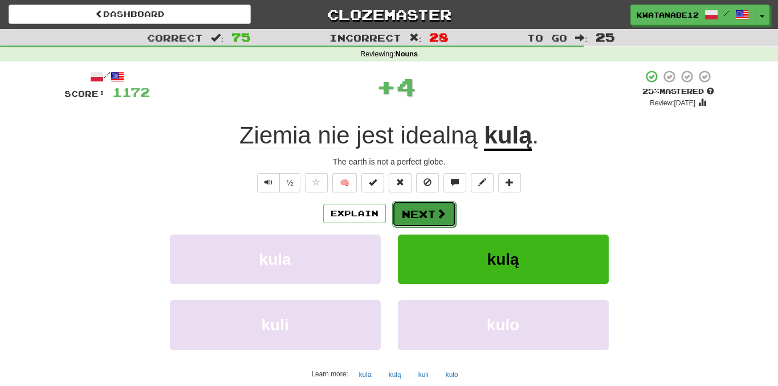
click at [420, 201] on button "Next" at bounding box center [424, 214] width 64 height 26
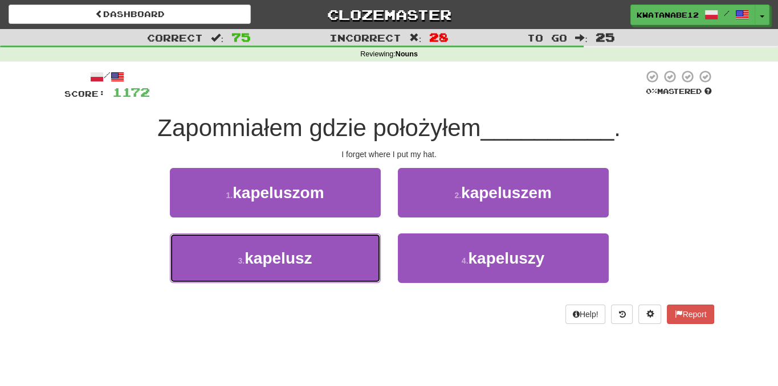
drag, startPoint x: 343, startPoint y: 254, endPoint x: 362, endPoint y: 234, distance: 27.8
click at [347, 250] on button "3 . kapelusz" at bounding box center [275, 259] width 211 height 50
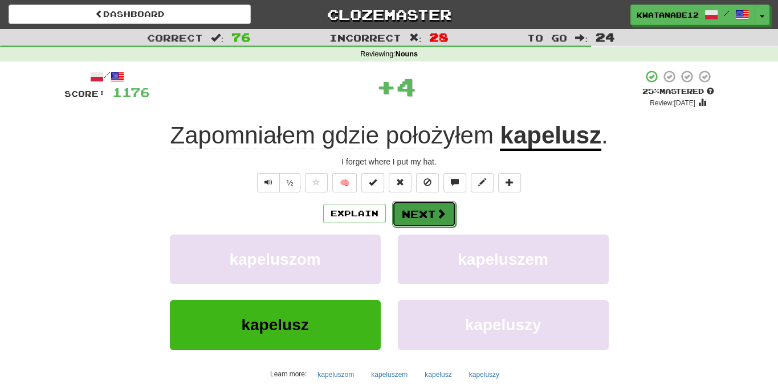
click at [412, 223] on button "Next" at bounding box center [424, 214] width 64 height 26
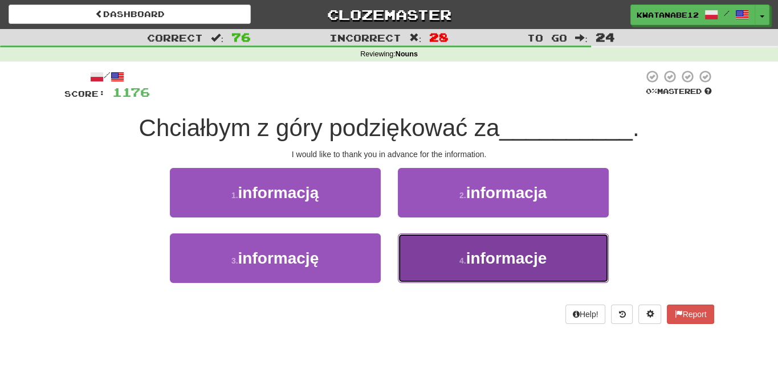
click at [443, 250] on button "4 . informacje" at bounding box center [503, 259] width 211 height 50
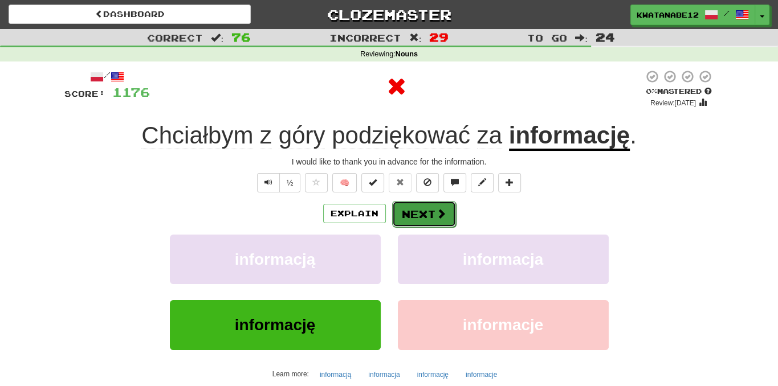
click at [416, 213] on button "Next" at bounding box center [424, 214] width 64 height 26
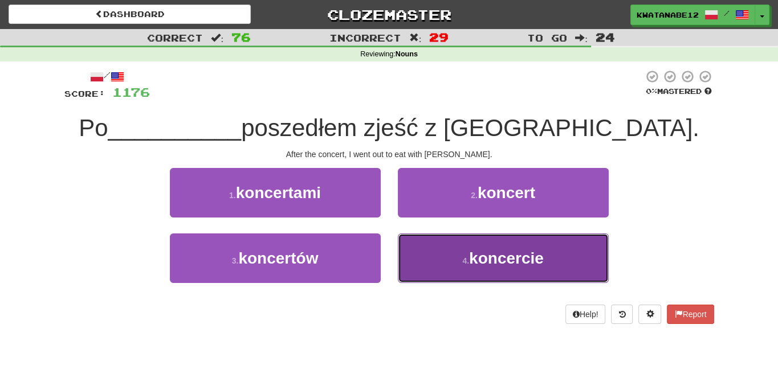
click at [433, 250] on button "4 . koncercie" at bounding box center [503, 259] width 211 height 50
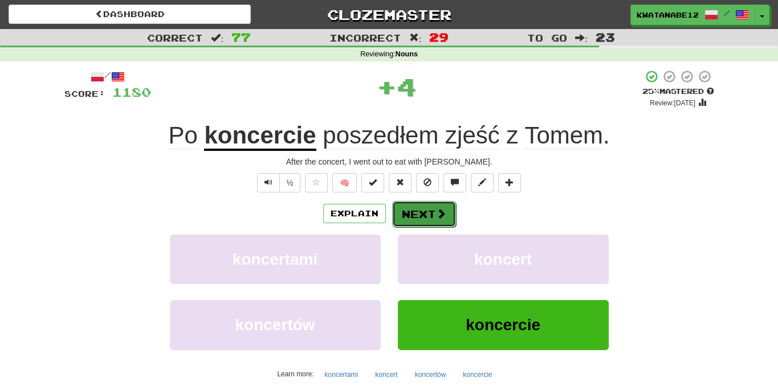
click at [414, 206] on button "Next" at bounding box center [424, 214] width 64 height 26
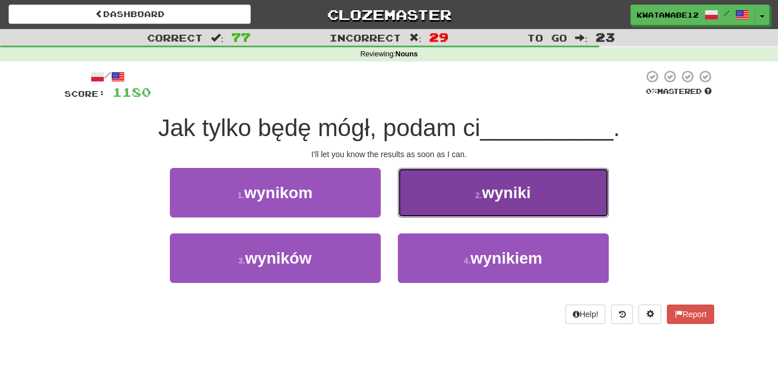
click at [427, 203] on button "2 . wyniki" at bounding box center [503, 193] width 211 height 50
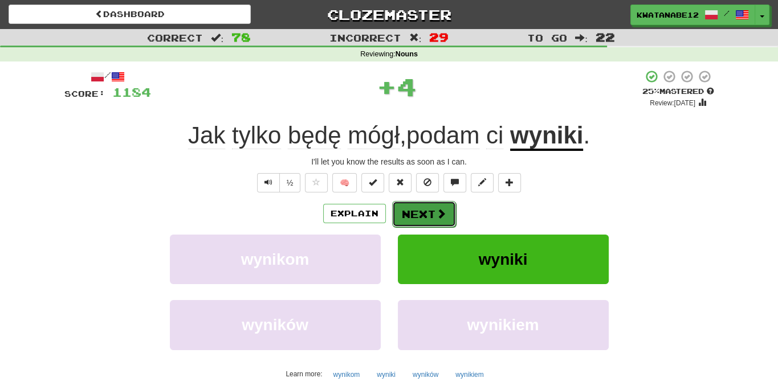
click at [415, 223] on button "Next" at bounding box center [424, 214] width 64 height 26
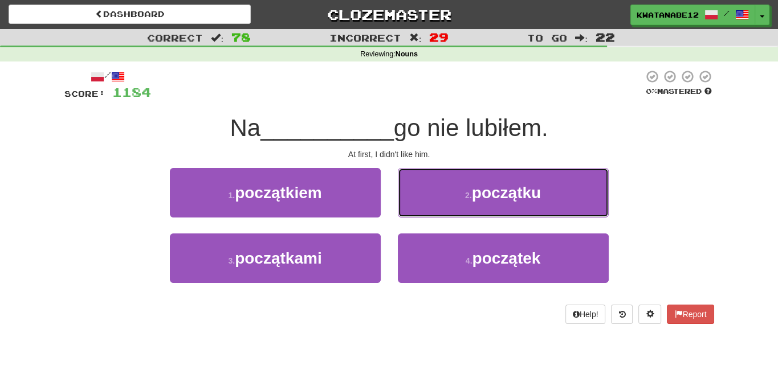
drag, startPoint x: 428, startPoint y: 194, endPoint x: 424, endPoint y: 199, distance: 7.0
click at [427, 195] on button "2 . początku" at bounding box center [503, 193] width 211 height 50
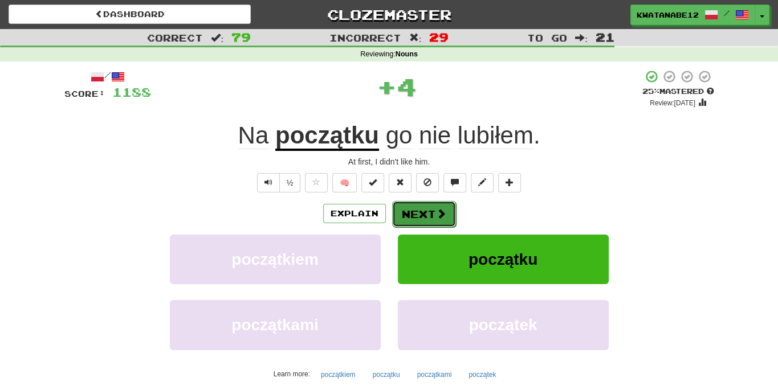
drag, startPoint x: 415, startPoint y: 214, endPoint x: 403, endPoint y: 211, distance: 11.9
click at [403, 211] on button "Next" at bounding box center [424, 214] width 64 height 26
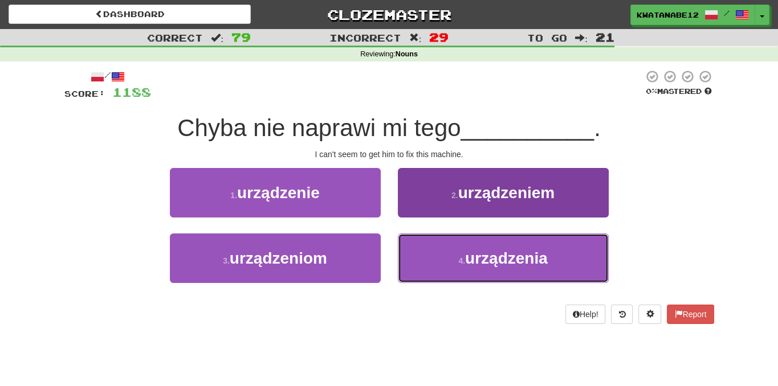
click at [434, 247] on button "4 . urządzenia" at bounding box center [503, 259] width 211 height 50
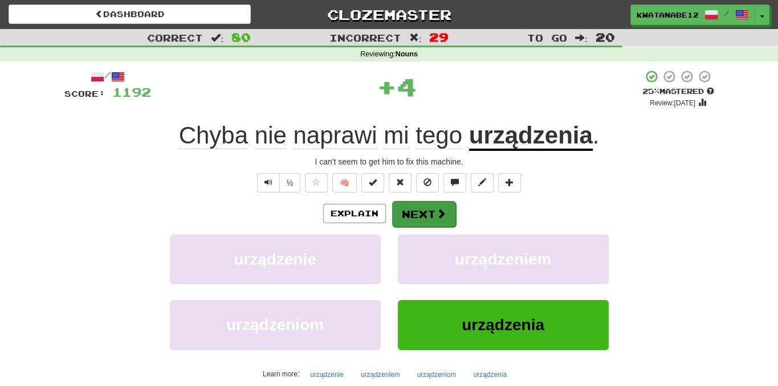
click at [421, 207] on div "/ Score: 1192 + 4 25 % Mastered Review: [DATE] Chyba nie naprawi mi tego urządz…" at bounding box center [389, 248] width 650 height 357
click at [404, 204] on button "Next" at bounding box center [424, 214] width 64 height 26
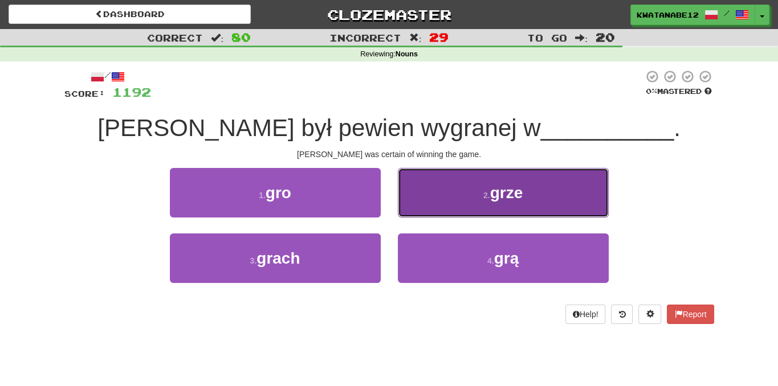
click at [417, 201] on button "2 . grze" at bounding box center [503, 193] width 211 height 50
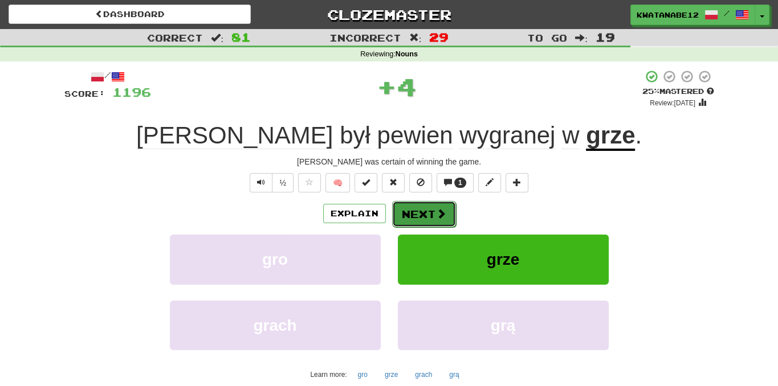
click at [410, 223] on button "Next" at bounding box center [424, 214] width 64 height 26
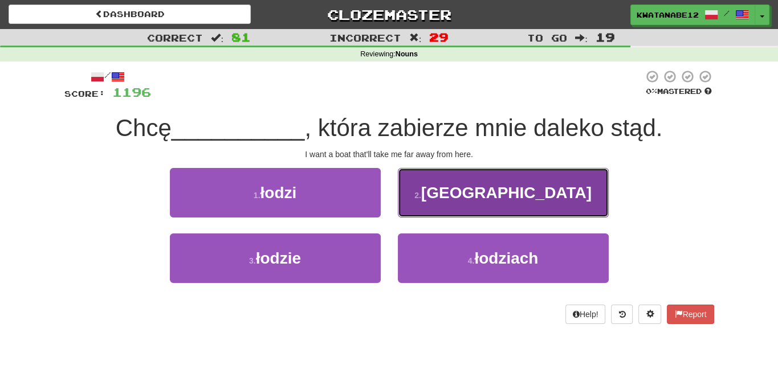
drag, startPoint x: 438, startPoint y: 202, endPoint x: 434, endPoint y: 207, distance: 6.5
click at [434, 207] on button "2 . [GEOGRAPHIC_DATA]" at bounding box center [503, 193] width 211 height 50
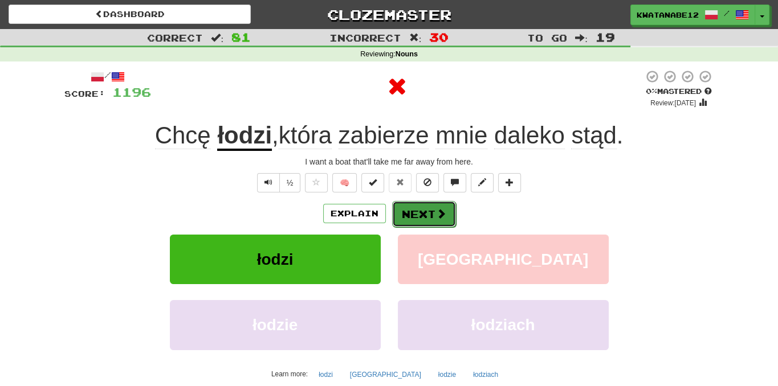
click at [411, 217] on button "Next" at bounding box center [424, 214] width 64 height 26
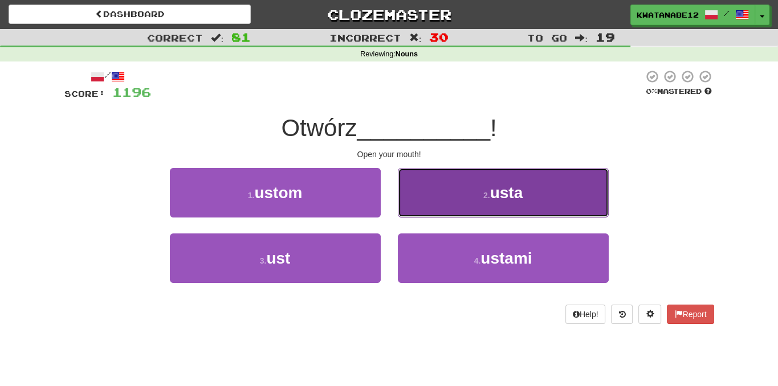
drag, startPoint x: 424, startPoint y: 202, endPoint x: 418, endPoint y: 206, distance: 6.6
click at [418, 206] on button "2 . usta" at bounding box center [503, 193] width 211 height 50
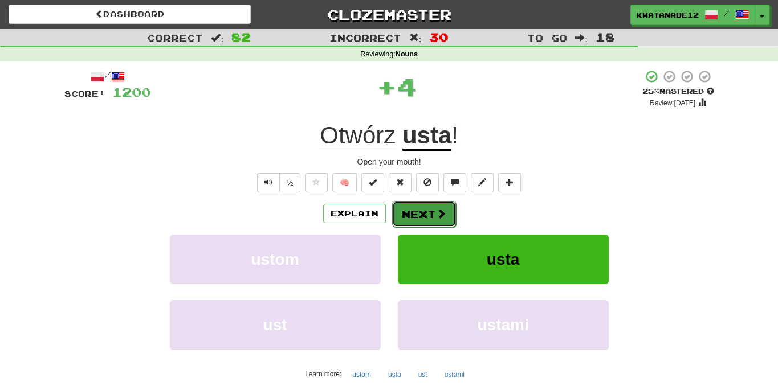
click at [406, 217] on button "Next" at bounding box center [424, 214] width 64 height 26
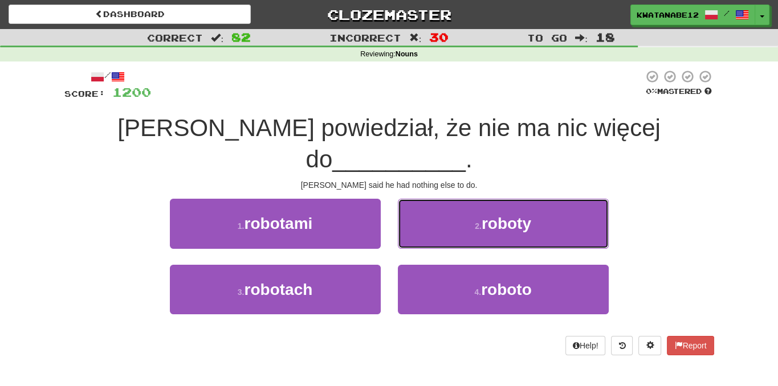
drag, startPoint x: 419, startPoint y: 193, endPoint x: 421, endPoint y: 199, distance: 7.0
click at [421, 199] on button "2 . roboty" at bounding box center [503, 224] width 211 height 50
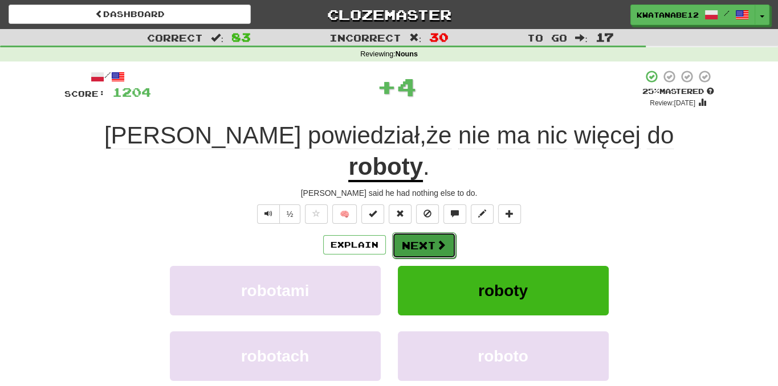
click at [413, 233] on button "Next" at bounding box center [424, 246] width 64 height 26
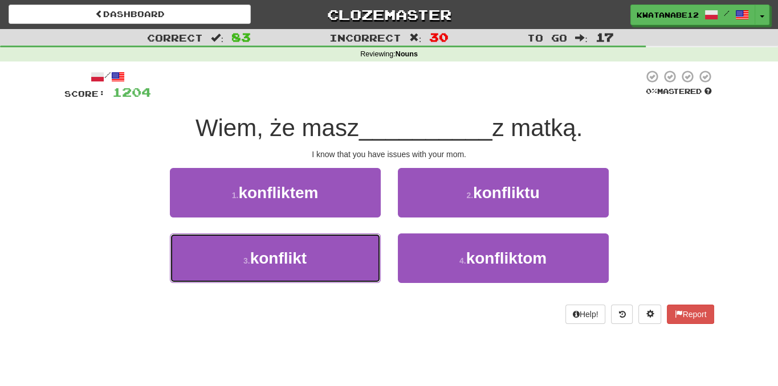
drag, startPoint x: 347, startPoint y: 251, endPoint x: 390, endPoint y: 227, distance: 49.8
click at [355, 251] on button "3 . konflikt" at bounding box center [275, 259] width 211 height 50
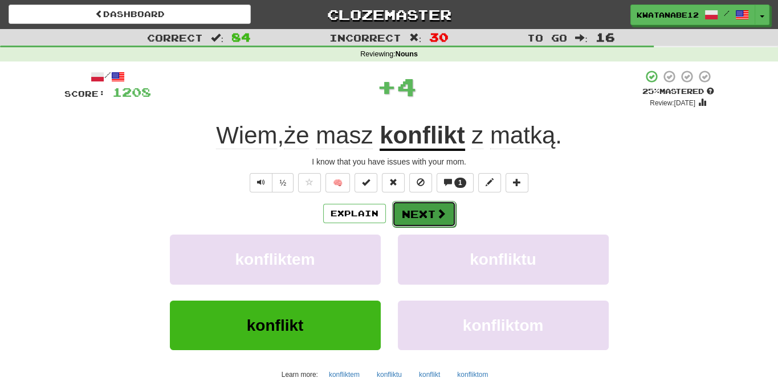
click at [406, 216] on button "Next" at bounding box center [424, 214] width 64 height 26
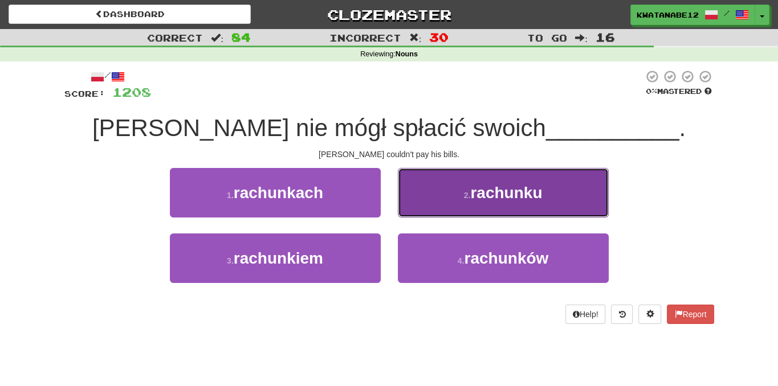
click at [426, 188] on button "2 . rachunku" at bounding box center [503, 193] width 211 height 50
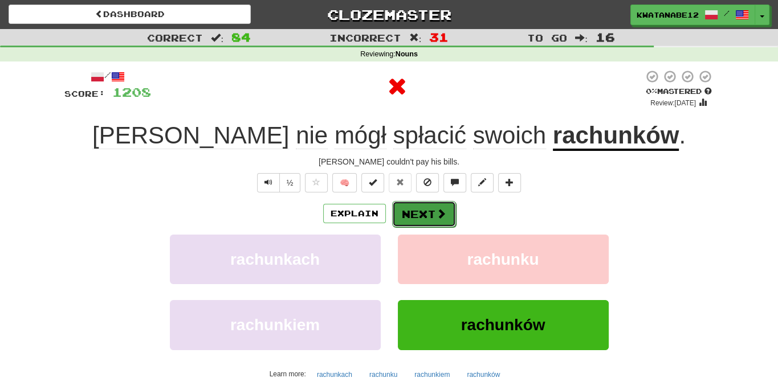
click at [419, 213] on button "Next" at bounding box center [424, 214] width 64 height 26
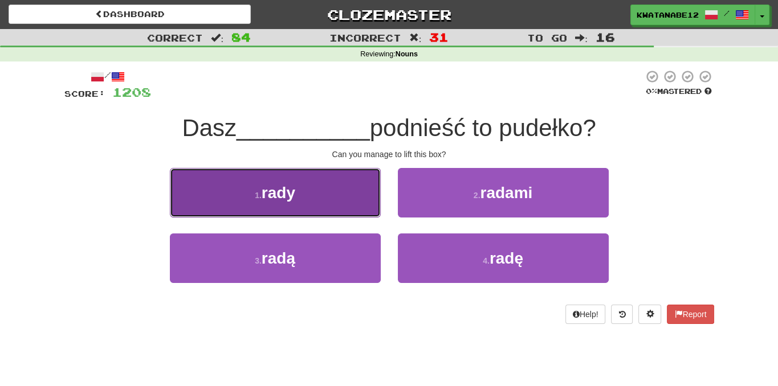
click at [337, 194] on button "1 . rady" at bounding box center [275, 193] width 211 height 50
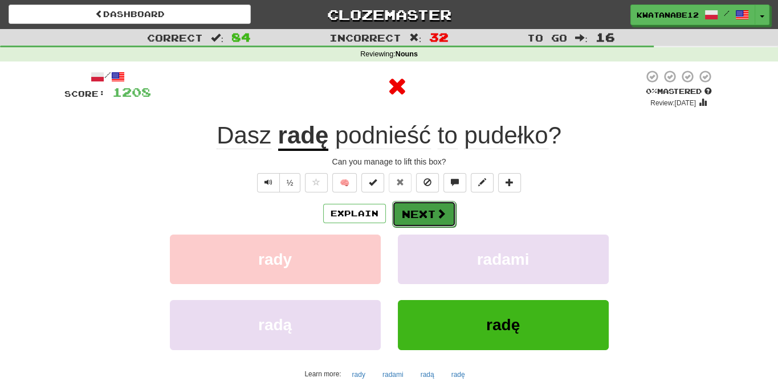
click at [435, 224] on button "Next" at bounding box center [424, 214] width 64 height 26
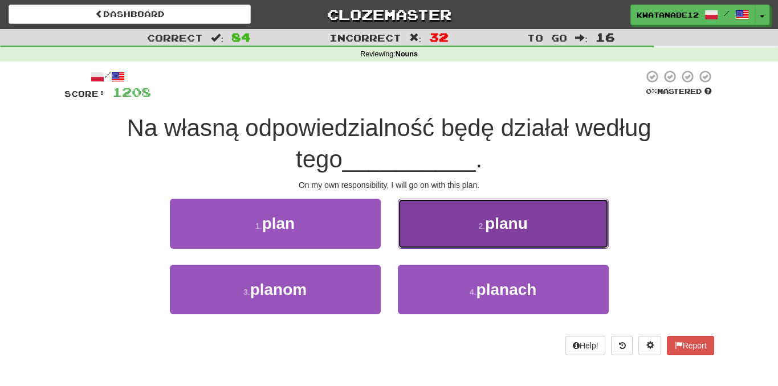
click at [436, 231] on button "2 . planu" at bounding box center [503, 224] width 211 height 50
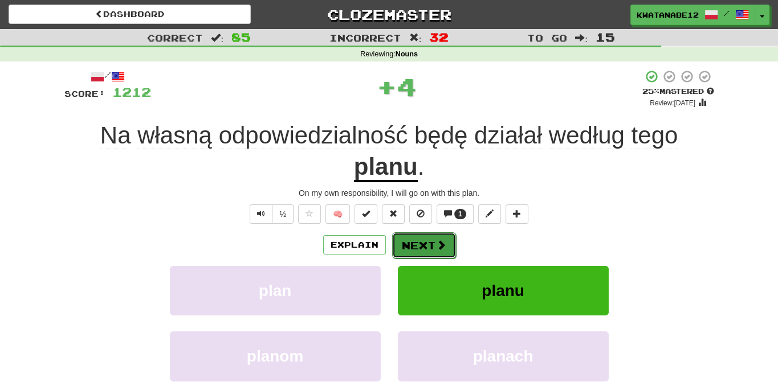
click at [427, 237] on button "Next" at bounding box center [424, 246] width 64 height 26
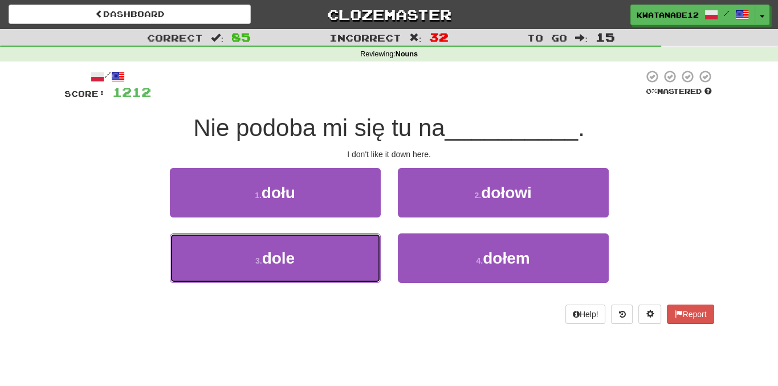
drag, startPoint x: 343, startPoint y: 245, endPoint x: 385, endPoint y: 230, distance: 44.9
click at [362, 246] on button "3 . dole" at bounding box center [275, 259] width 211 height 50
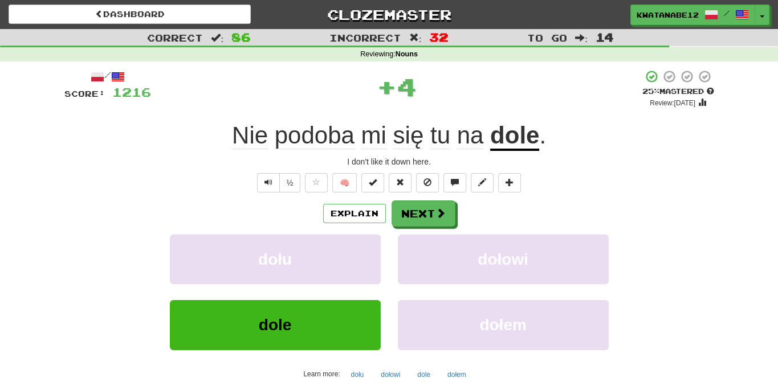
click at [415, 230] on div "Explain Next dołu dołowi dole dołem Learn more: dołu dołowi dole dołem" at bounding box center [389, 292] width 650 height 183
click at [418, 218] on button "Next" at bounding box center [424, 214] width 64 height 26
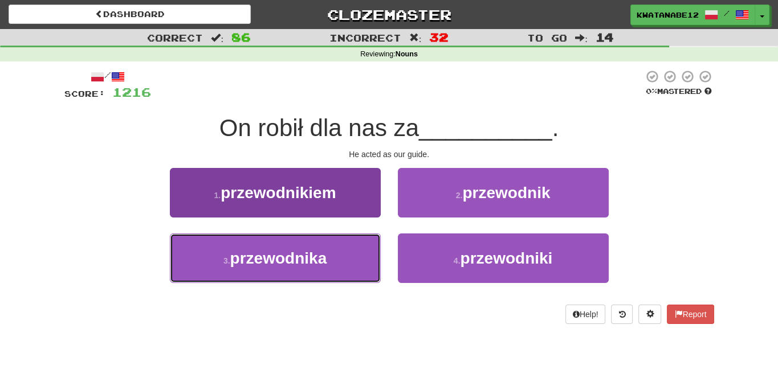
drag, startPoint x: 329, startPoint y: 247, endPoint x: 345, endPoint y: 243, distance: 16.3
click at [343, 244] on button "3 . przewodnika" at bounding box center [275, 259] width 211 height 50
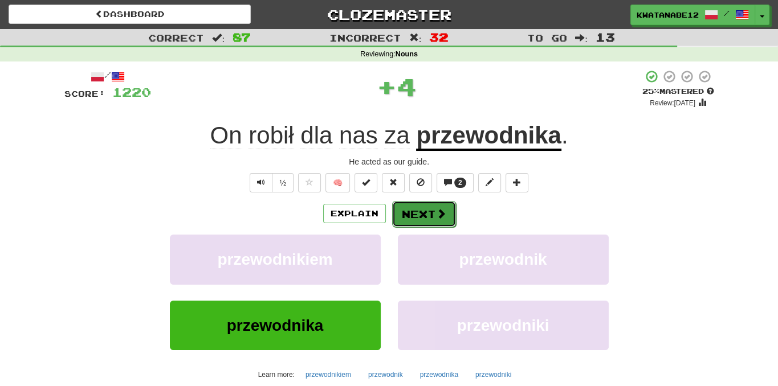
click at [406, 214] on button "Next" at bounding box center [424, 214] width 64 height 26
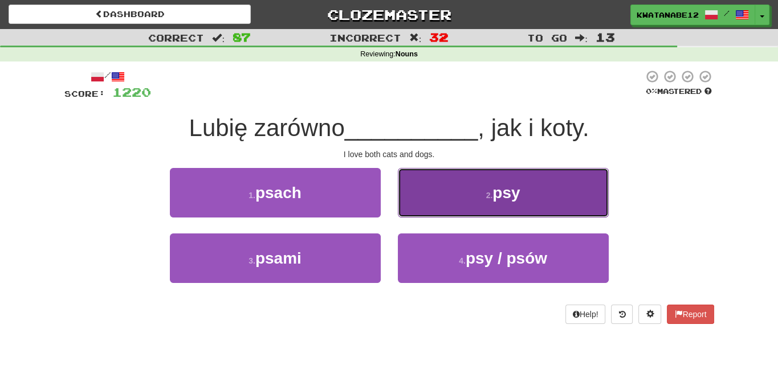
click at [434, 182] on button "2 . psy" at bounding box center [503, 193] width 211 height 50
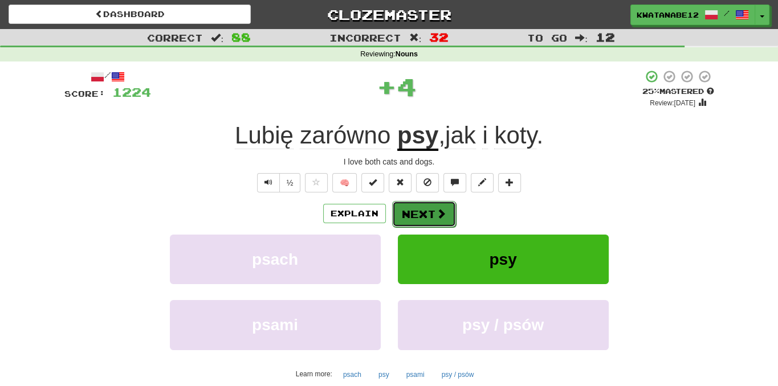
click at [421, 209] on button "Next" at bounding box center [424, 214] width 64 height 26
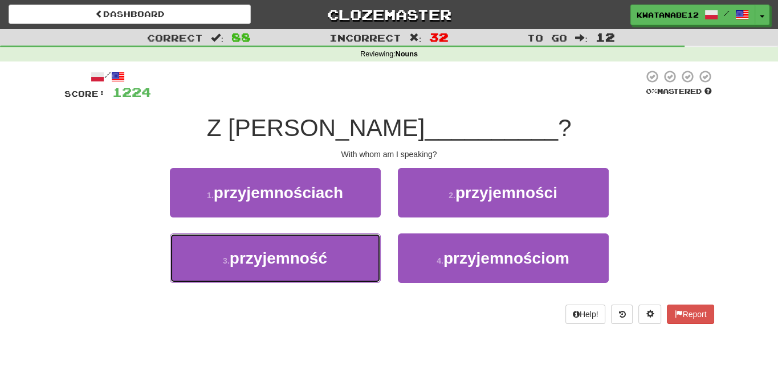
drag, startPoint x: 341, startPoint y: 246, endPoint x: 365, endPoint y: 233, distance: 27.0
click at [342, 246] on button "3 . przyjemność" at bounding box center [275, 259] width 211 height 50
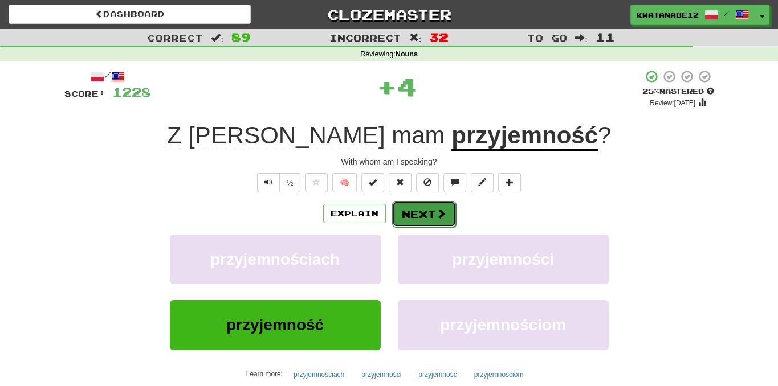
click at [424, 218] on button "Next" at bounding box center [424, 214] width 64 height 26
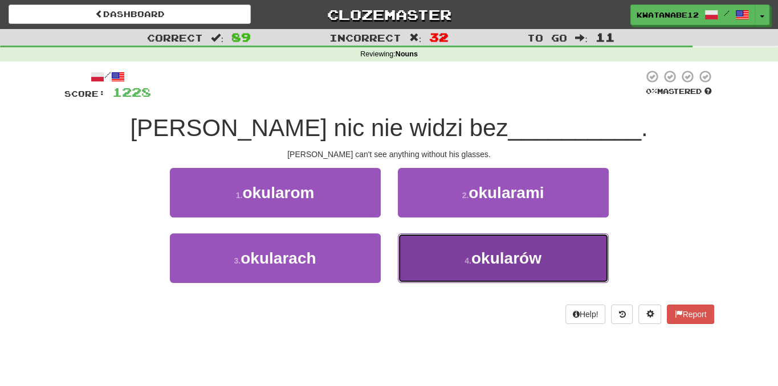
click at [472, 271] on button "4 . okularów" at bounding box center [503, 259] width 211 height 50
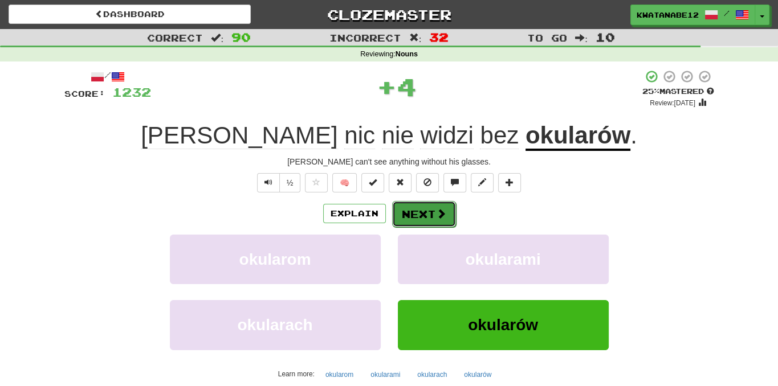
click at [430, 223] on button "Next" at bounding box center [424, 214] width 64 height 26
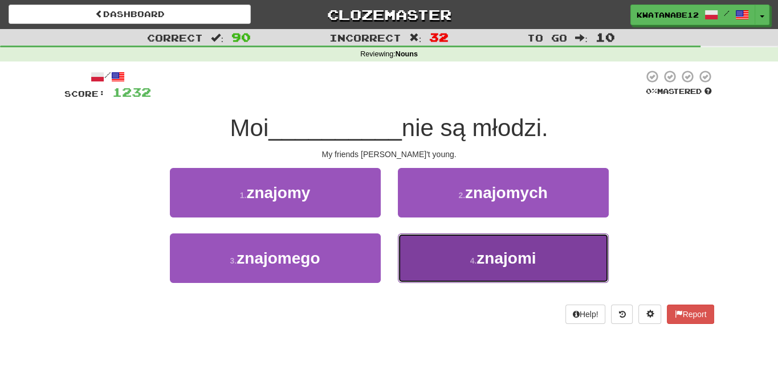
click at [447, 248] on button "4 . znajomi" at bounding box center [503, 259] width 211 height 50
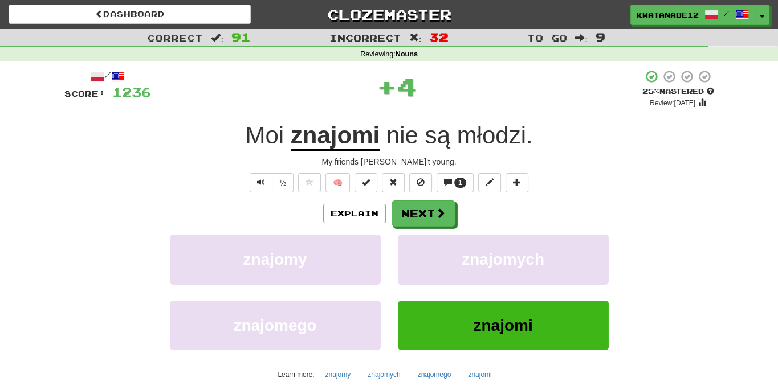
click at [411, 196] on div "/ Score: 1236 + 4 25 % Mastered Review: [DATE] Moi znajomi nie są młodzi . My f…" at bounding box center [389, 248] width 650 height 357
click at [433, 217] on button "Next" at bounding box center [424, 214] width 64 height 26
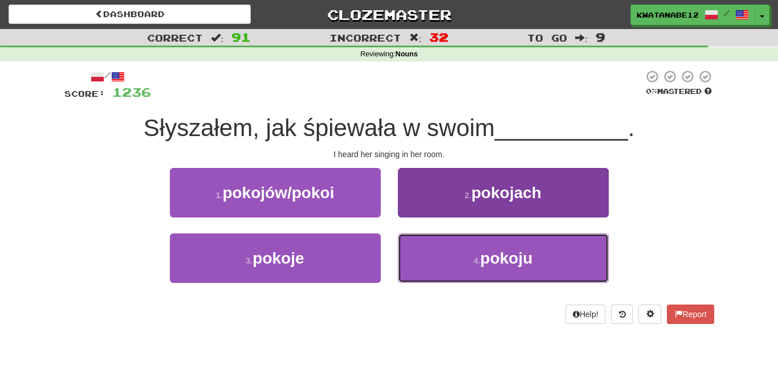
drag, startPoint x: 445, startPoint y: 254, endPoint x: 433, endPoint y: 241, distance: 17.7
click at [443, 252] on button "4 . pokoju" at bounding box center [503, 259] width 211 height 50
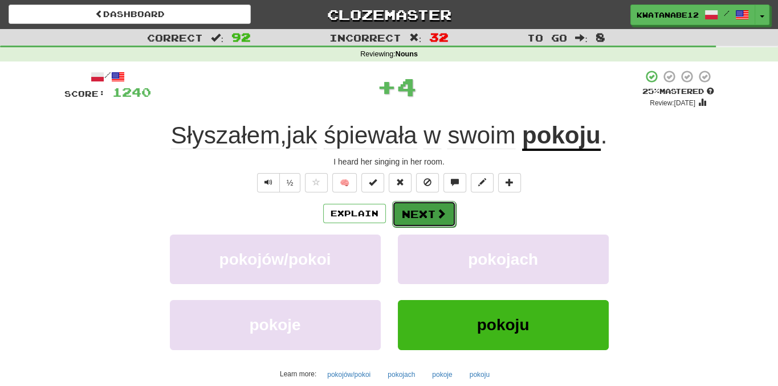
click at [428, 221] on button "Next" at bounding box center [424, 214] width 64 height 26
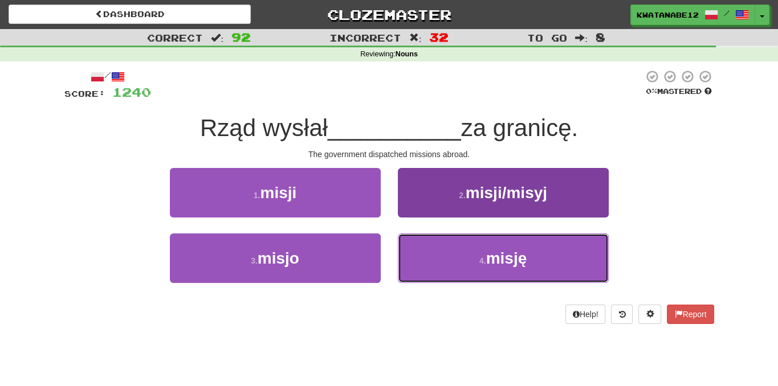
click at [442, 252] on button "4 . misję" at bounding box center [503, 259] width 211 height 50
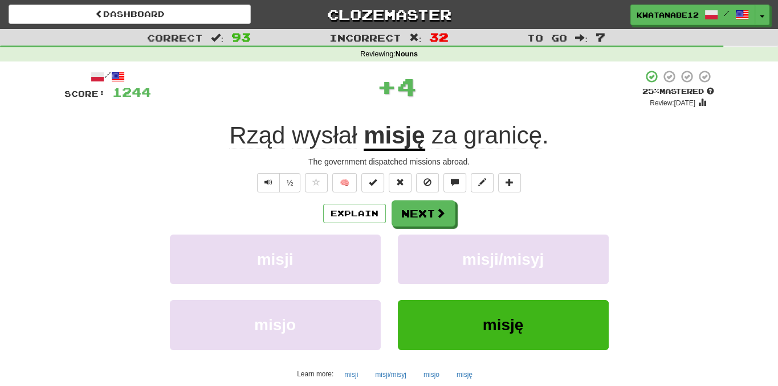
click at [435, 227] on div "Explain Next misji misji/misyj misjo misję Learn more: misji misji/misyj misjo …" at bounding box center [389, 292] width 650 height 183
click at [432, 219] on button "Next" at bounding box center [424, 214] width 64 height 26
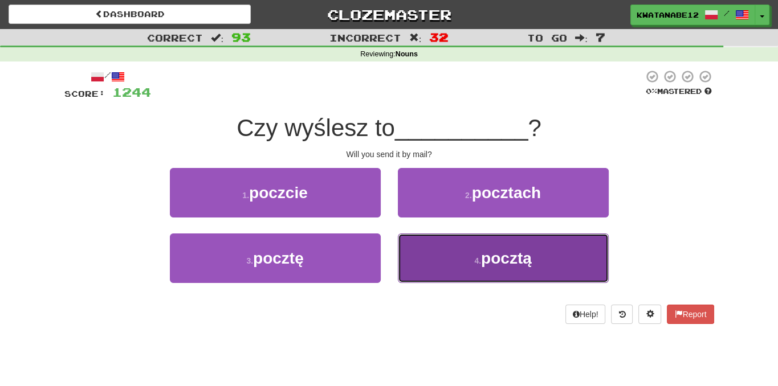
click at [438, 254] on button "4 . pocztą" at bounding box center [503, 259] width 211 height 50
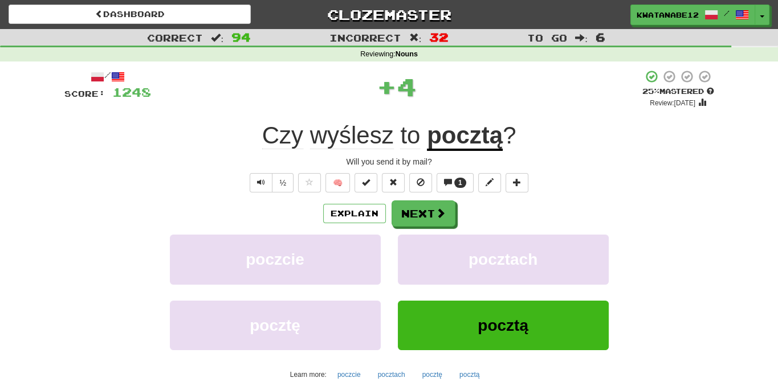
click at [415, 228] on div "Explain Next poczcie pocztach pocztę pocztą Learn more: poczcie pocztach pocztę…" at bounding box center [389, 292] width 650 height 183
click at [413, 213] on button "Next" at bounding box center [424, 214] width 64 height 26
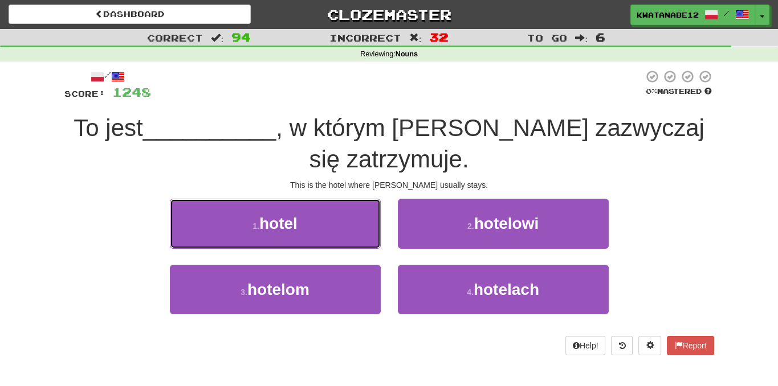
drag, startPoint x: 343, startPoint y: 229, endPoint x: 390, endPoint y: 230, distance: 47.3
click at [348, 229] on button "1 . hotel" at bounding box center [275, 224] width 211 height 50
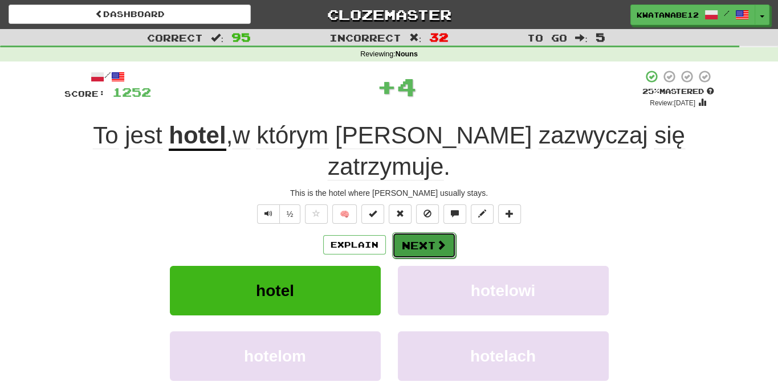
click at [430, 233] on button "Next" at bounding box center [424, 246] width 64 height 26
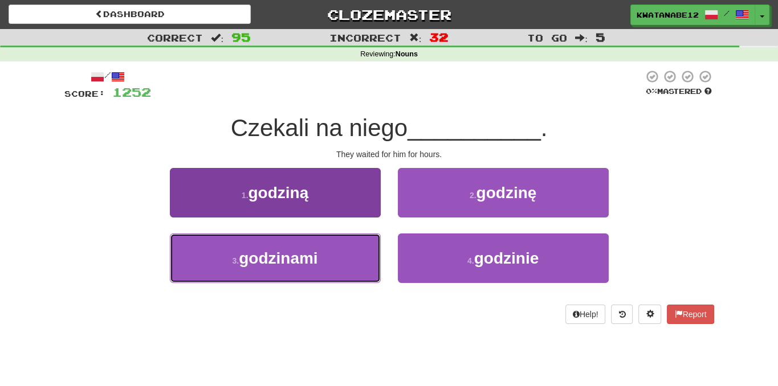
drag, startPoint x: 348, startPoint y: 246, endPoint x: 363, endPoint y: 237, distance: 17.9
click at [349, 245] on button "3 . godzinami" at bounding box center [275, 259] width 211 height 50
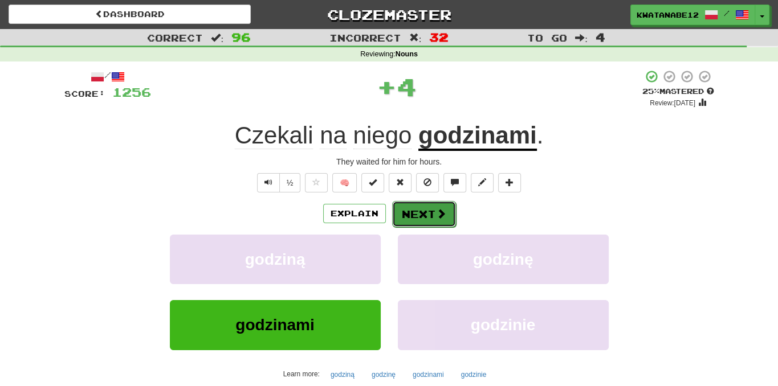
click at [418, 207] on button "Next" at bounding box center [424, 214] width 64 height 26
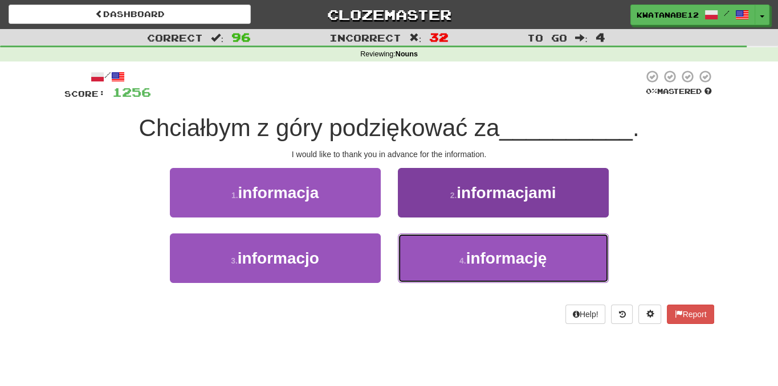
click at [444, 254] on button "4 . informację" at bounding box center [503, 259] width 211 height 50
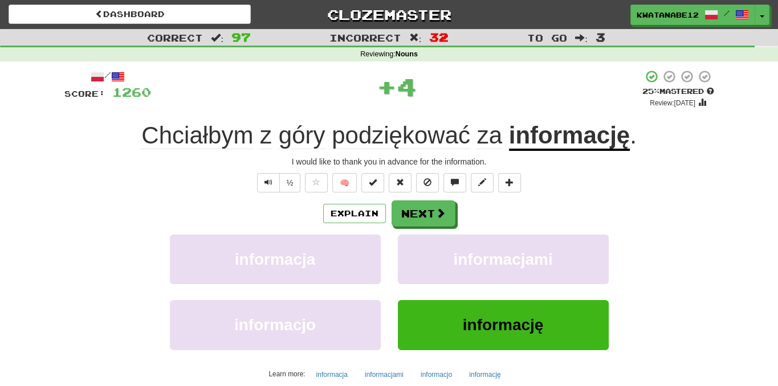
click at [433, 230] on div "Explain Next informacja informacjami informacjo informację Learn more: informac…" at bounding box center [389, 292] width 650 height 183
click at [432, 213] on button "Next" at bounding box center [424, 214] width 64 height 26
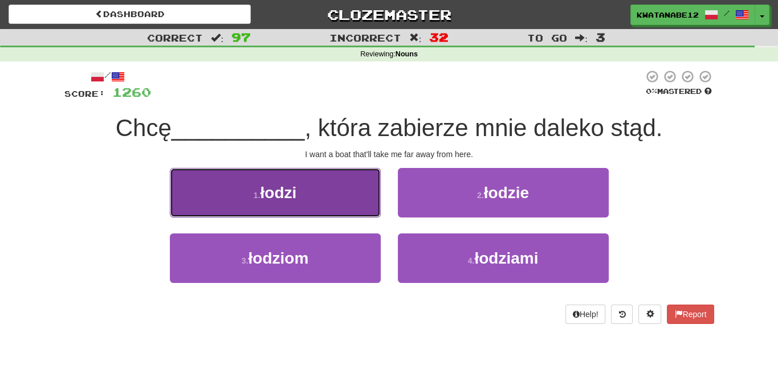
click at [352, 199] on button "1 . łodzi" at bounding box center [275, 193] width 211 height 50
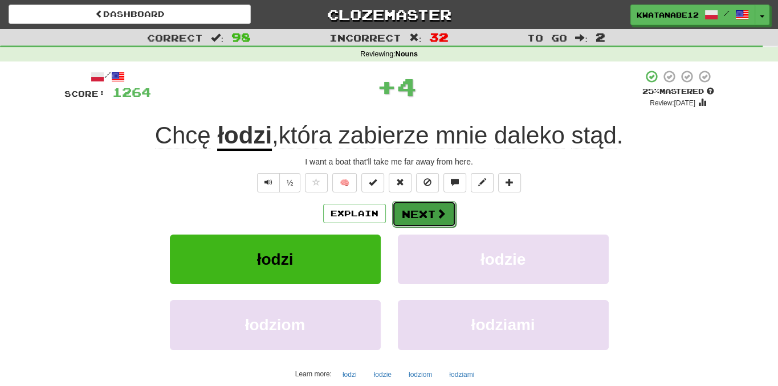
click at [425, 208] on button "Next" at bounding box center [424, 214] width 64 height 26
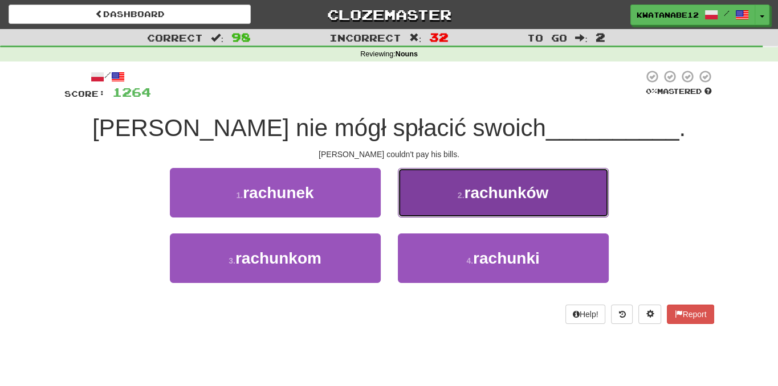
click at [431, 205] on button "2 . rachunków" at bounding box center [503, 193] width 211 height 50
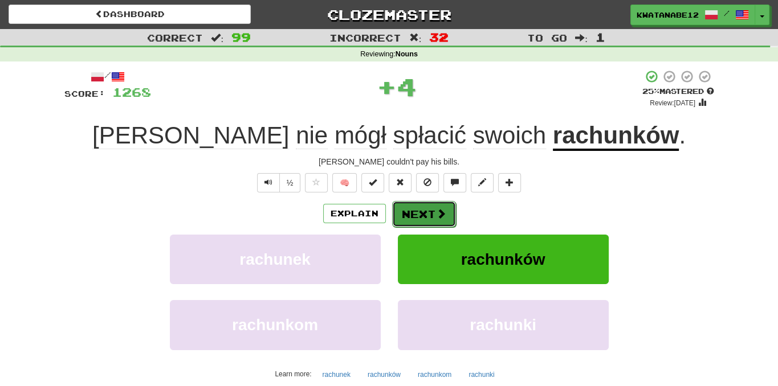
click at [410, 218] on button "Next" at bounding box center [424, 214] width 64 height 26
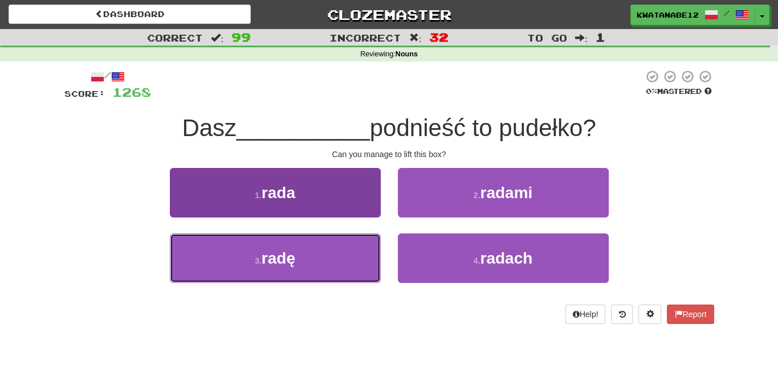
drag, startPoint x: 353, startPoint y: 254, endPoint x: 377, endPoint y: 247, distance: 25.4
click at [354, 255] on button "3 . radę" at bounding box center [275, 259] width 211 height 50
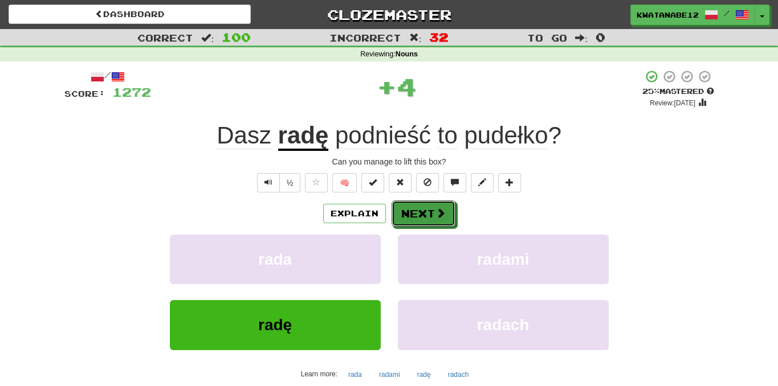
drag, startPoint x: 428, startPoint y: 218, endPoint x: 385, endPoint y: 191, distance: 50.4
click at [429, 217] on button "Next" at bounding box center [424, 214] width 64 height 26
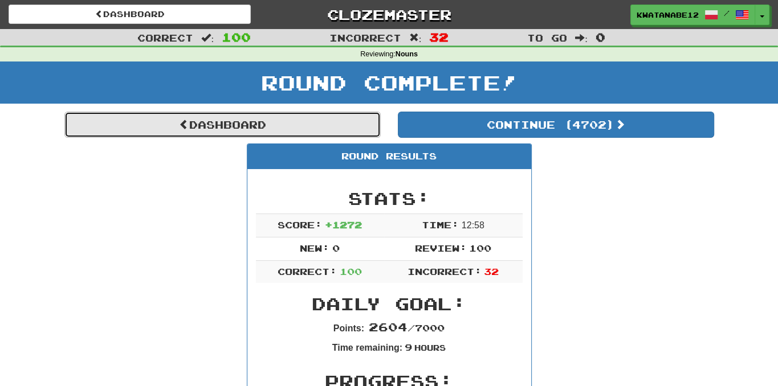
click at [338, 116] on link "Dashboard" at bounding box center [222, 125] width 316 height 26
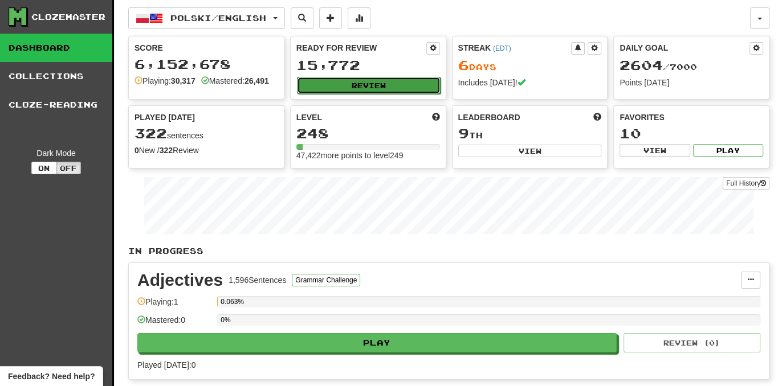
click at [397, 87] on button "Review" at bounding box center [369, 85] width 144 height 17
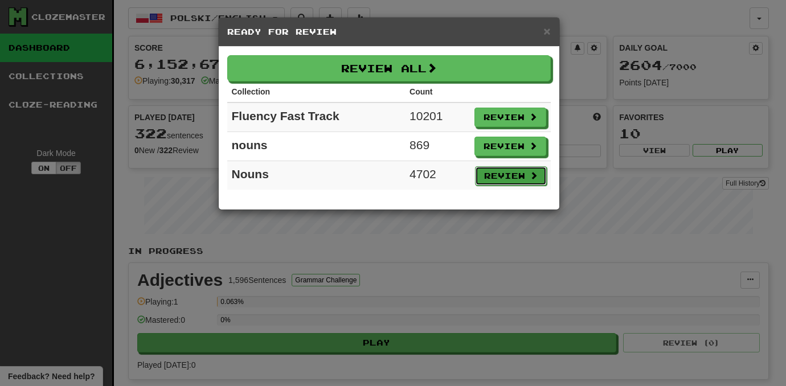
click at [516, 168] on button "Review" at bounding box center [511, 175] width 72 height 19
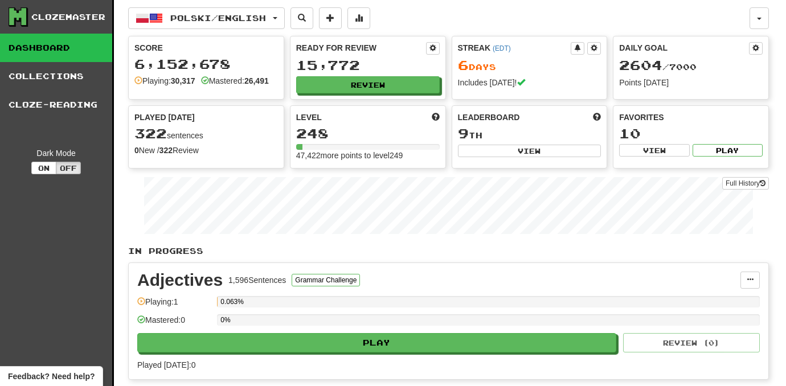
select select "***"
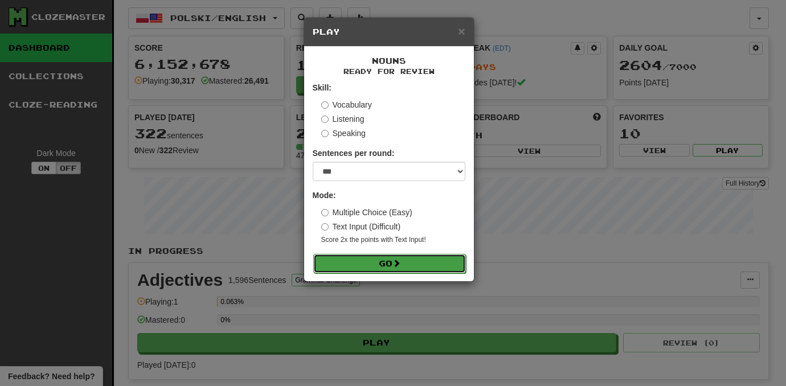
click at [447, 258] on button "Go" at bounding box center [389, 263] width 153 height 19
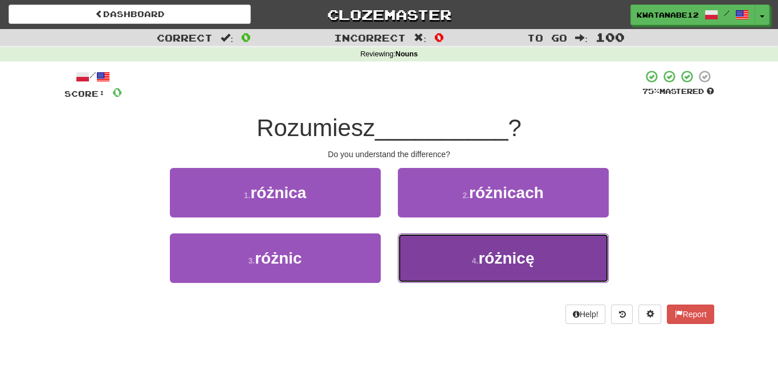
click at [449, 250] on button "4 . różnicę" at bounding box center [503, 259] width 211 height 50
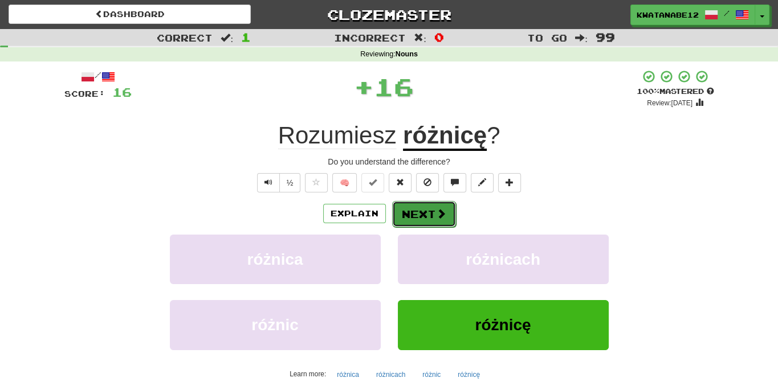
click at [411, 216] on button "Next" at bounding box center [424, 214] width 64 height 26
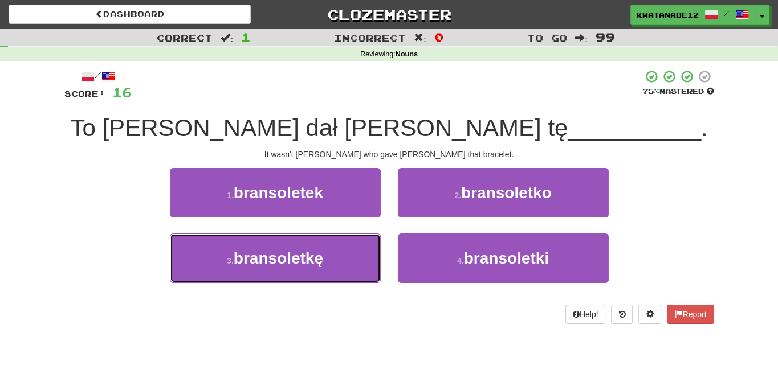
drag, startPoint x: 346, startPoint y: 262, endPoint x: 383, endPoint y: 244, distance: 41.0
click at [354, 259] on button "3 . [GEOGRAPHIC_DATA]" at bounding box center [275, 259] width 211 height 50
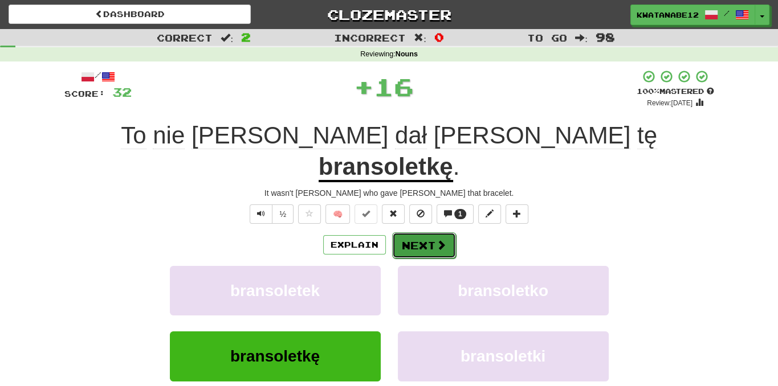
click at [425, 233] on button "Next" at bounding box center [424, 246] width 64 height 26
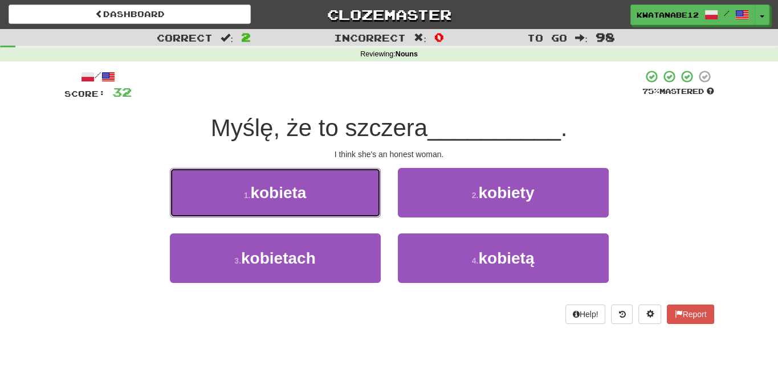
drag, startPoint x: 346, startPoint y: 184, endPoint x: 402, endPoint y: 199, distance: 57.9
click at [348, 184] on button "1 . kobieta" at bounding box center [275, 193] width 211 height 50
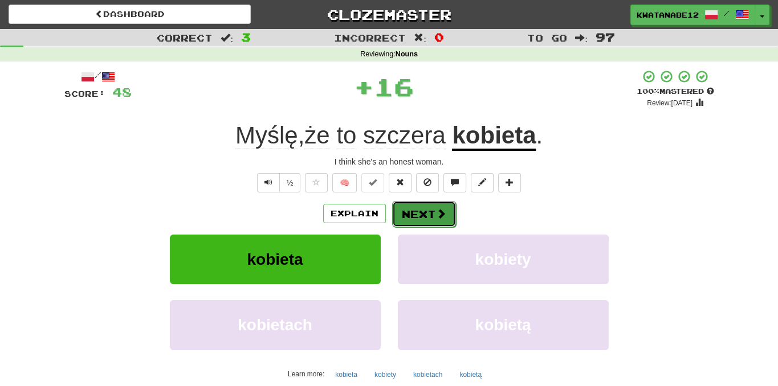
click at [425, 212] on button "Next" at bounding box center [424, 214] width 64 height 26
